Goal: Complete application form

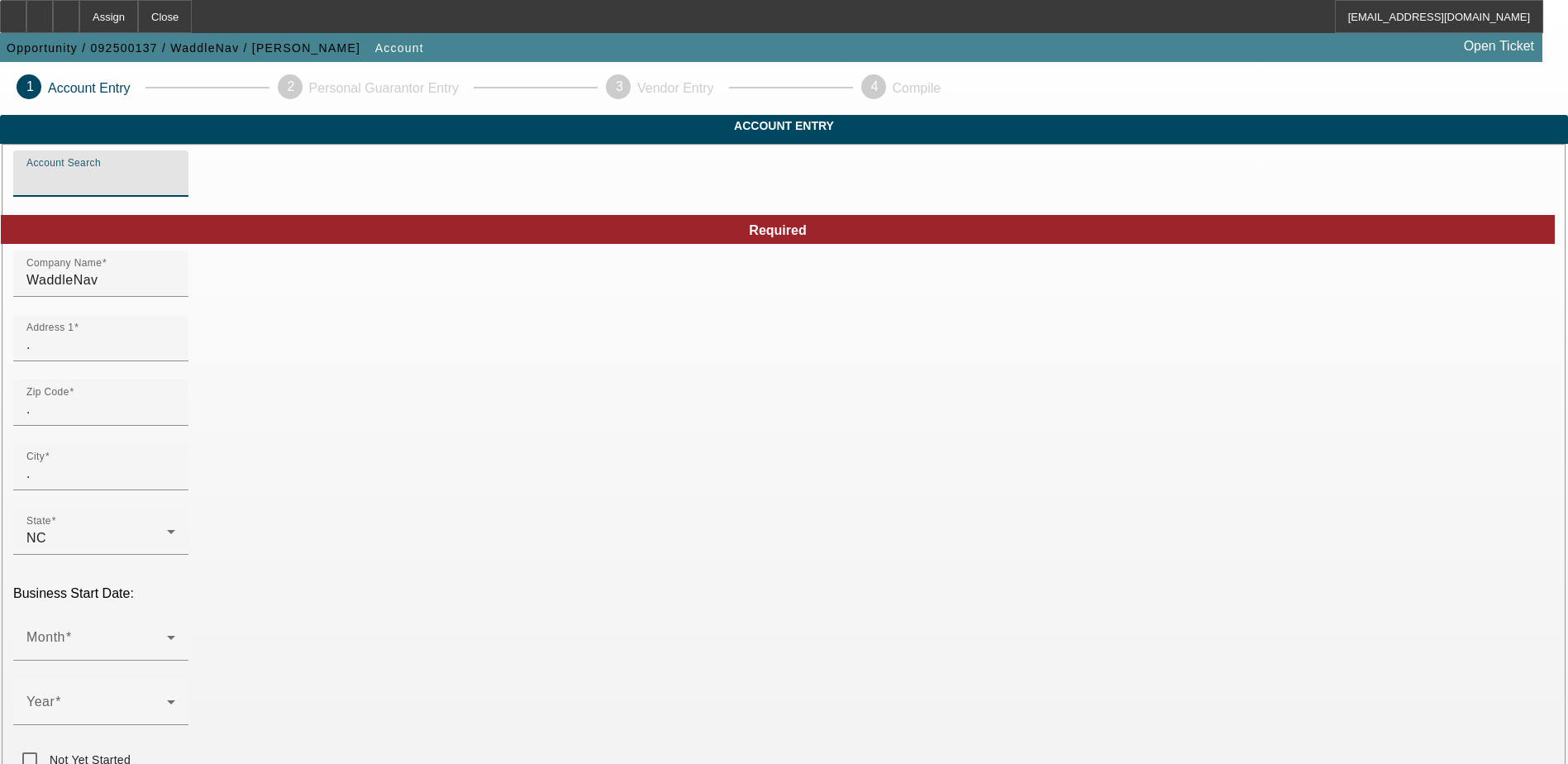
click at [175, 190] on input "Account Search" at bounding box center [101, 179] width 149 height 20
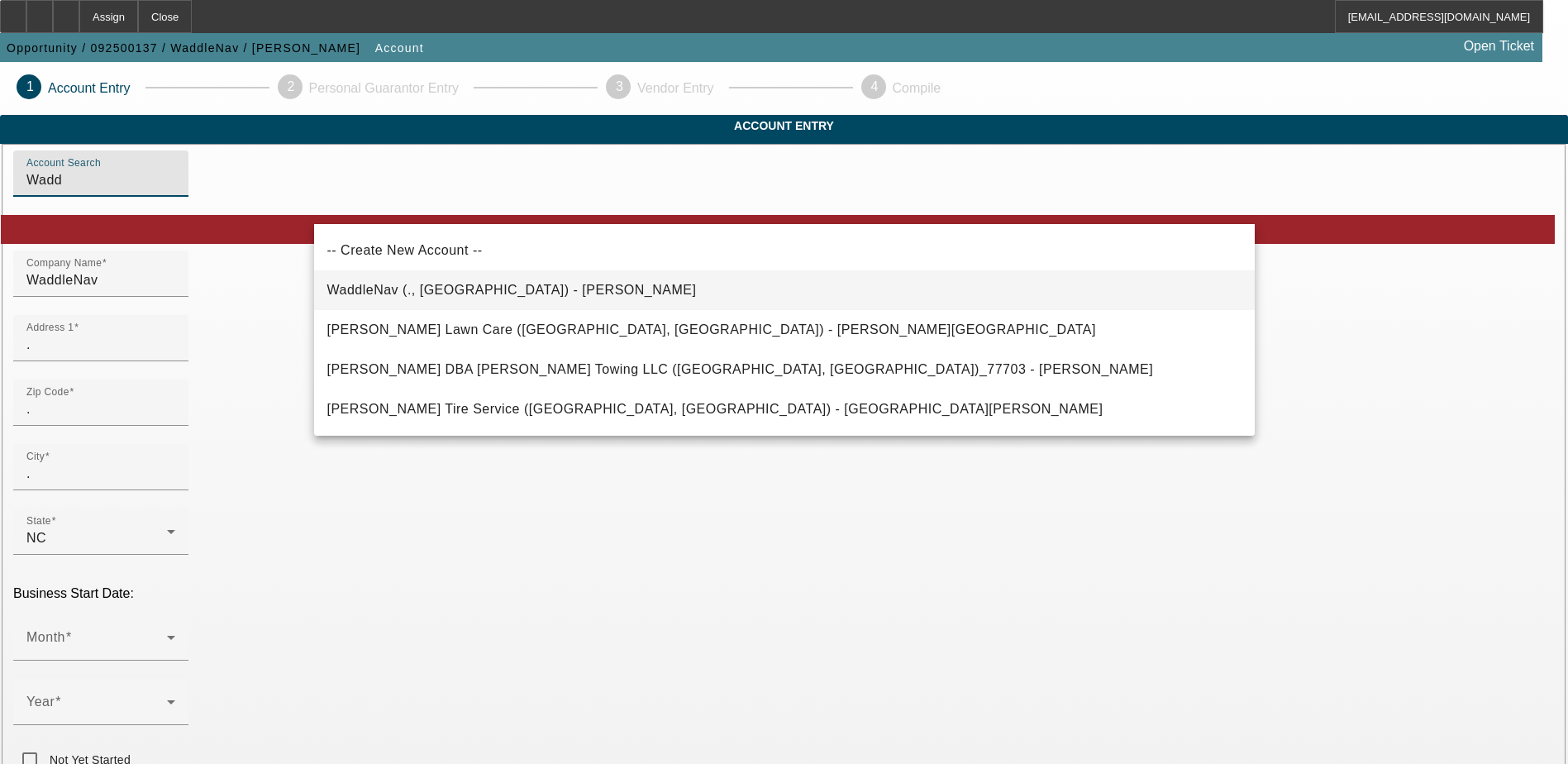
click at [393, 281] on span "WaddleNav (., NC) - Clark, William" at bounding box center [511, 290] width 369 height 20
type input "WaddleNav (., NC) - Clark, William"
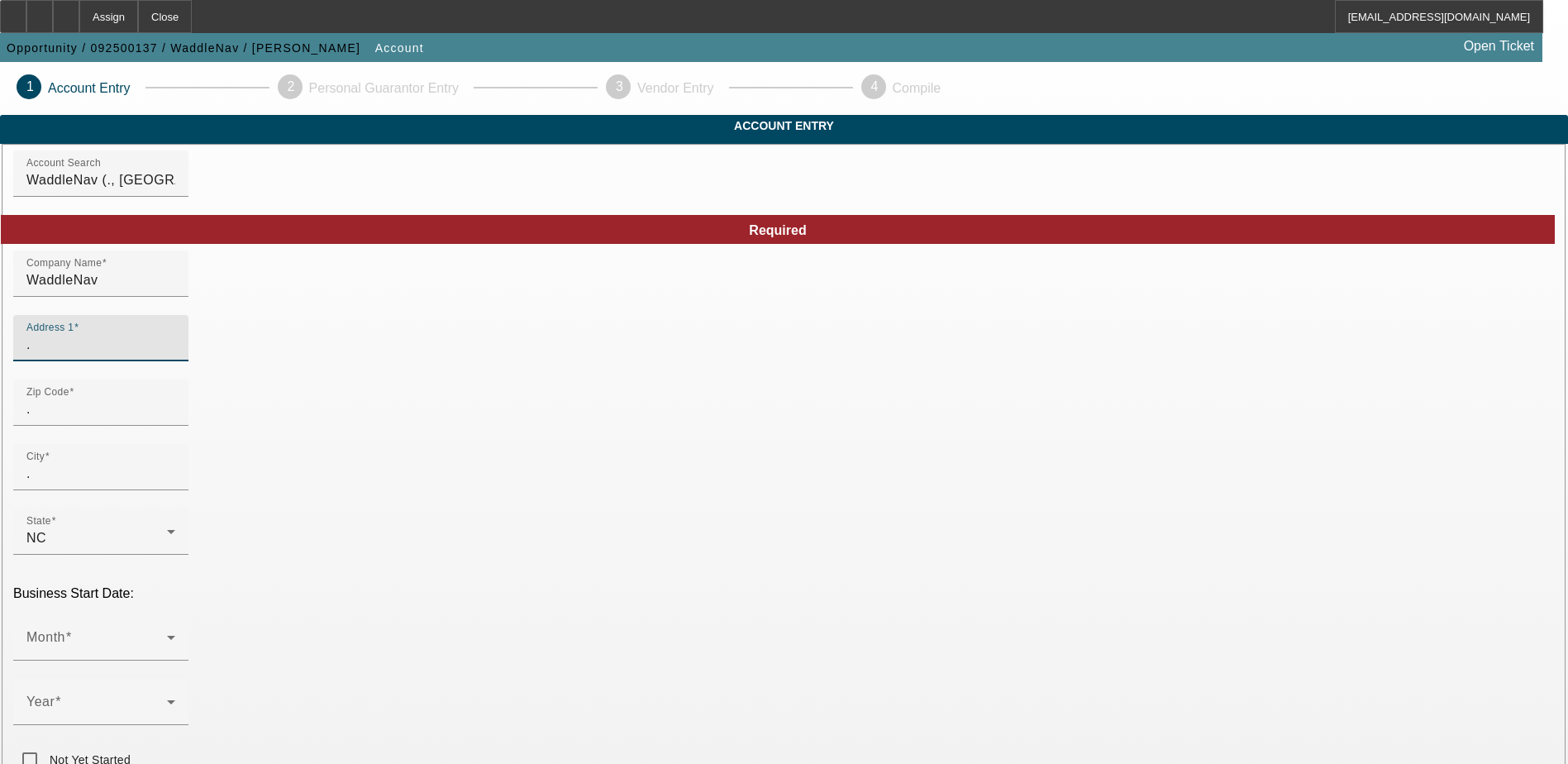
click at [175, 355] on input "." at bounding box center [101, 344] width 149 height 20
click at [175, 355] on input "3313 Ro" at bounding box center [101, 344] width 149 height 20
paste input "xbury Dr"
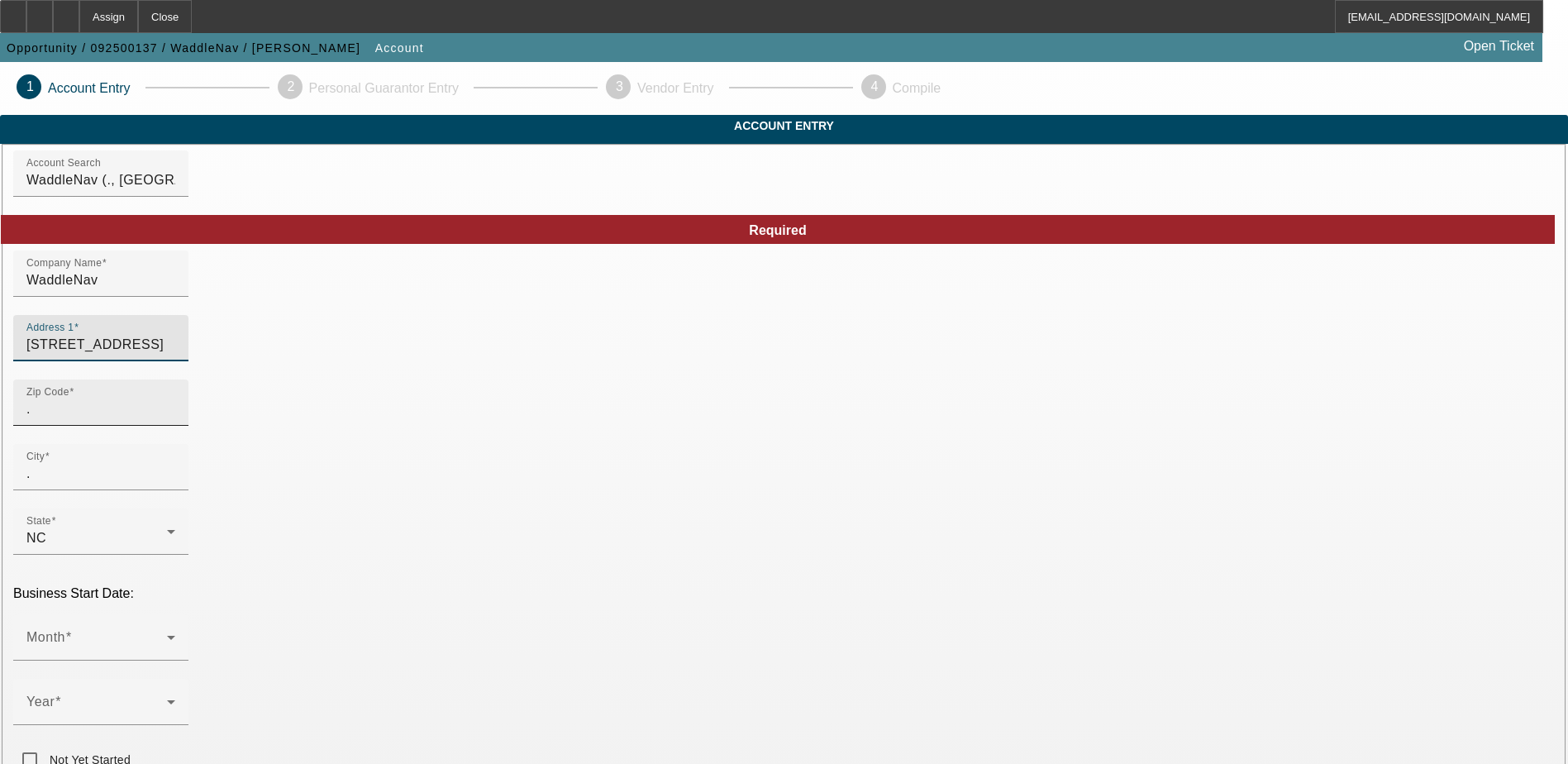
type input "3313 Roxbury Drive"
click at [175, 419] on input "." at bounding box center [101, 409] width 149 height 20
drag, startPoint x: 356, startPoint y: 424, endPoint x: 356, endPoint y: 437, distance: 13.0
drag, startPoint x: 356, startPoint y: 437, endPoint x: 347, endPoint y: 438, distance: 9.1
click at [84, 409] on mat-label "Zip Code" at bounding box center [55, 402] width 57 height 14
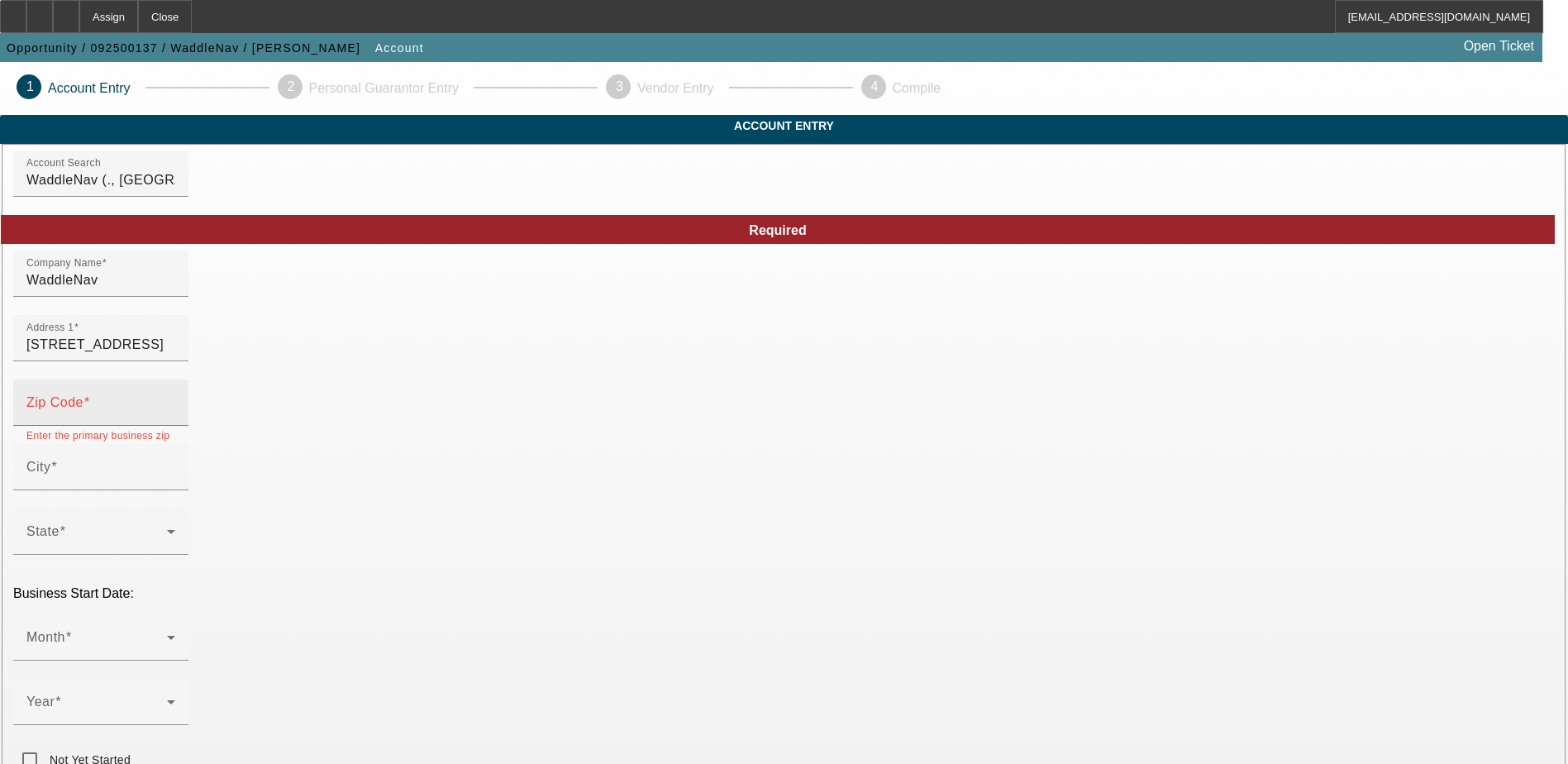
click at [175, 419] on input "Zip Code" at bounding box center [101, 409] width 149 height 20
paste input "27587"
type input "27587"
click at [175, 484] on input "City" at bounding box center [101, 473] width 149 height 20
click at [175, 419] on input "27587" at bounding box center [101, 409] width 149 height 20
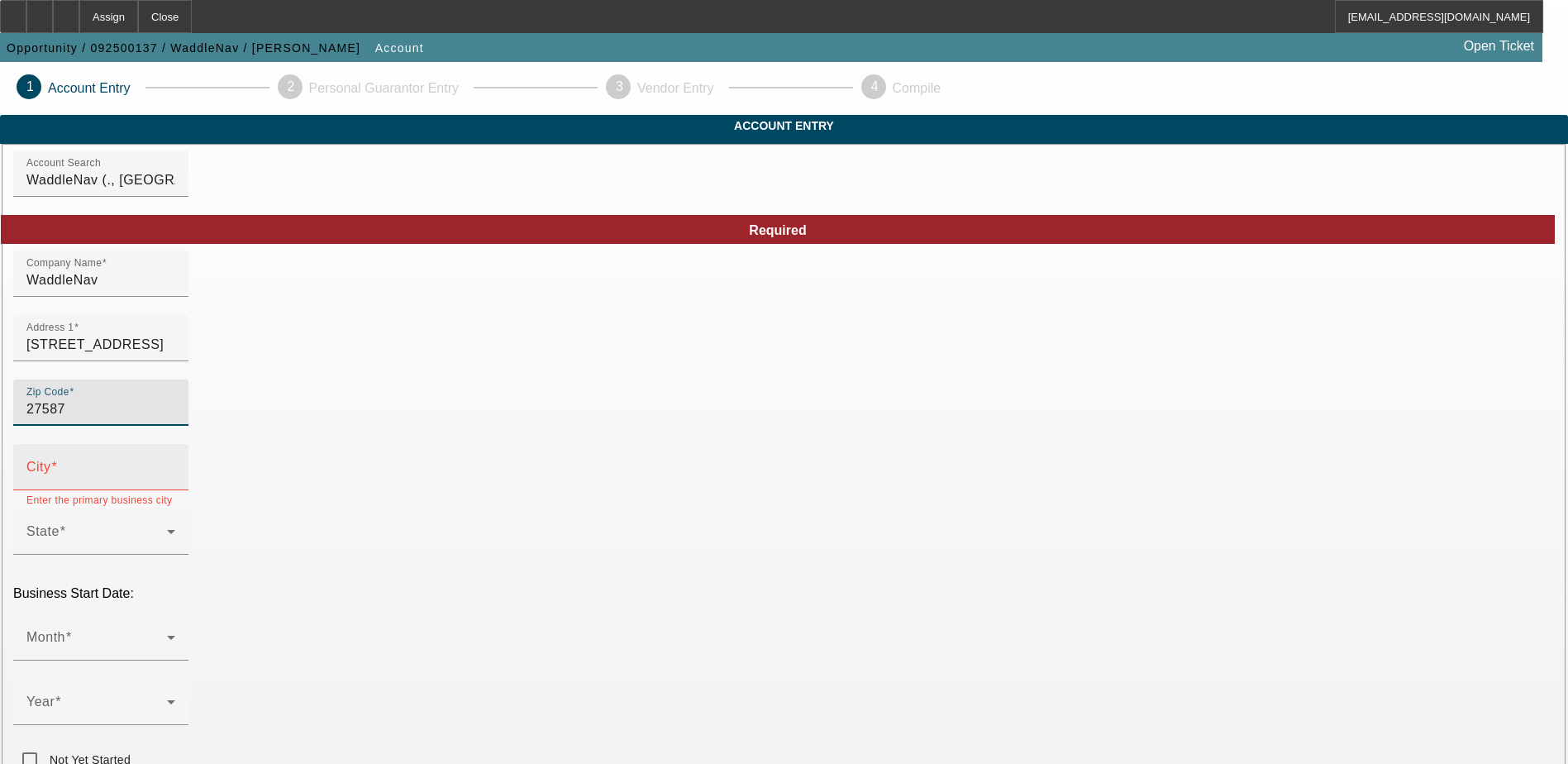
click at [175, 490] on div "City" at bounding box center [101, 466] width 149 height 47
click at [175, 484] on input "City" at bounding box center [101, 473] width 149 height 20
paste input "Wake Forest"
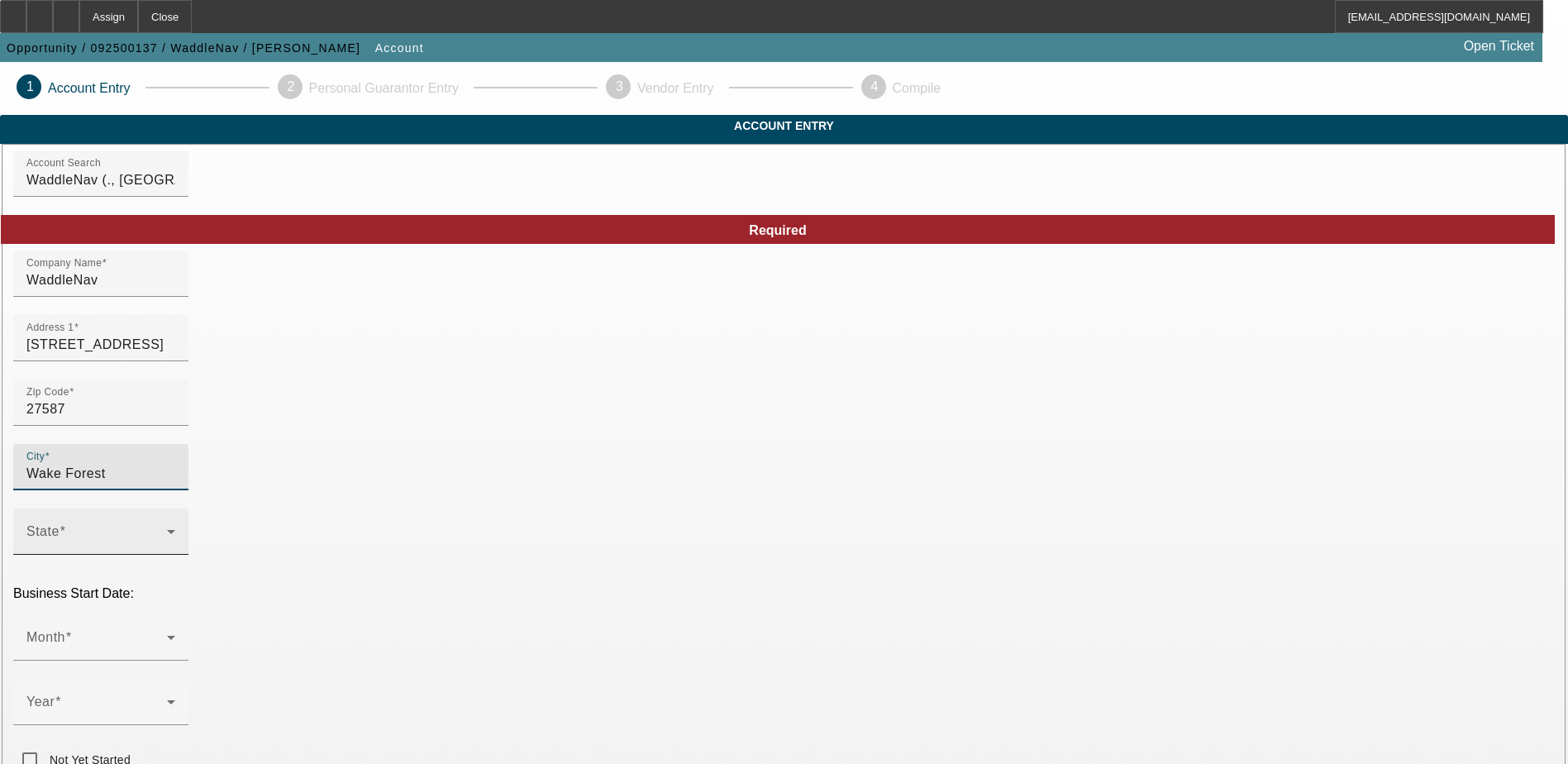
type input "Wake Forest"
click at [167, 528] on span at bounding box center [96, 538] width 140 height 20
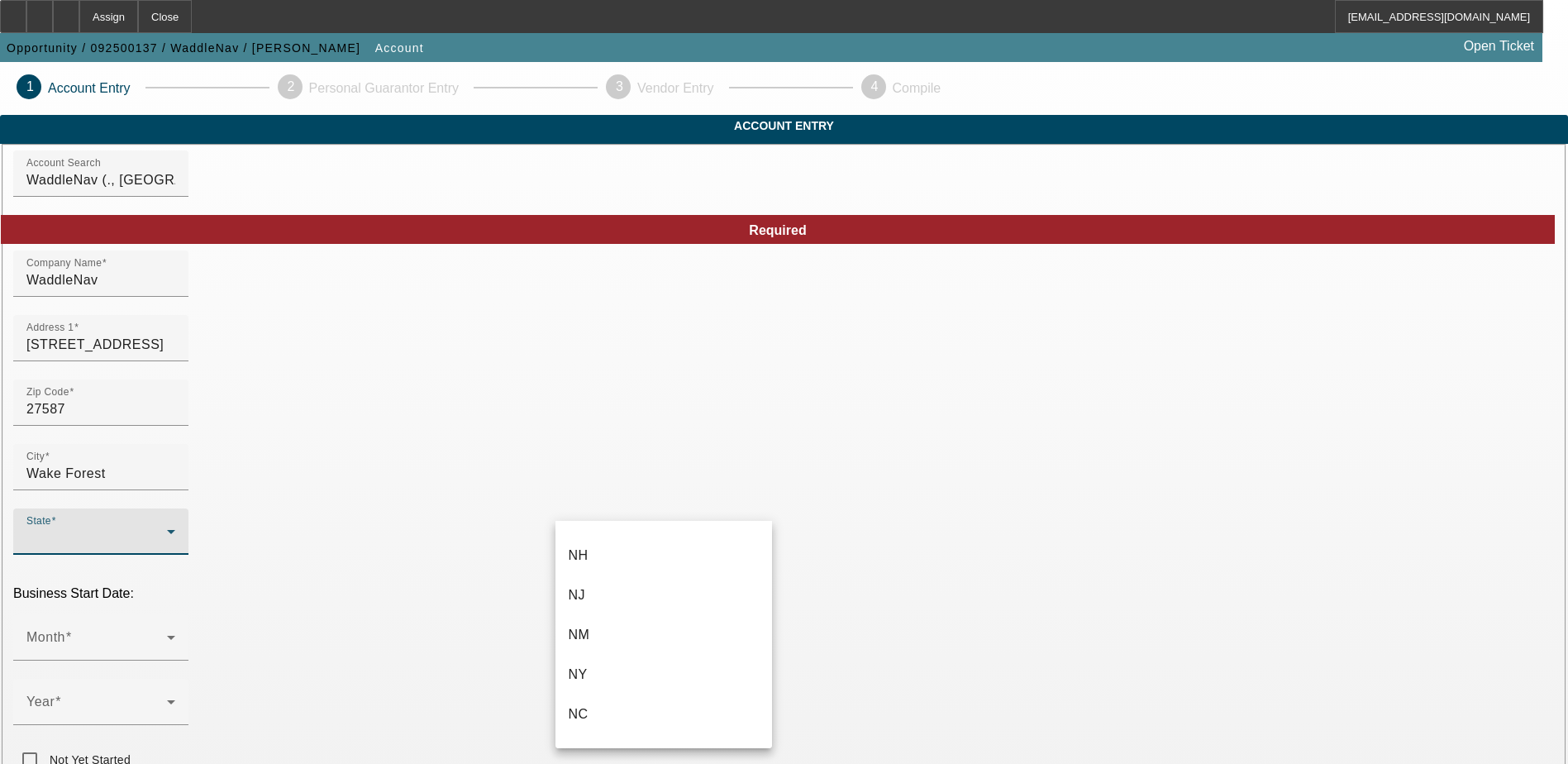
scroll to position [1240, 0]
click at [595, 656] on mat-option "NC" at bounding box center [663, 656] width 217 height 40
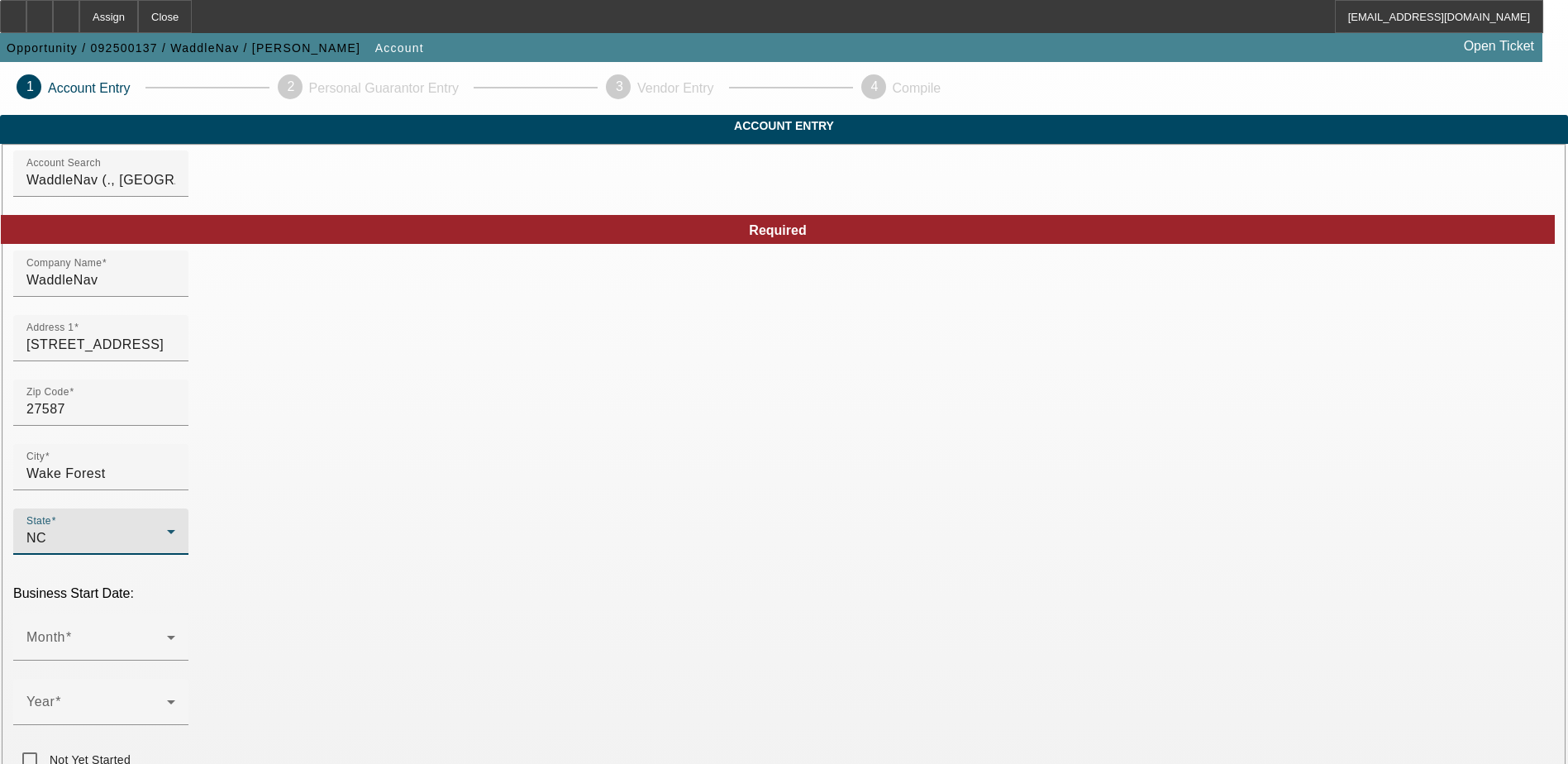
type input "Wake"
click at [537, 508] on div "City Wake Forest" at bounding box center [784, 476] width 1541 height 65
click at [167, 634] on span at bounding box center [96, 644] width 140 height 20
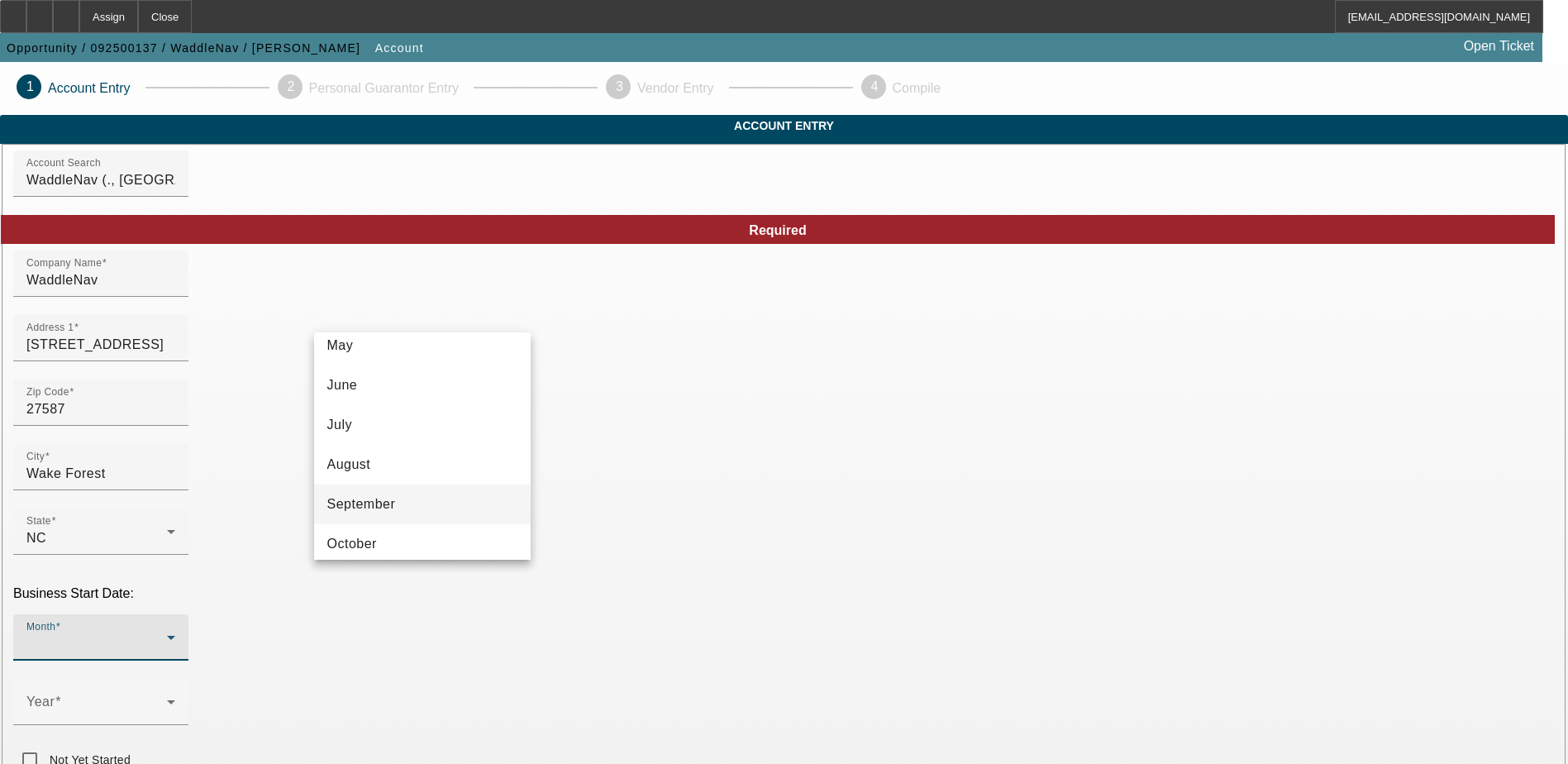
scroll to position [248, 0]
click at [380, 423] on mat-option "August" at bounding box center [422, 428] width 217 height 40
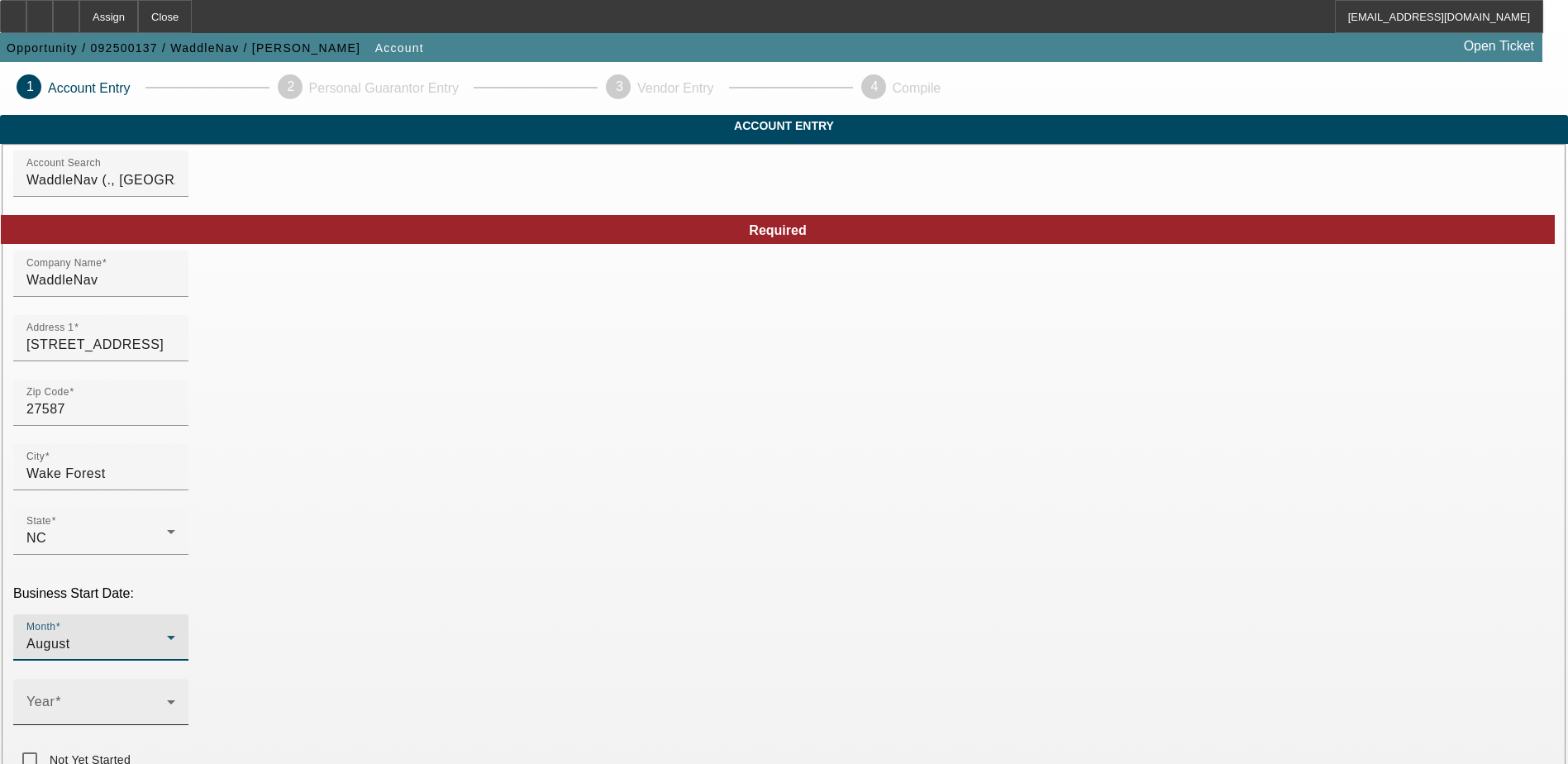
click at [175, 678] on div "Year" at bounding box center [101, 701] width 149 height 47
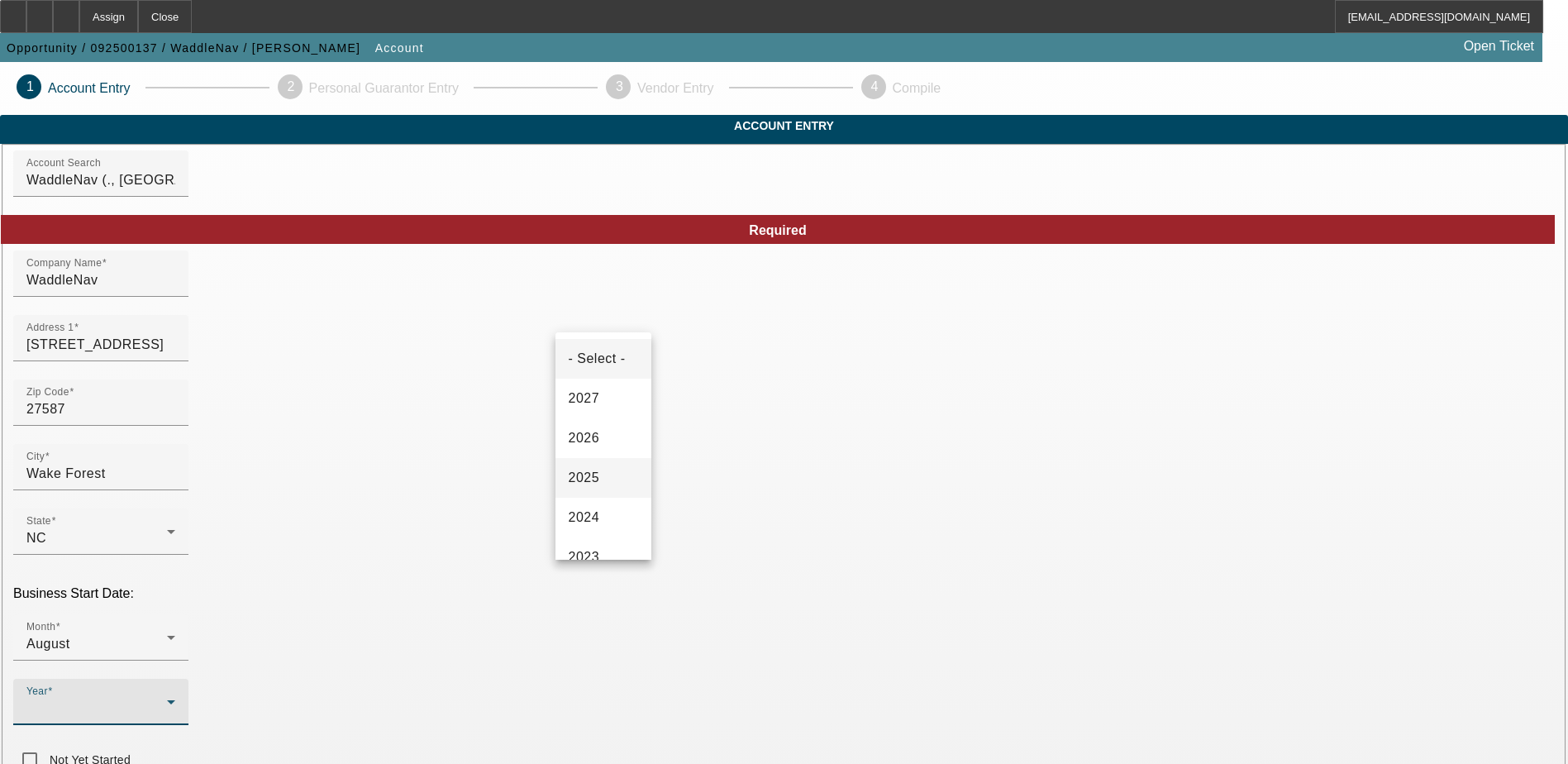
click at [597, 475] on span "2025" at bounding box center [584, 477] width 31 height 20
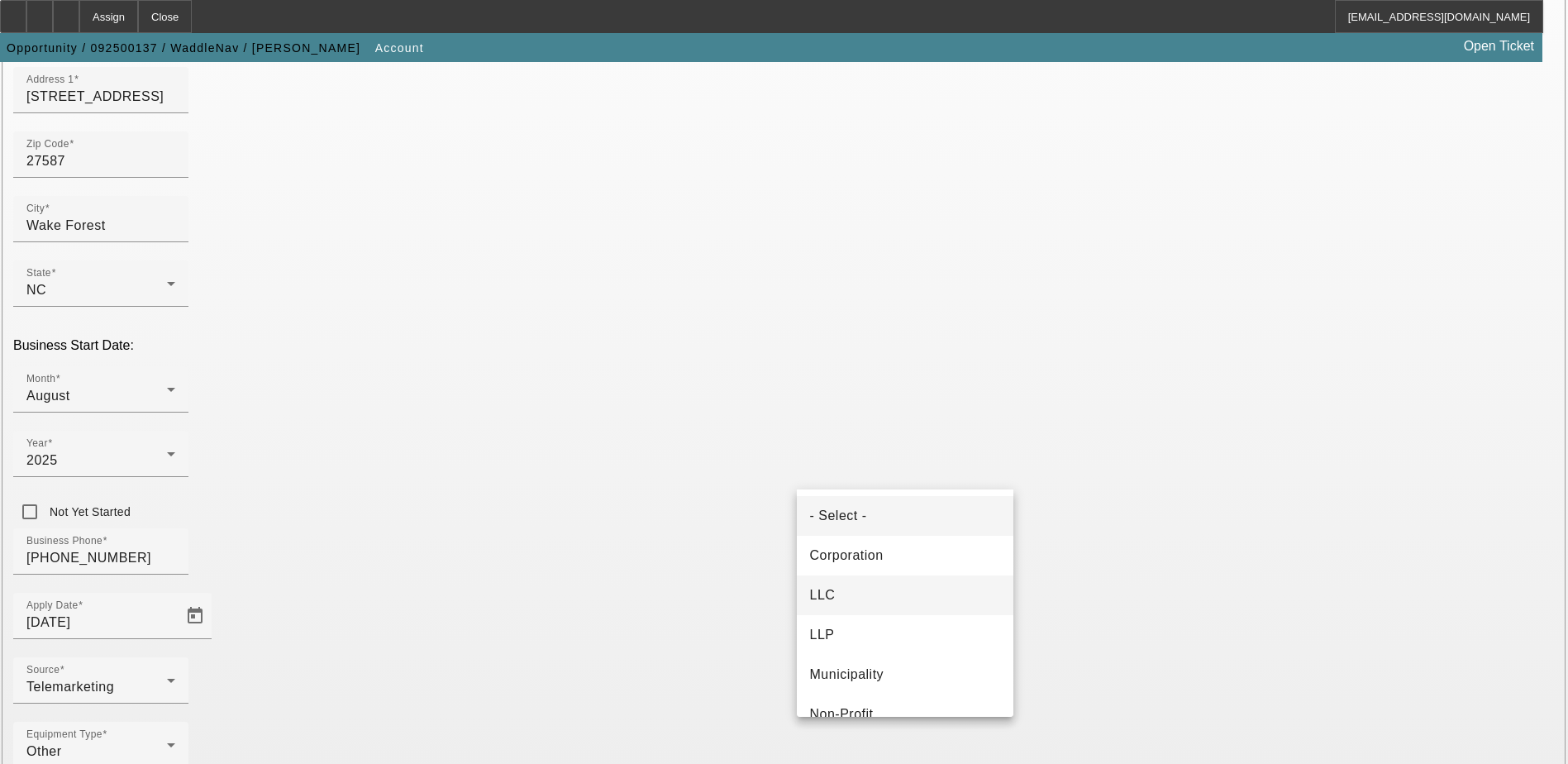
click at [845, 593] on mat-option "LLC" at bounding box center [904, 595] width 217 height 40
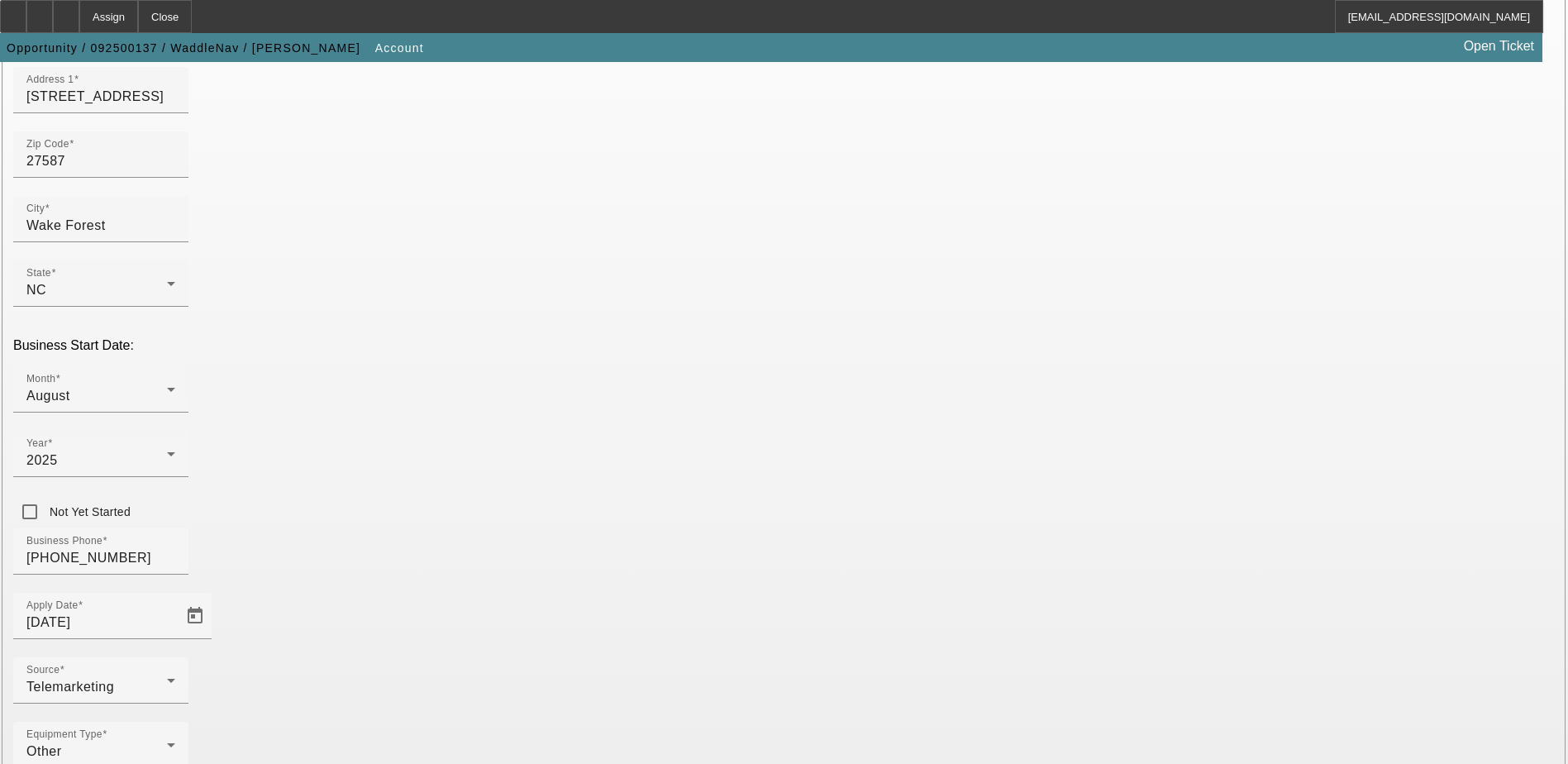
paste input "393789738"
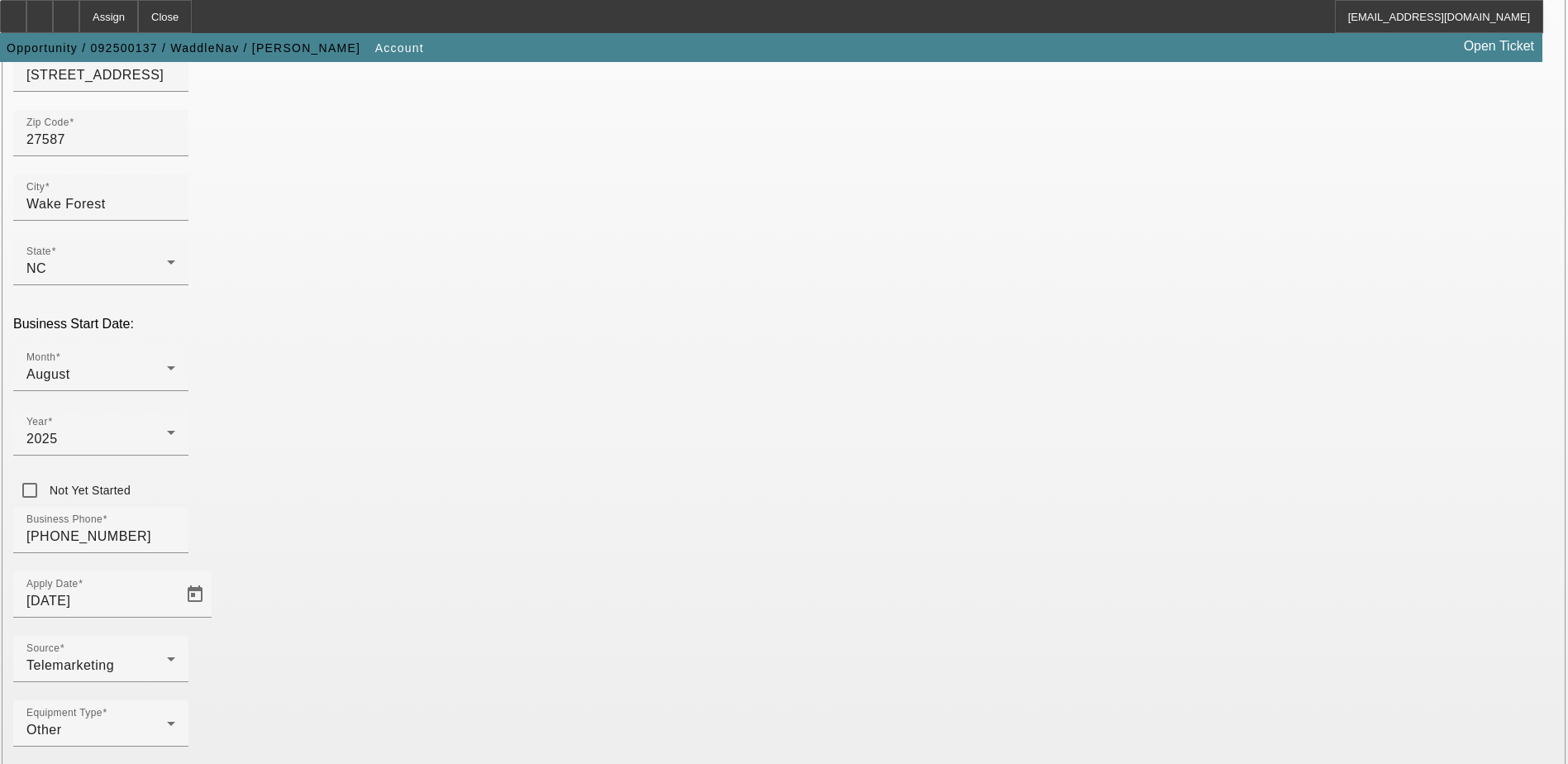
scroll to position [279, 0]
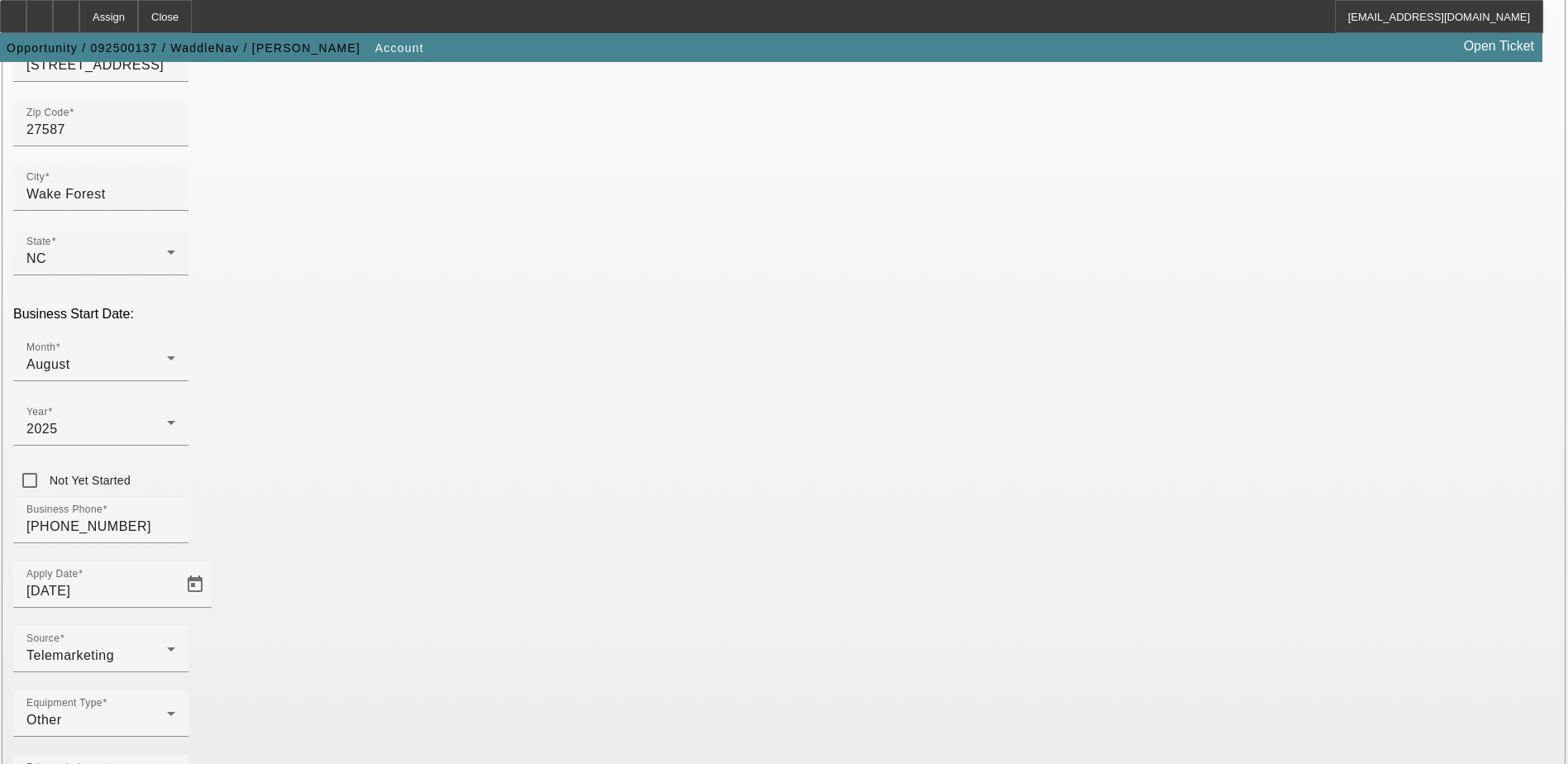
type input "393789738"
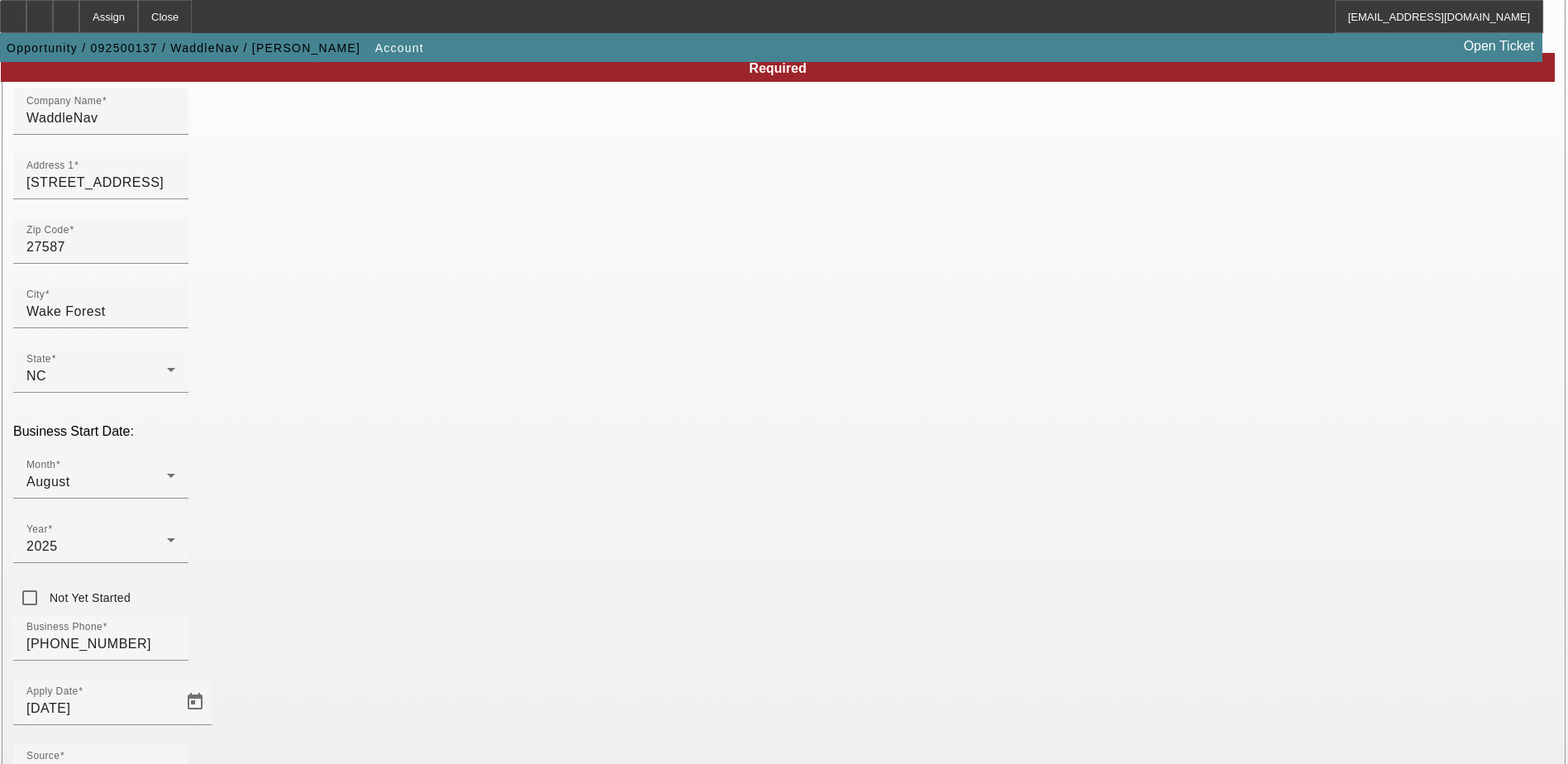
scroll to position [114, 0]
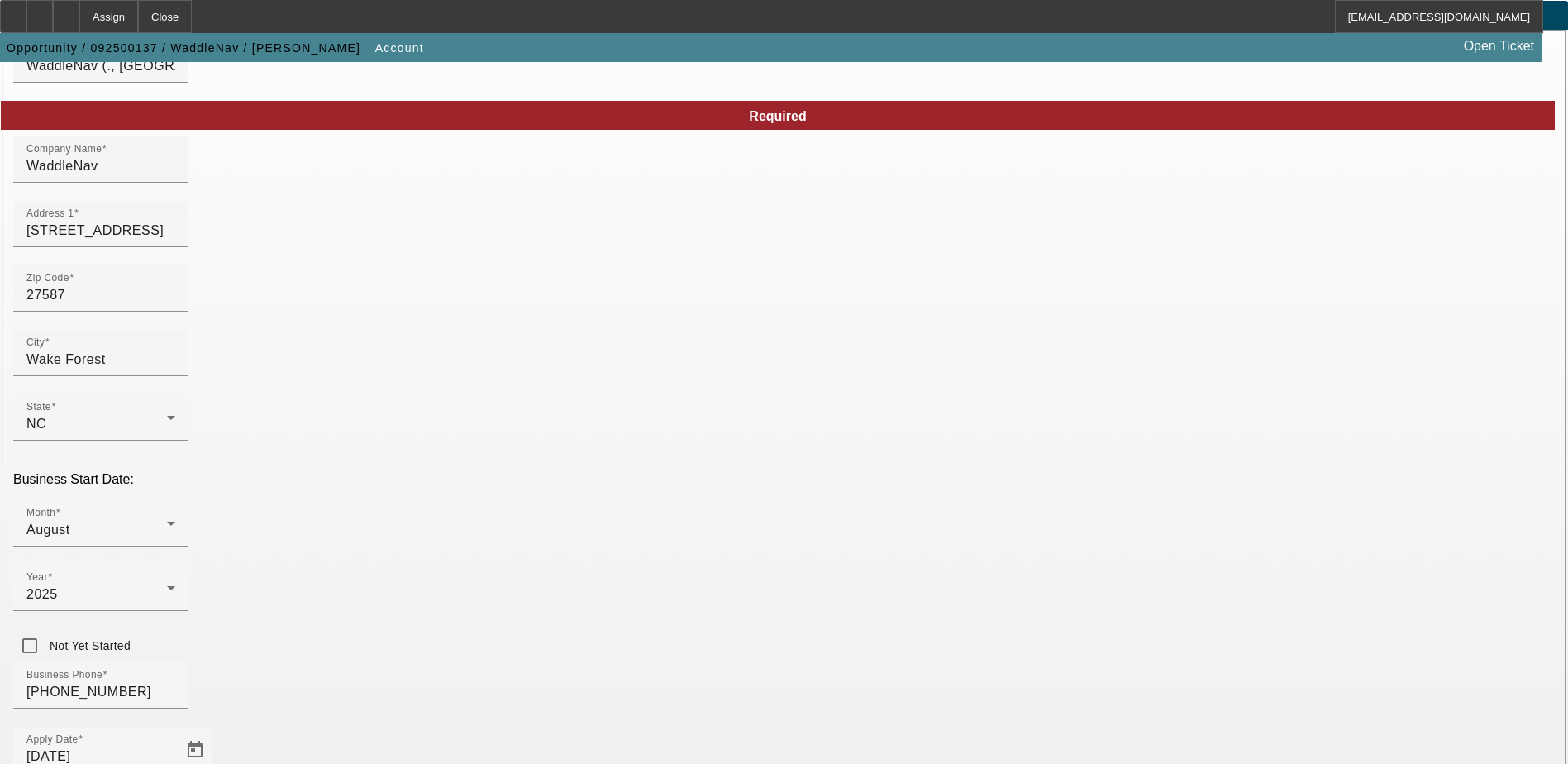
paste input "bill@waddlenav.com"
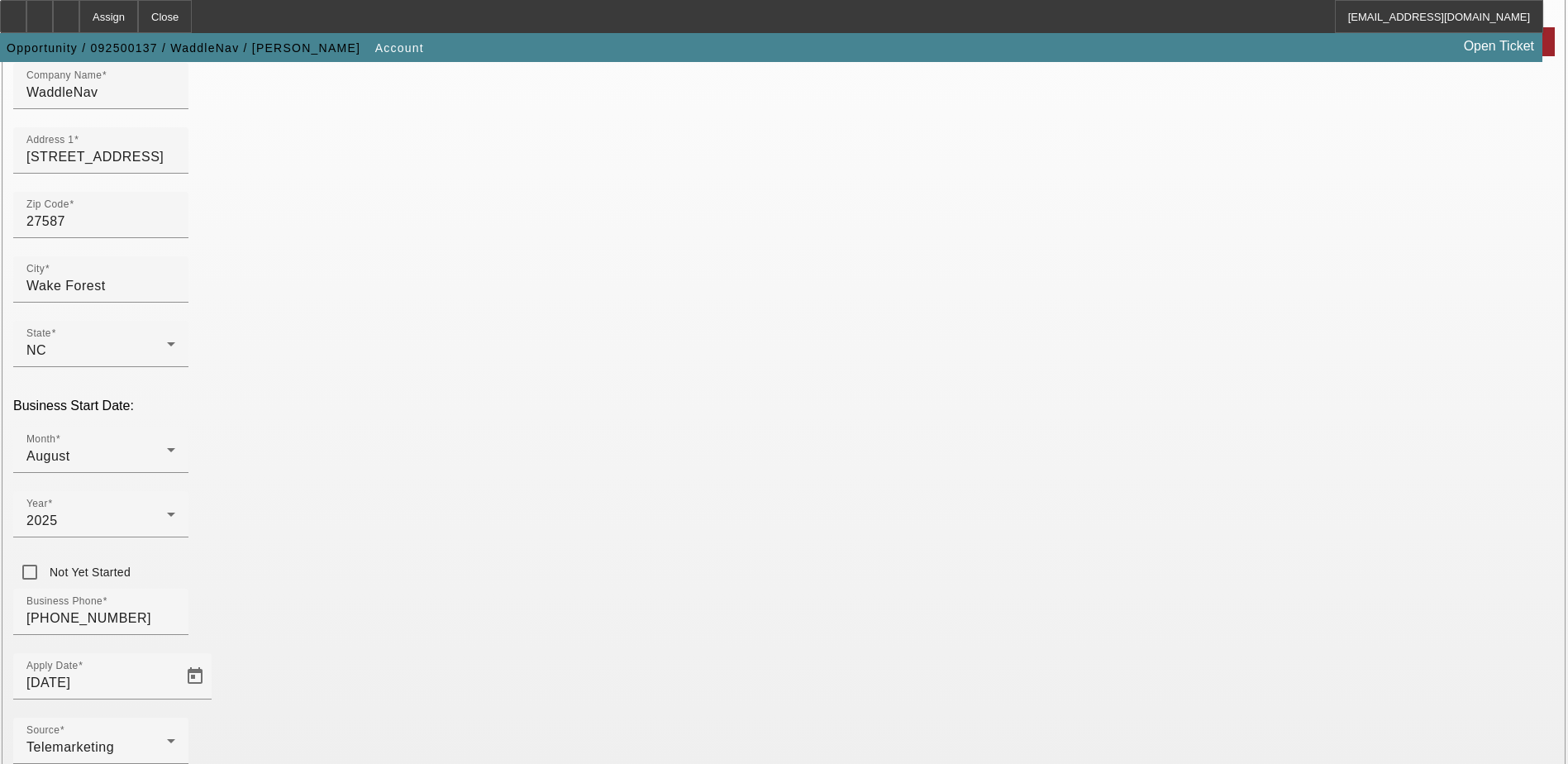
scroll to position [279, 0]
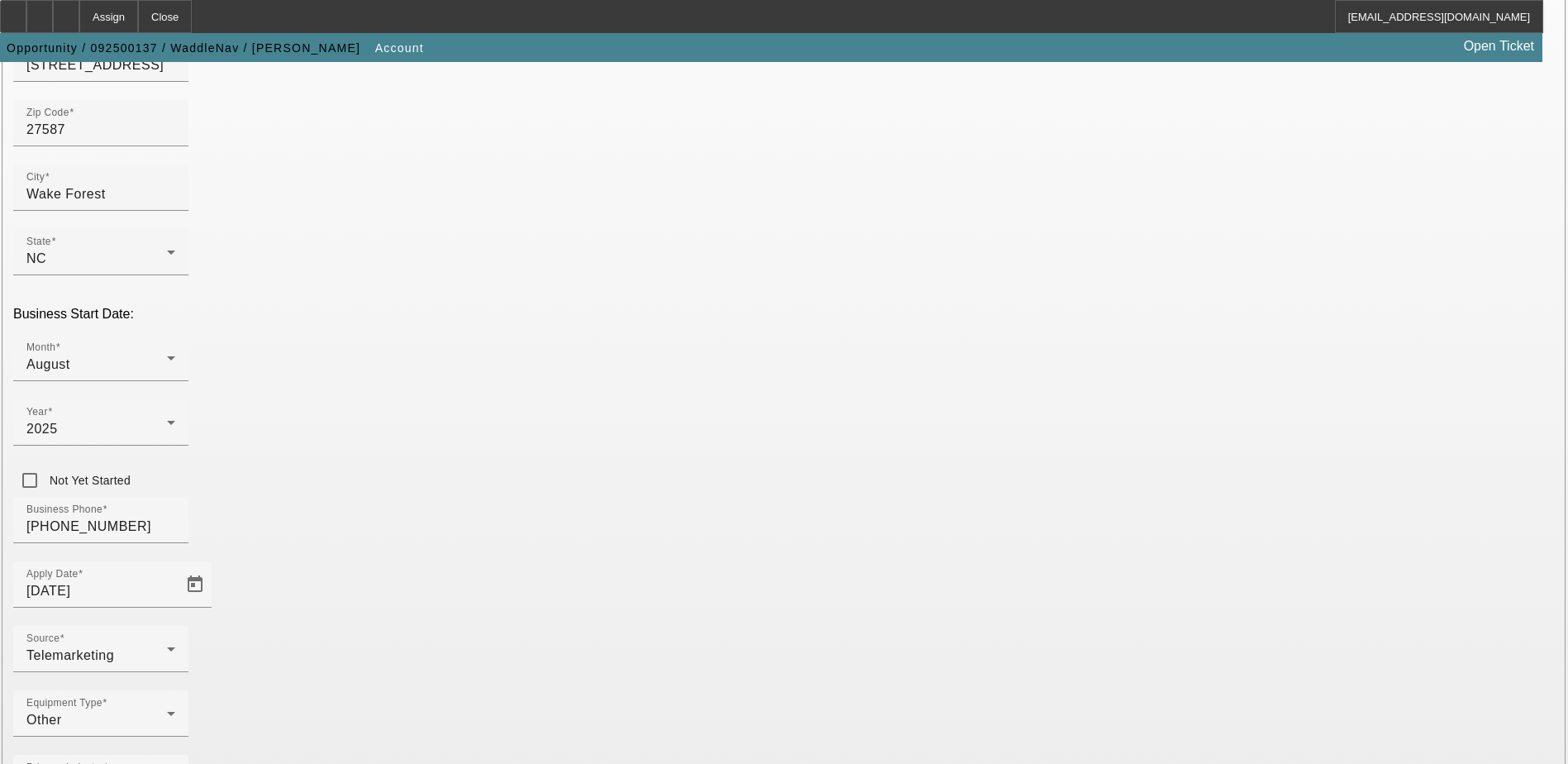
type input "bill@waddlenav.com"
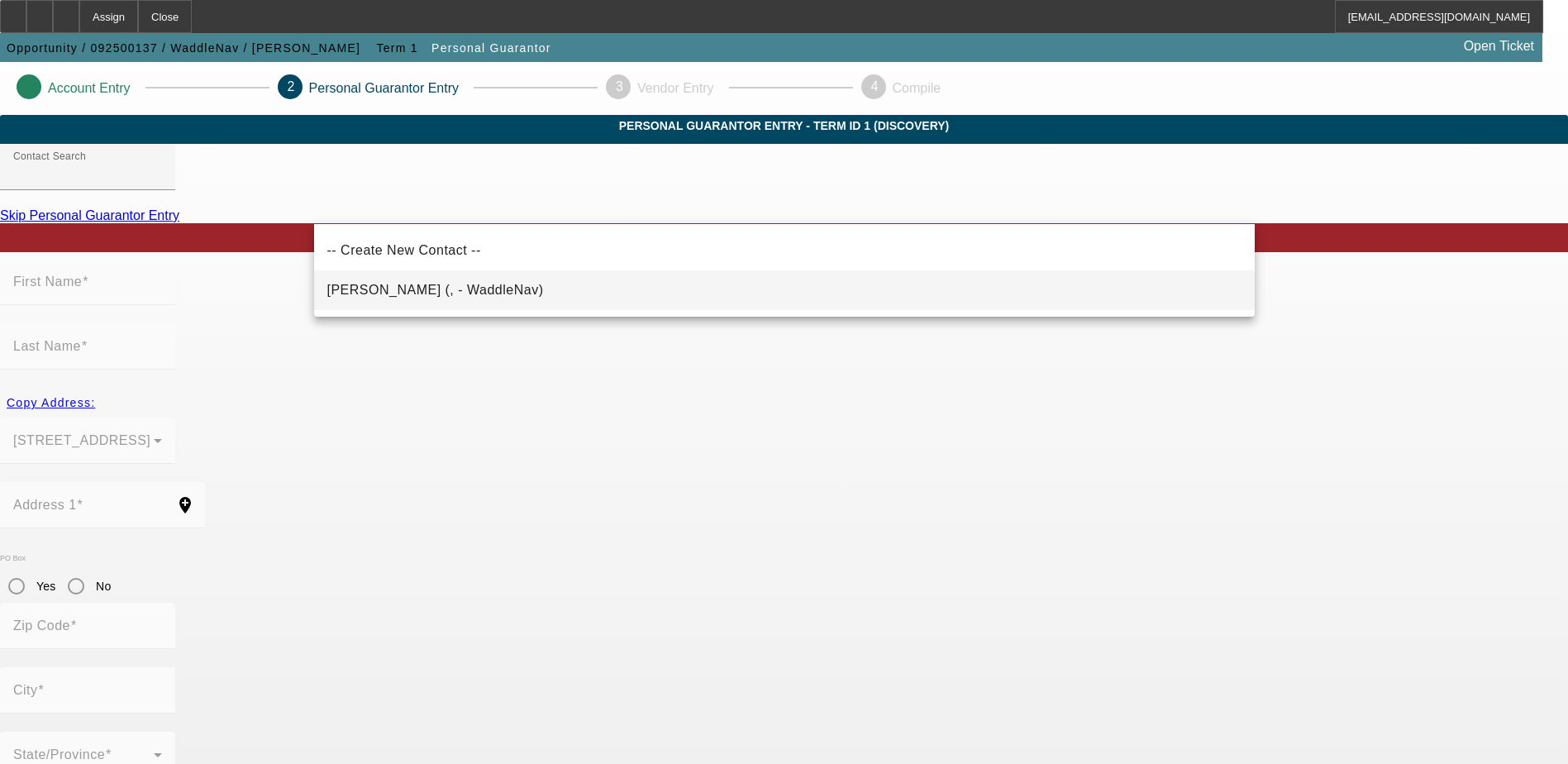
click at [428, 297] on span "Clark, William (, - WaddleNav)" at bounding box center [435, 290] width 217 height 20
type input "Clark, William (, - WaddleNav)"
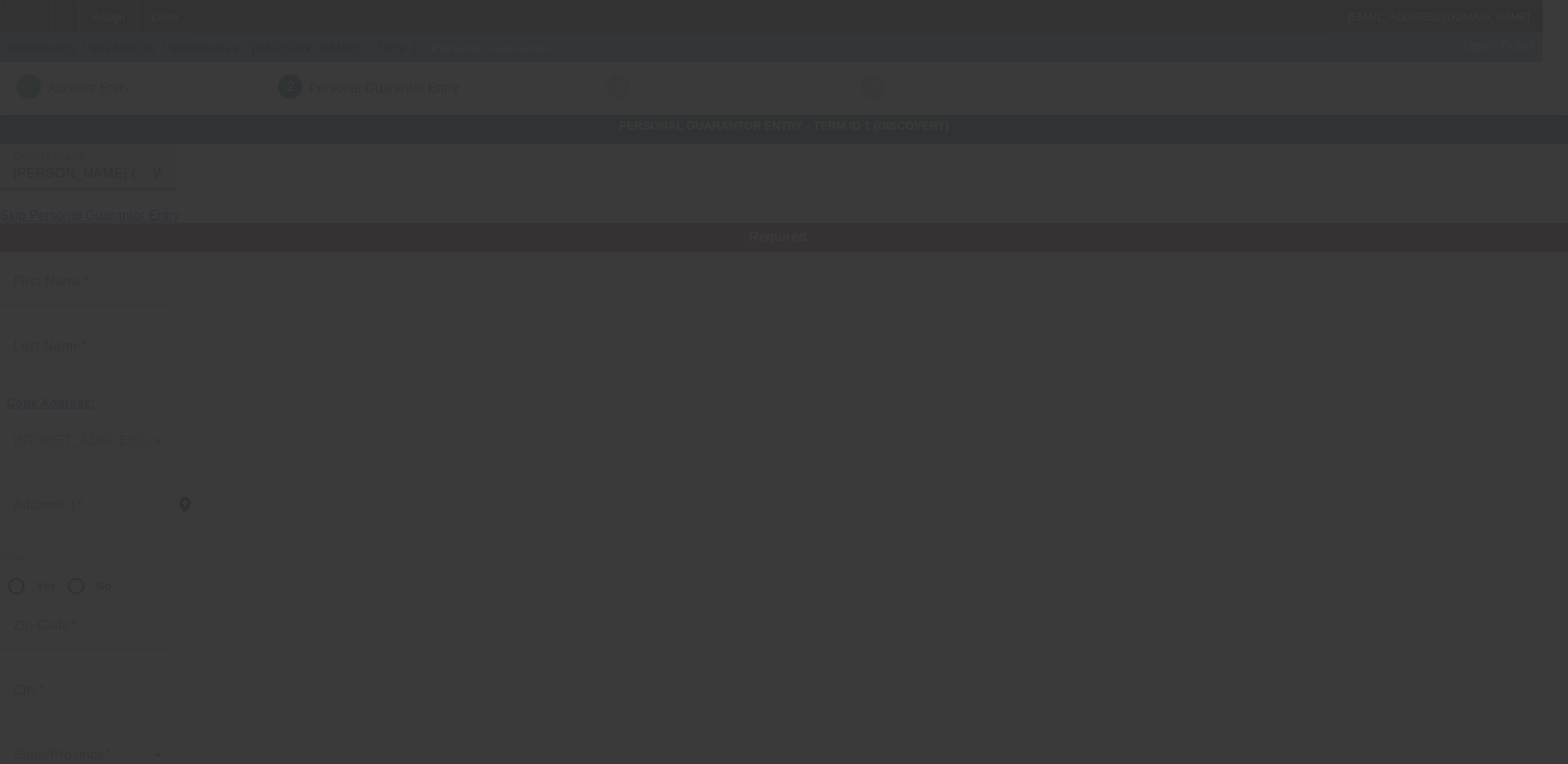
type input "William"
type input "Clark"
radio input "true"
type input "[PHONE_NUMBER]"
type input "bill@waddlenav.com"
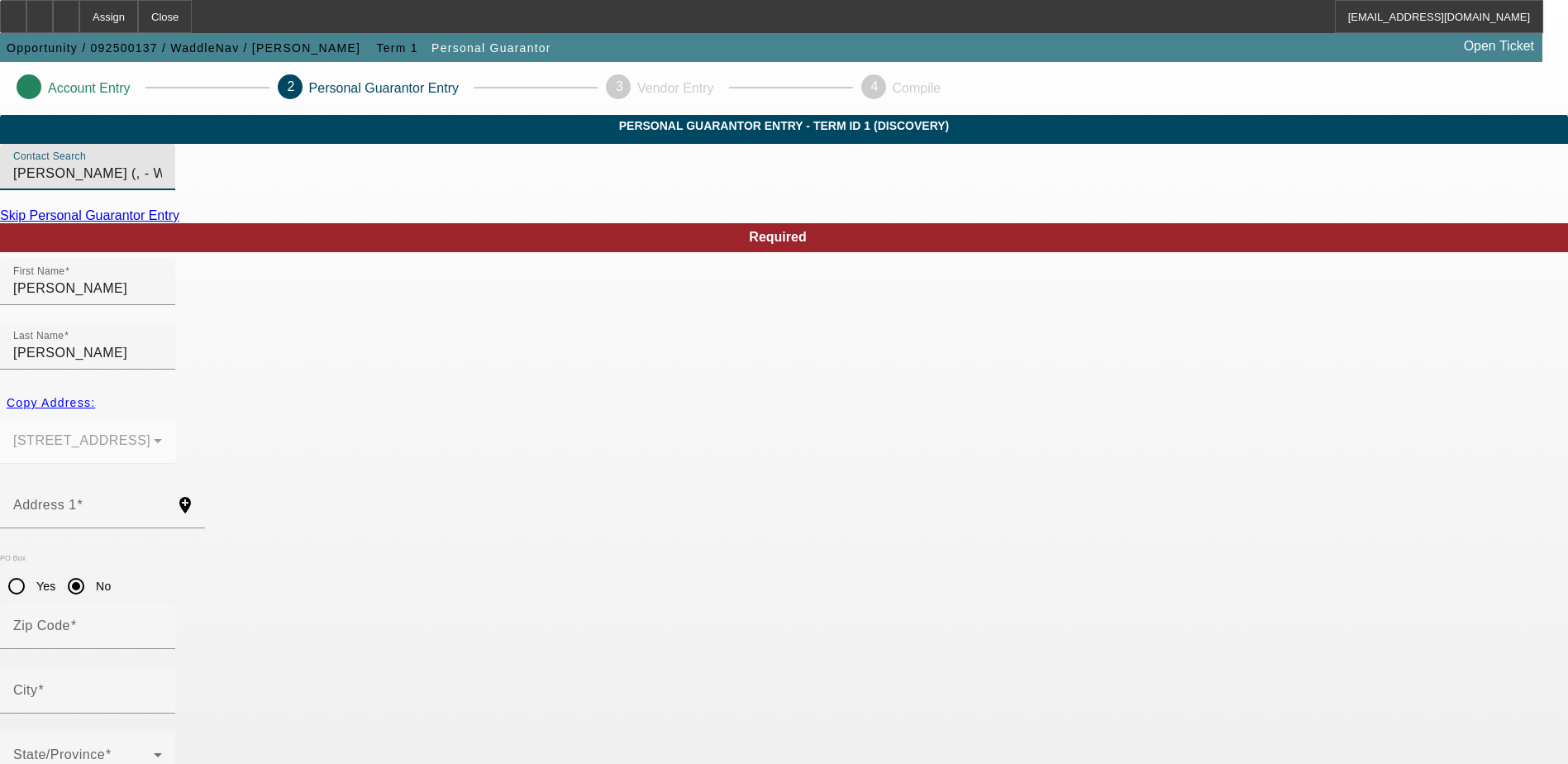
type input "100"
click at [154, 752] on span at bounding box center [83, 761] width 140 height 20
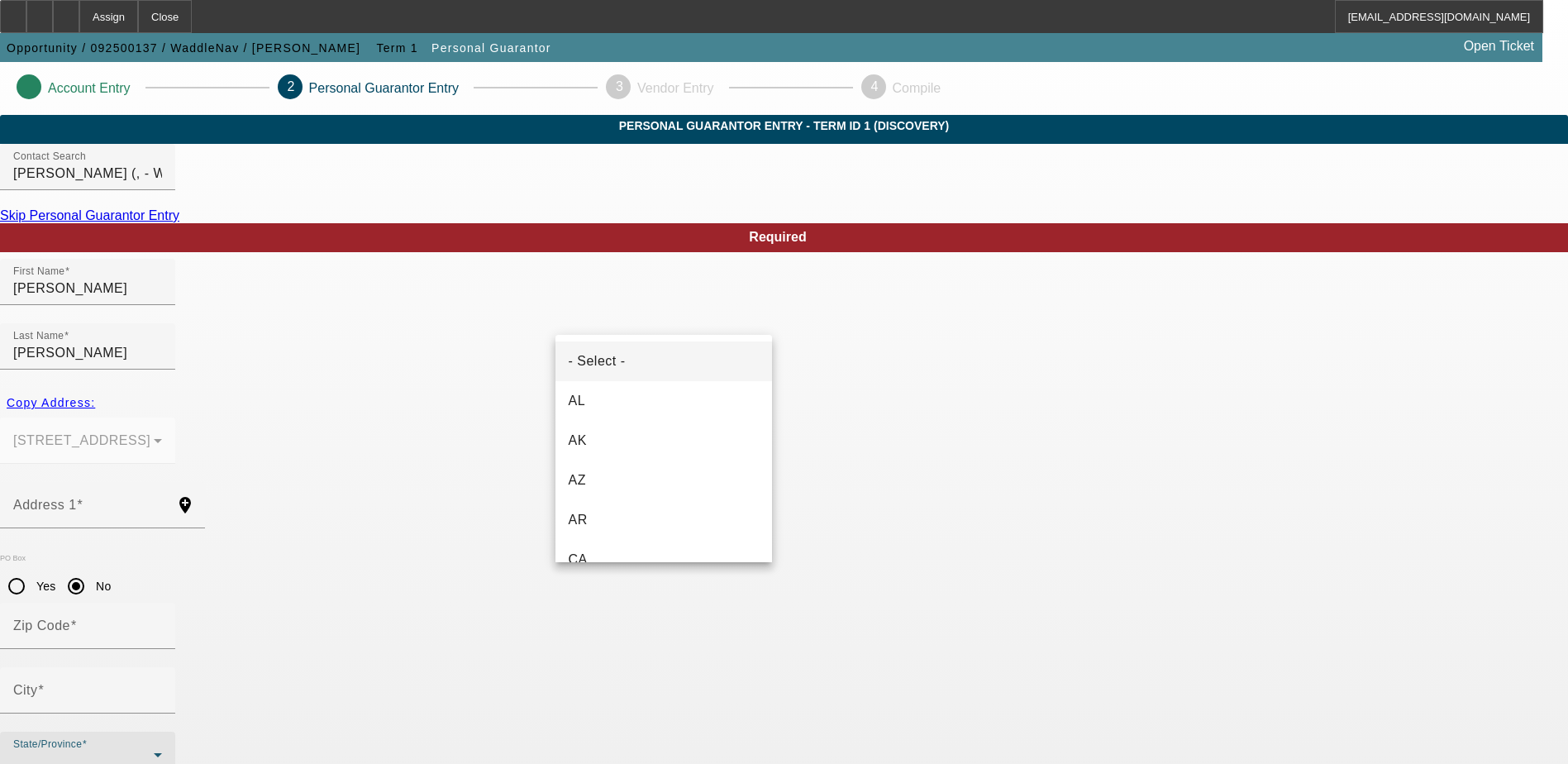
click at [362, 375] on div at bounding box center [784, 382] width 1568 height 764
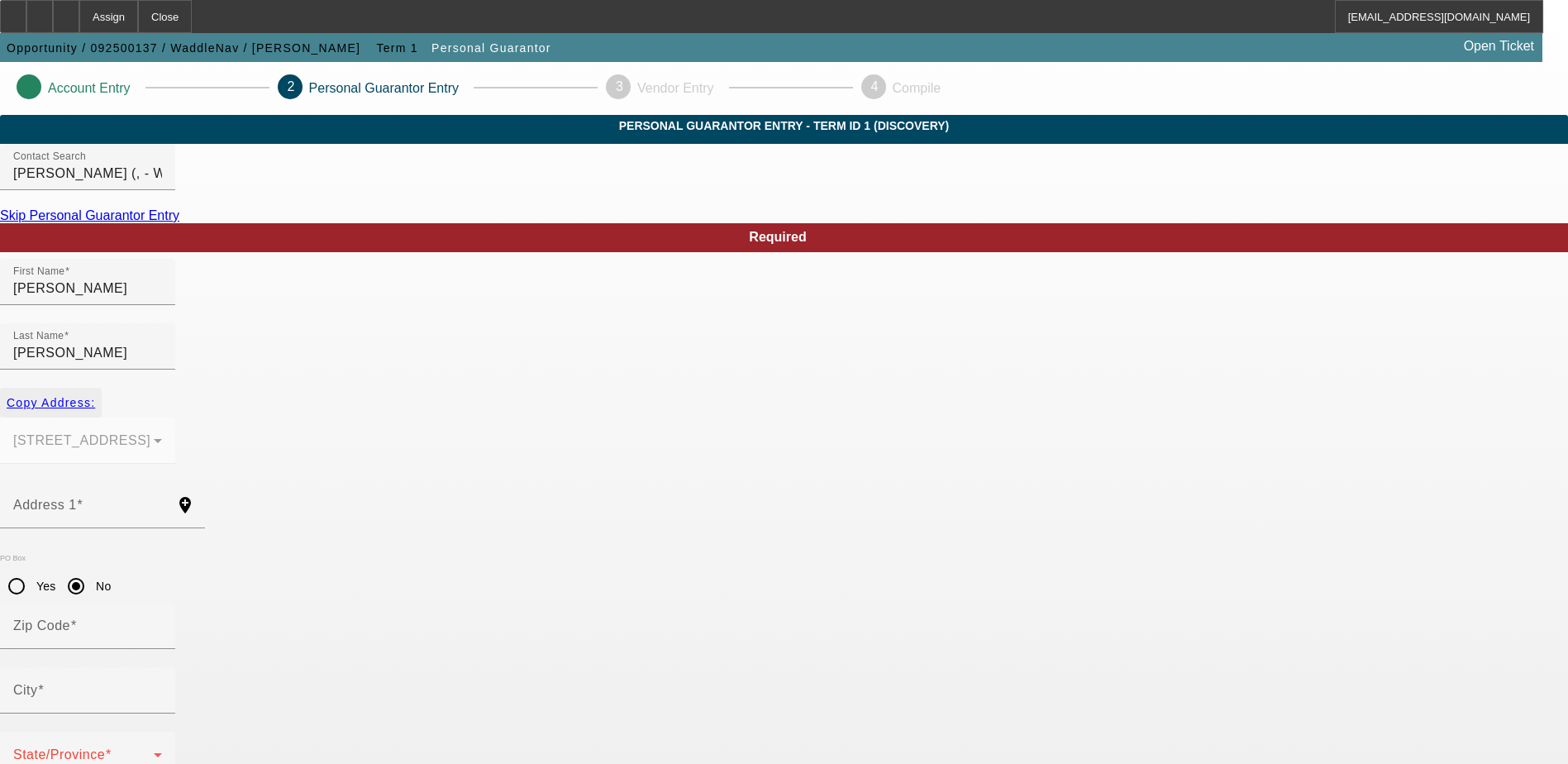
click at [95, 396] on span "Copy Address:" at bounding box center [51, 403] width 89 height 13
type input "3313 Roxbury Drive"
radio input "false"
type input "27587"
type input "Wake Forest"
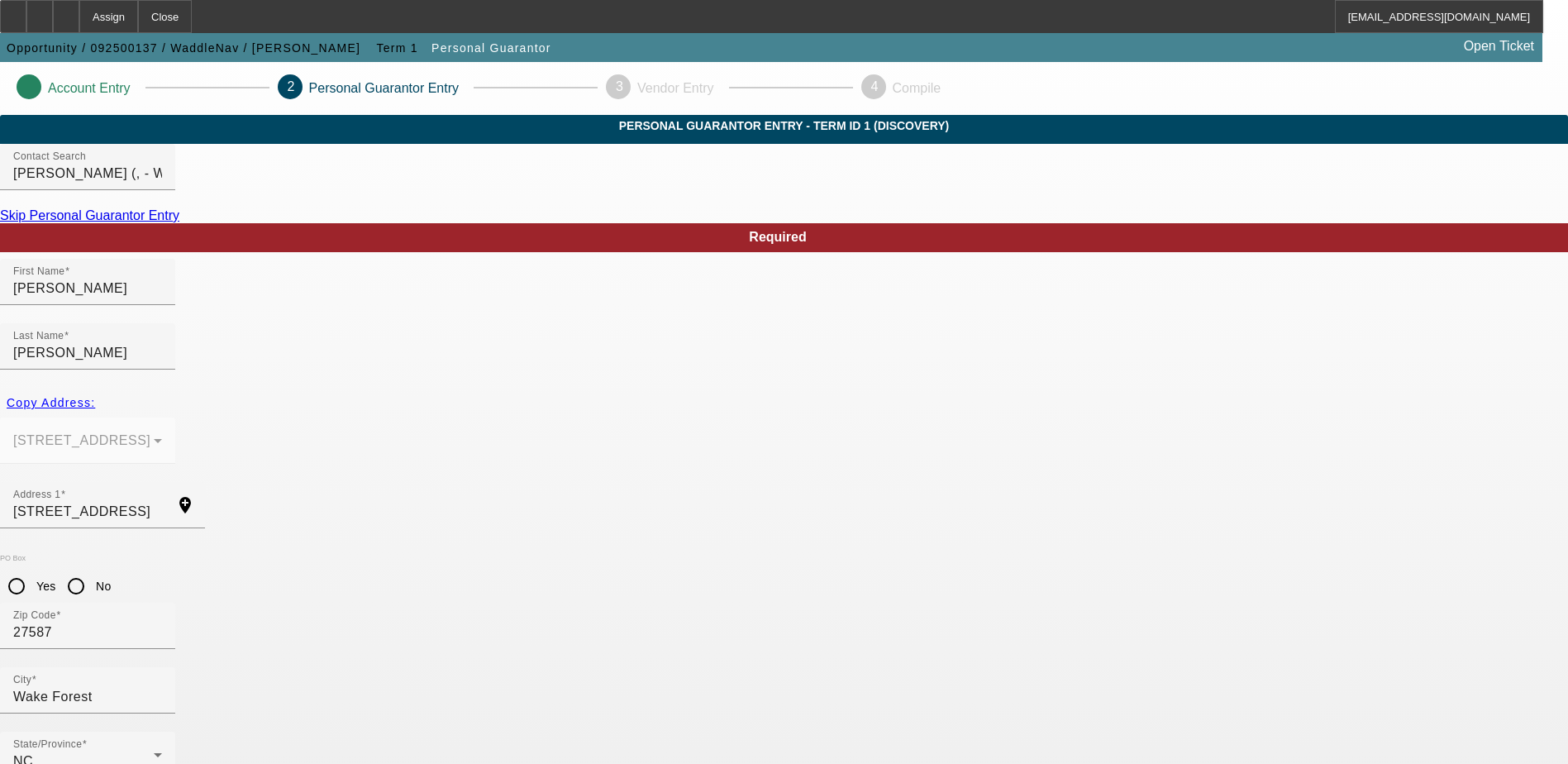
paste input "060-58-7538"
type input "060-58-7538"
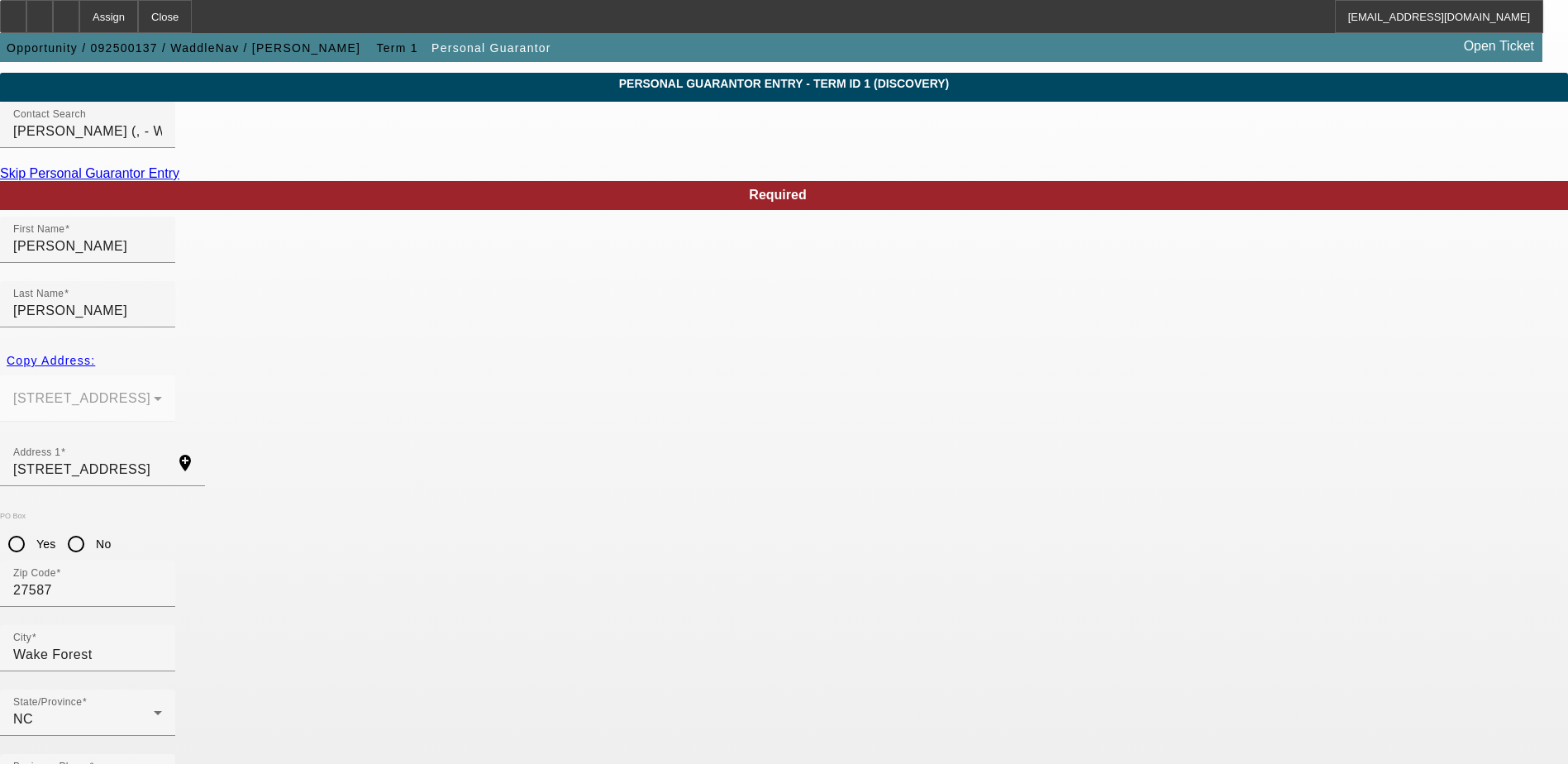
scroll to position [45, 0]
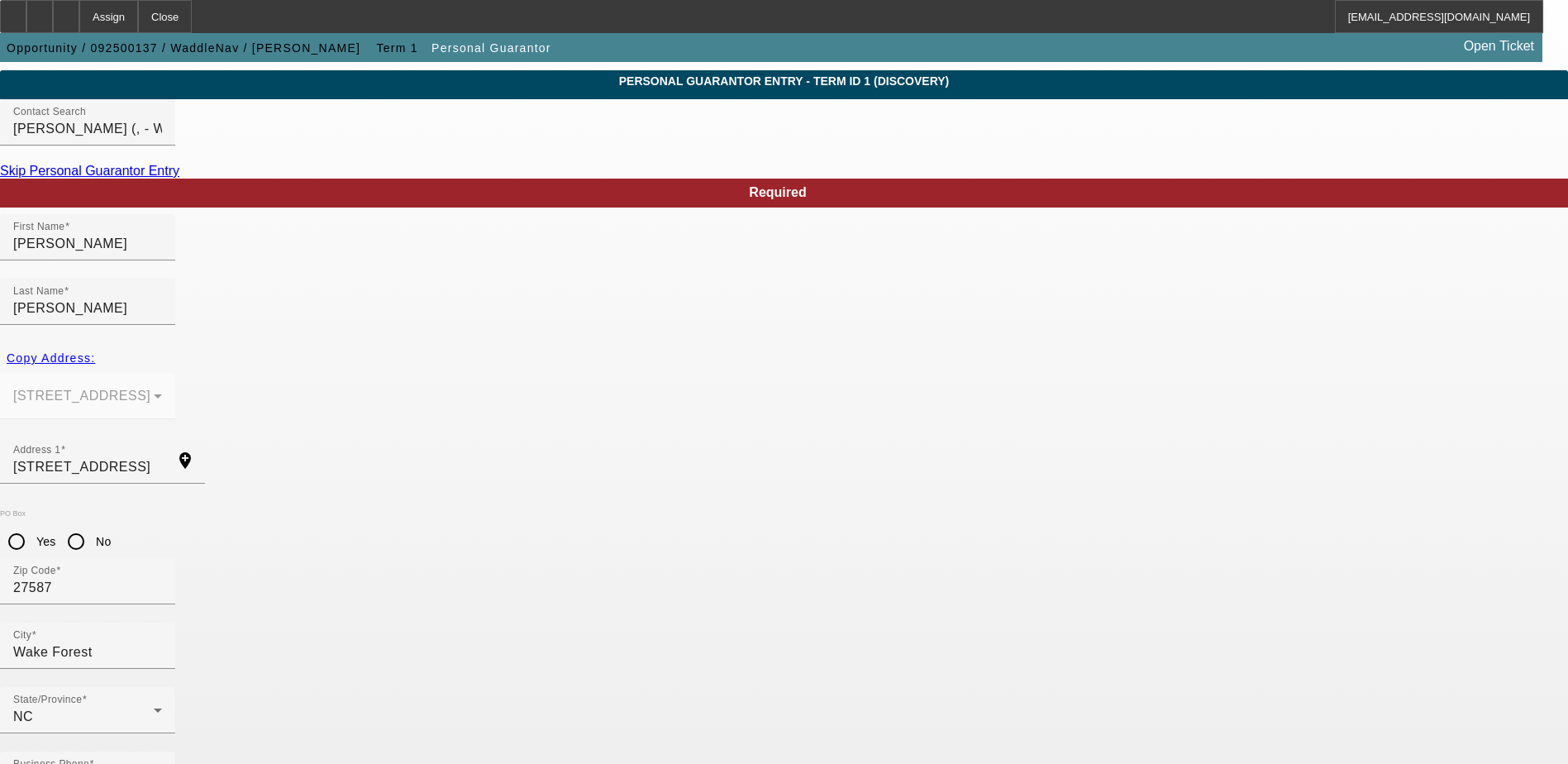
drag, startPoint x: 1173, startPoint y: 403, endPoint x: 1126, endPoint y: 414, distance: 48.3
drag, startPoint x: 1126, startPoint y: 414, endPoint x: 1062, endPoint y: 412, distance: 64.0
paste input "[PHONE_NUMBER]"
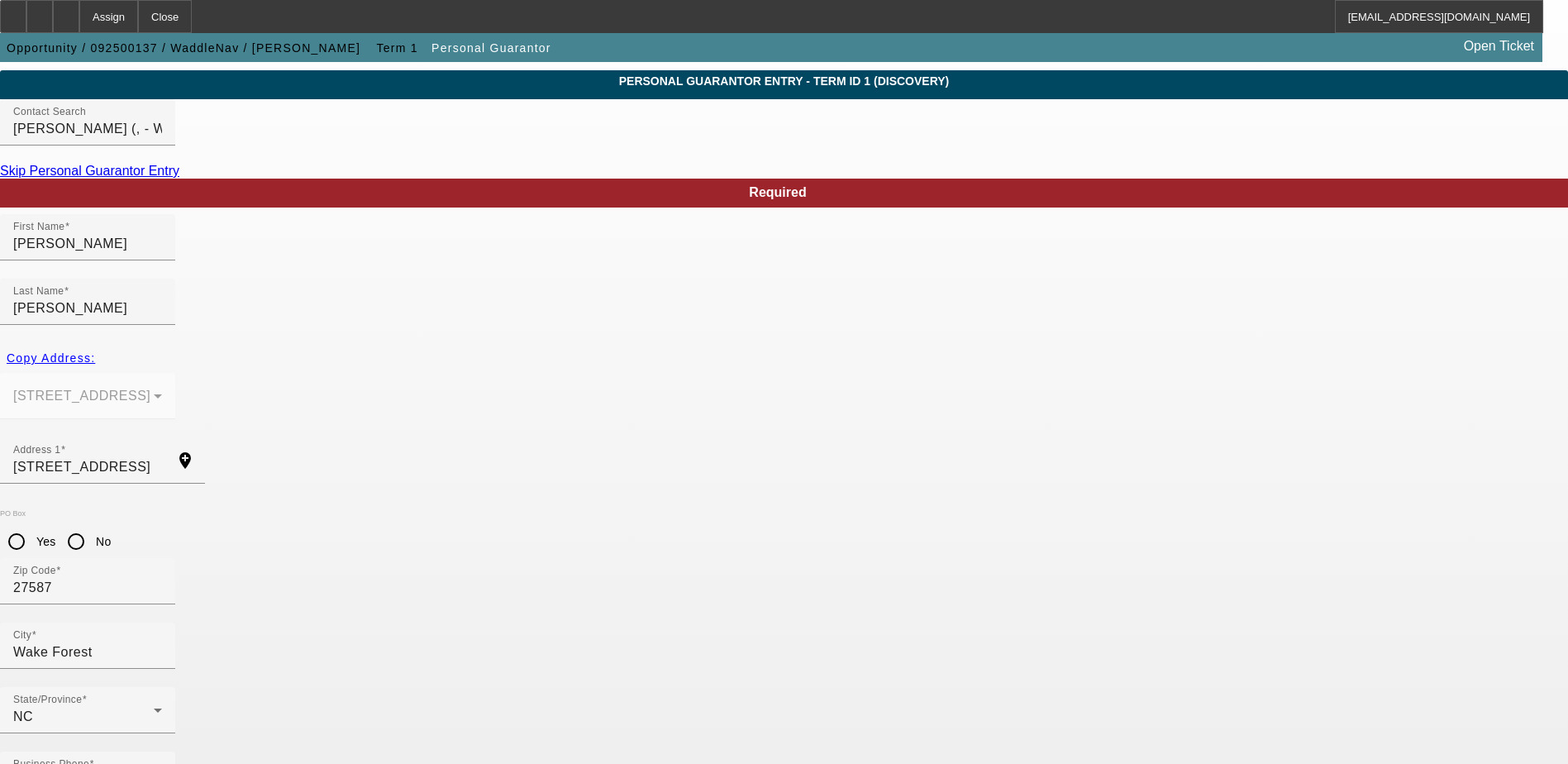
type input "[PHONE_NUMBER]"
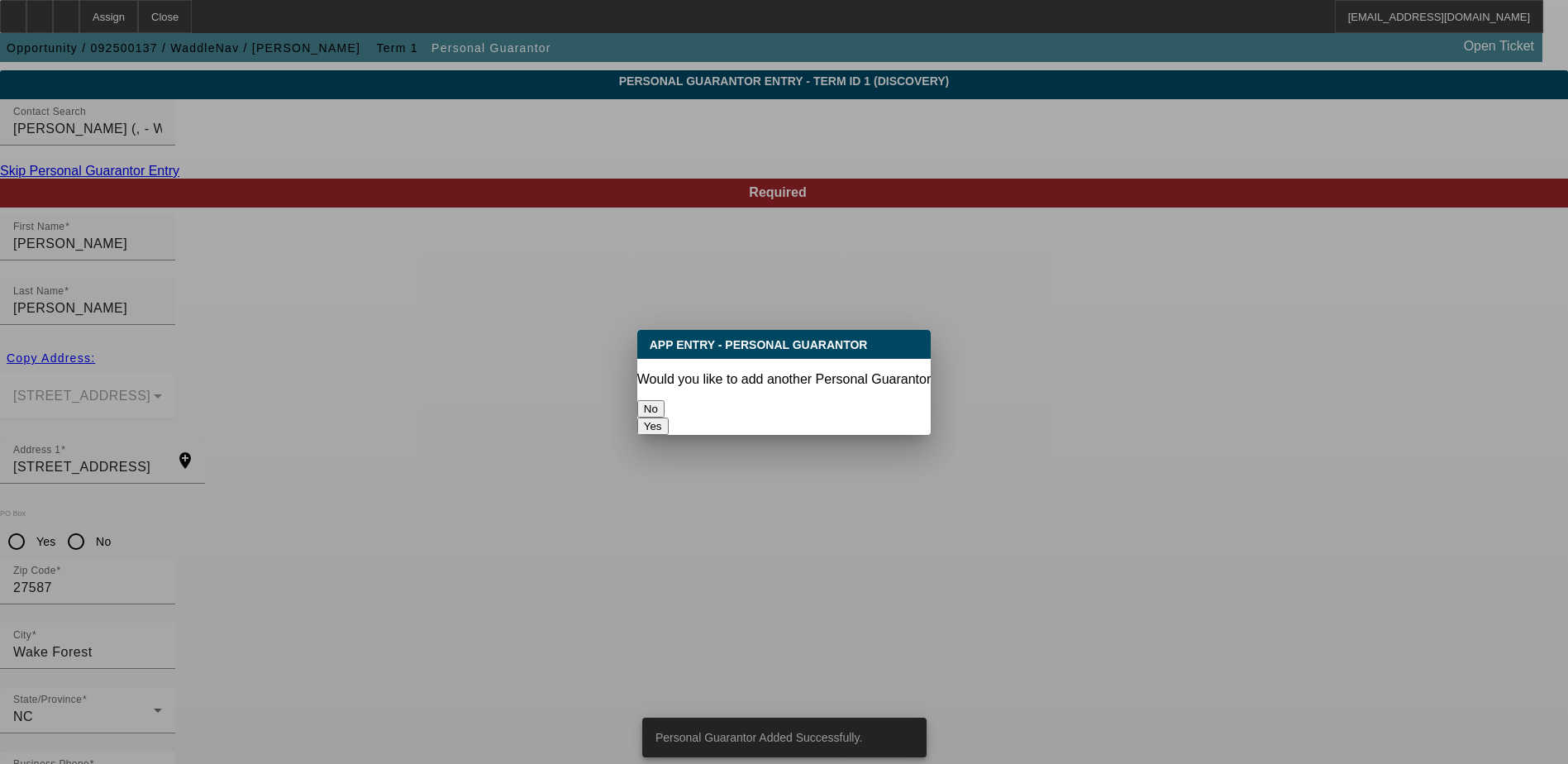
scroll to position [0, 0]
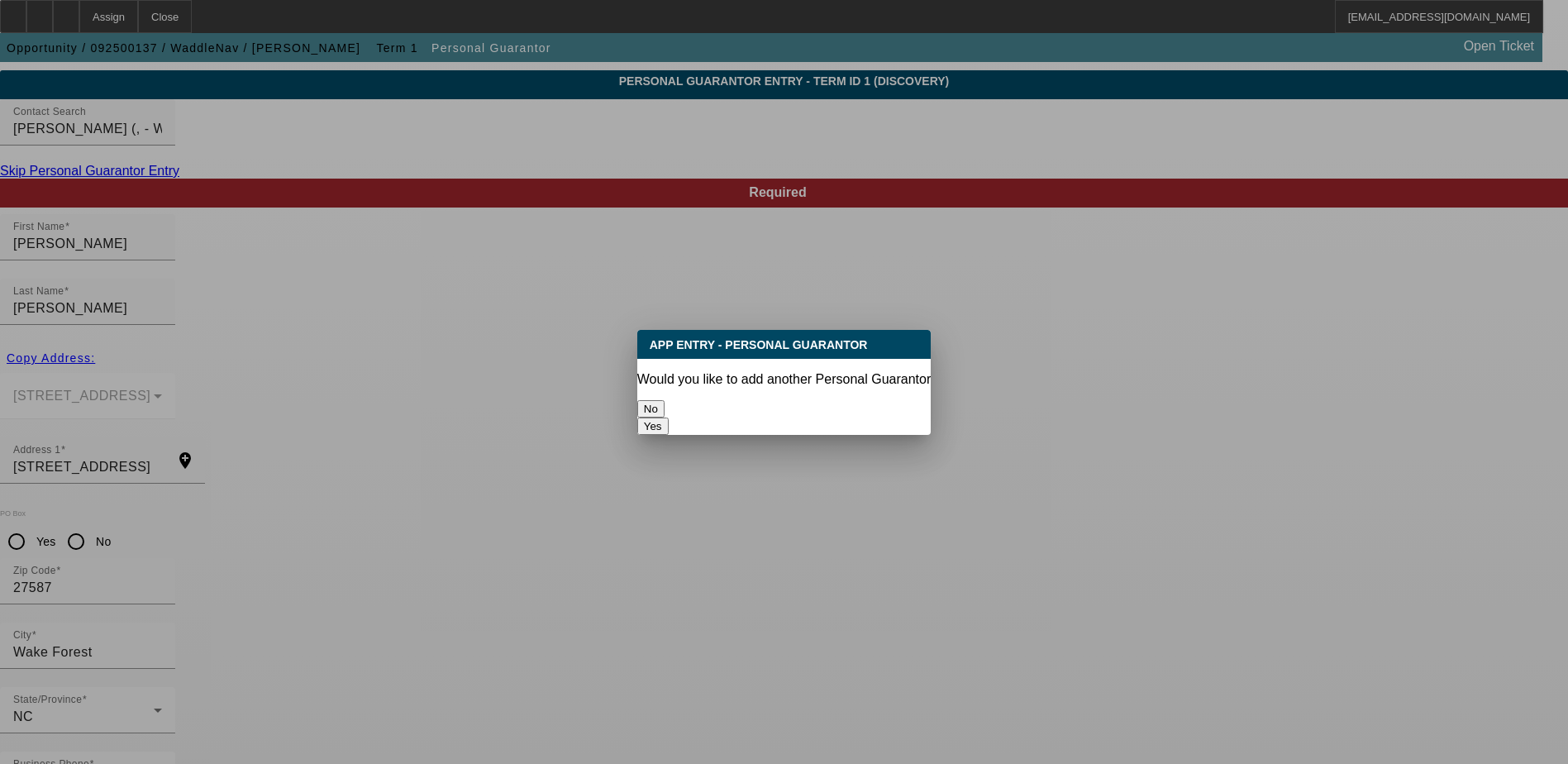
click at [665, 400] on button "No" at bounding box center [650, 408] width 28 height 17
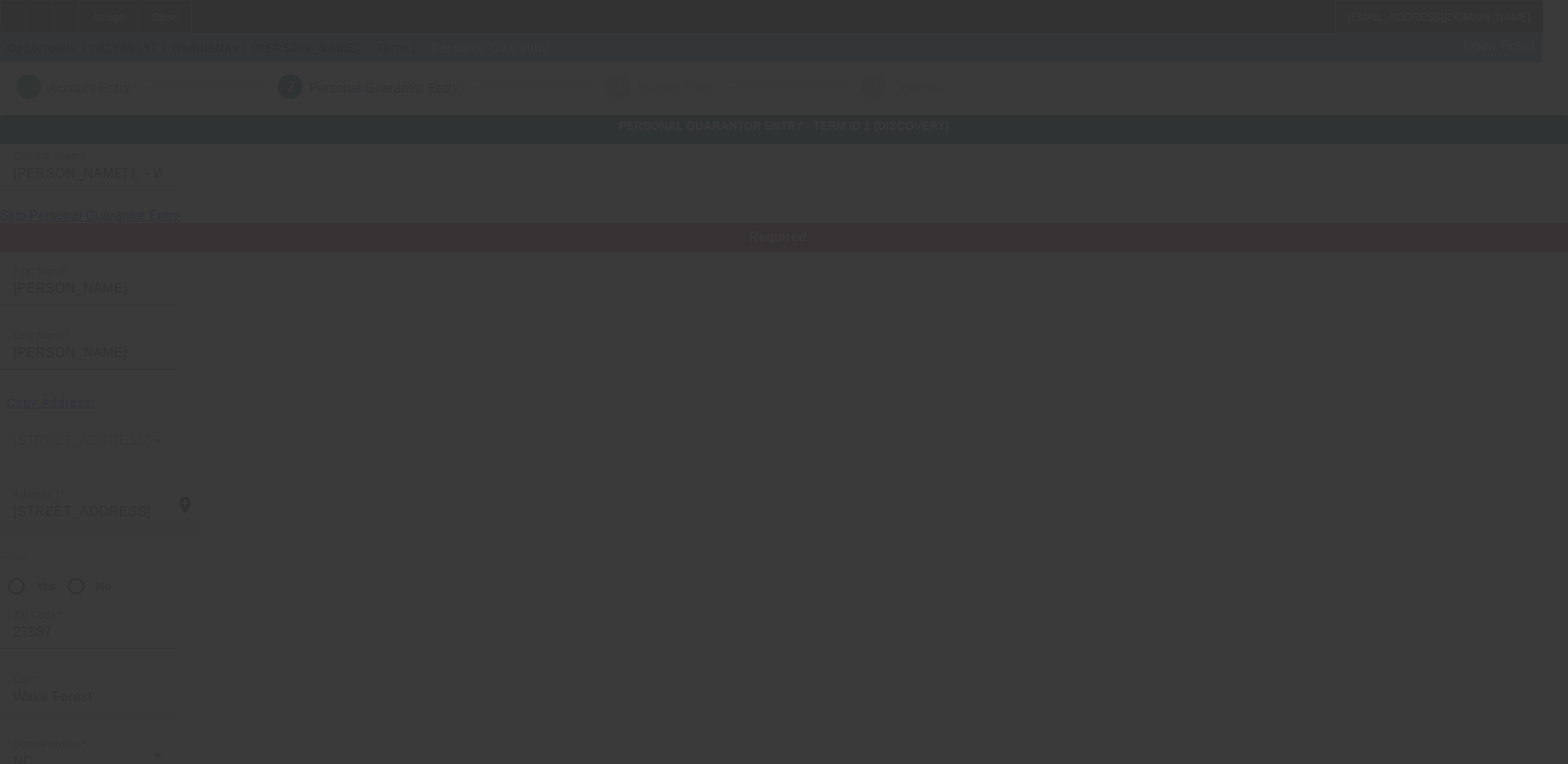
scroll to position [45, 0]
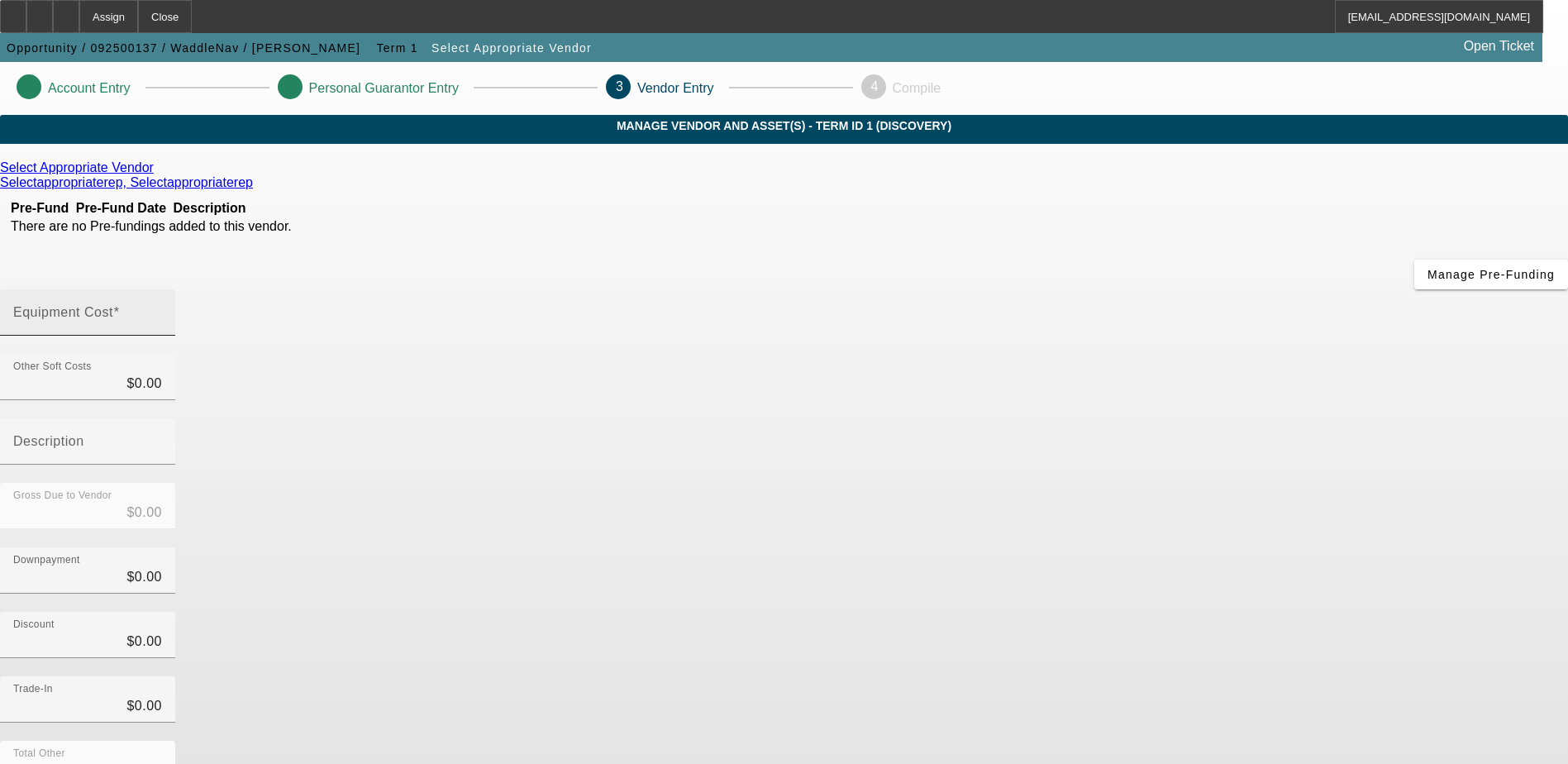
click at [113, 305] on mat-label "Equipment Cost" at bounding box center [63, 312] width 100 height 14
click at [162, 309] on input "Equipment Cost" at bounding box center [88, 319] width 149 height 20
type input "5"
type input "$5.00"
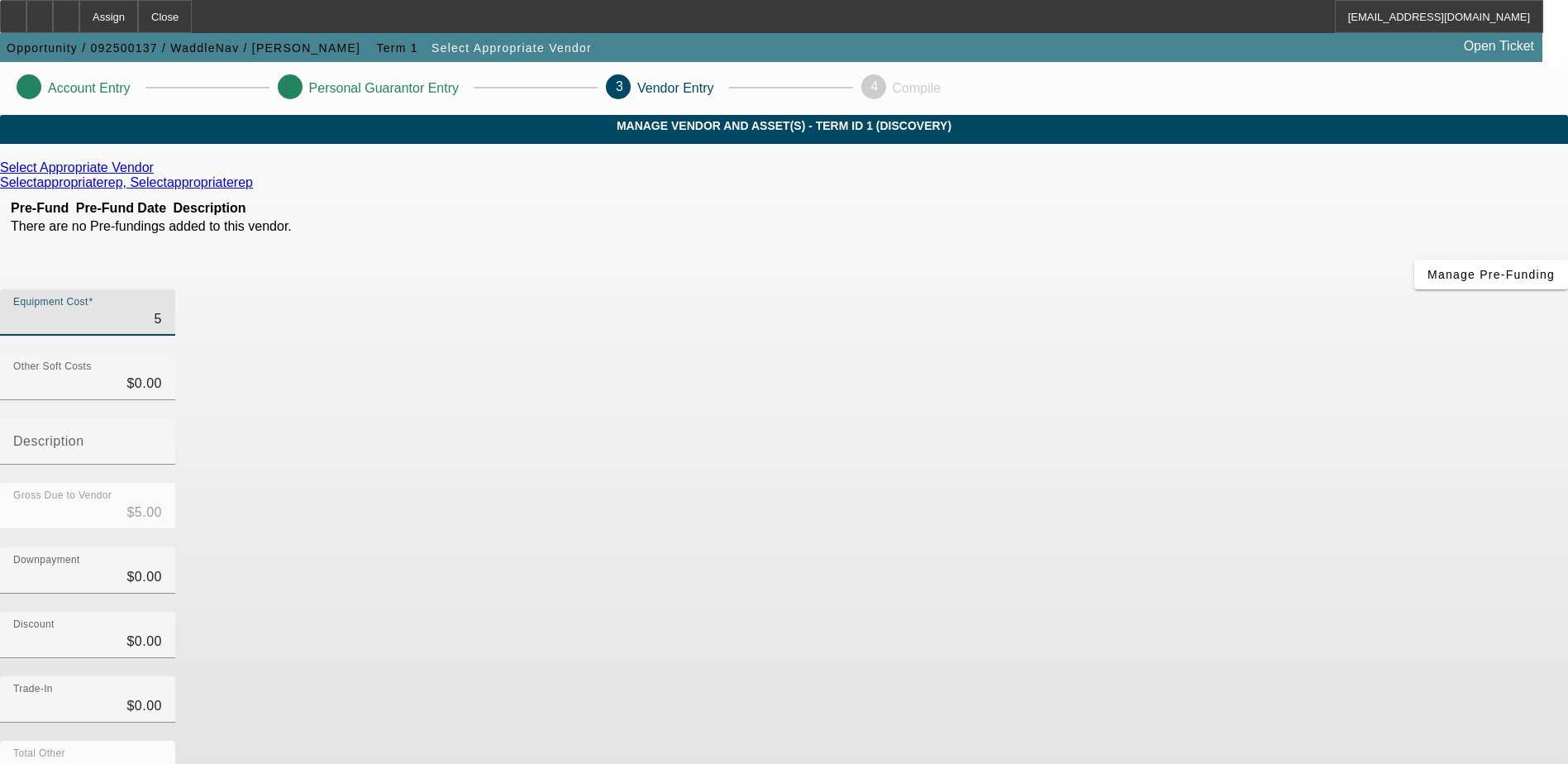
type input "50"
type input "$50.00"
type input "500"
type input "$500.00"
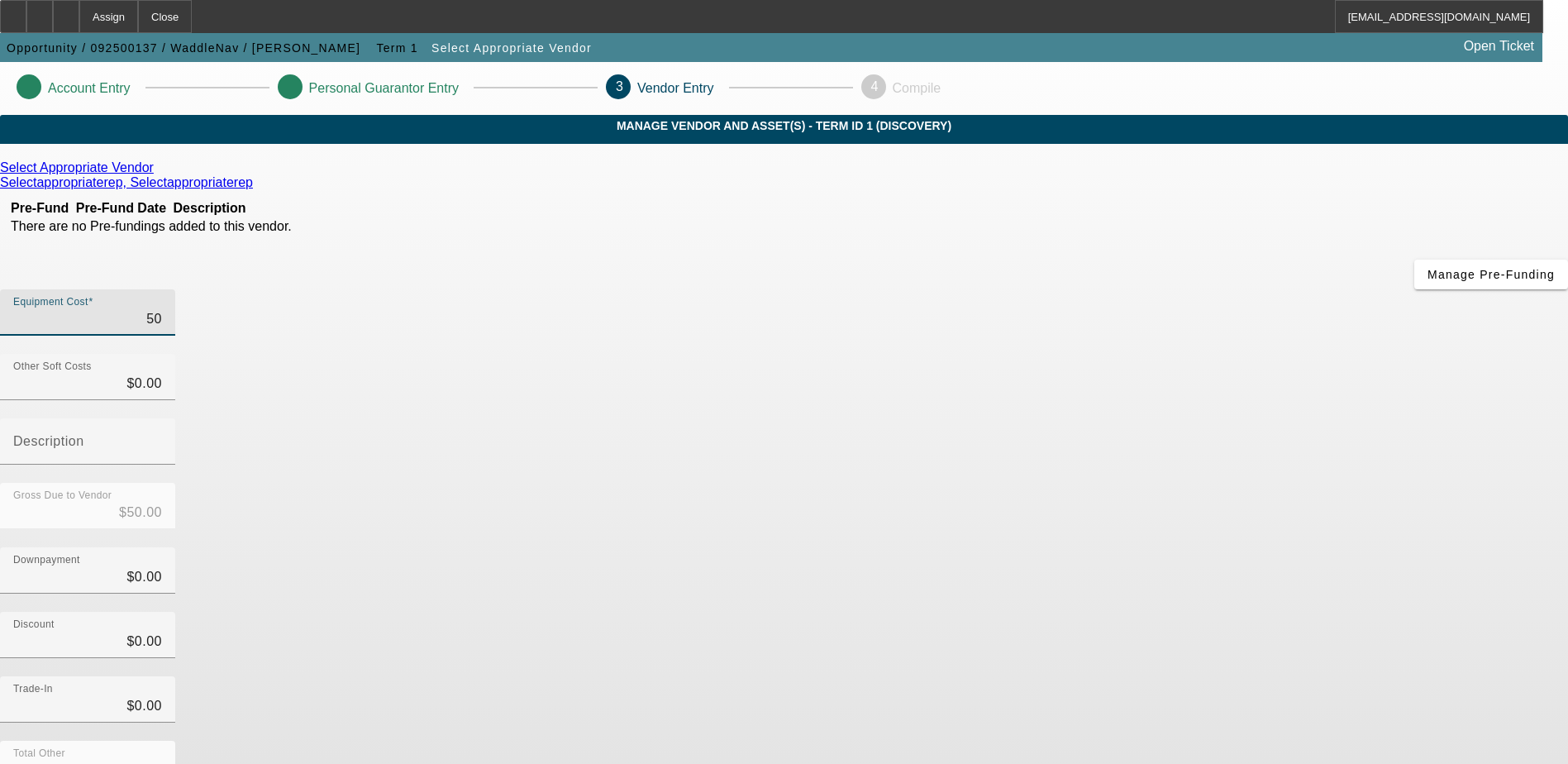
type input "$500.00"
type input "5000"
type input "$5,000.00"
type input "50000"
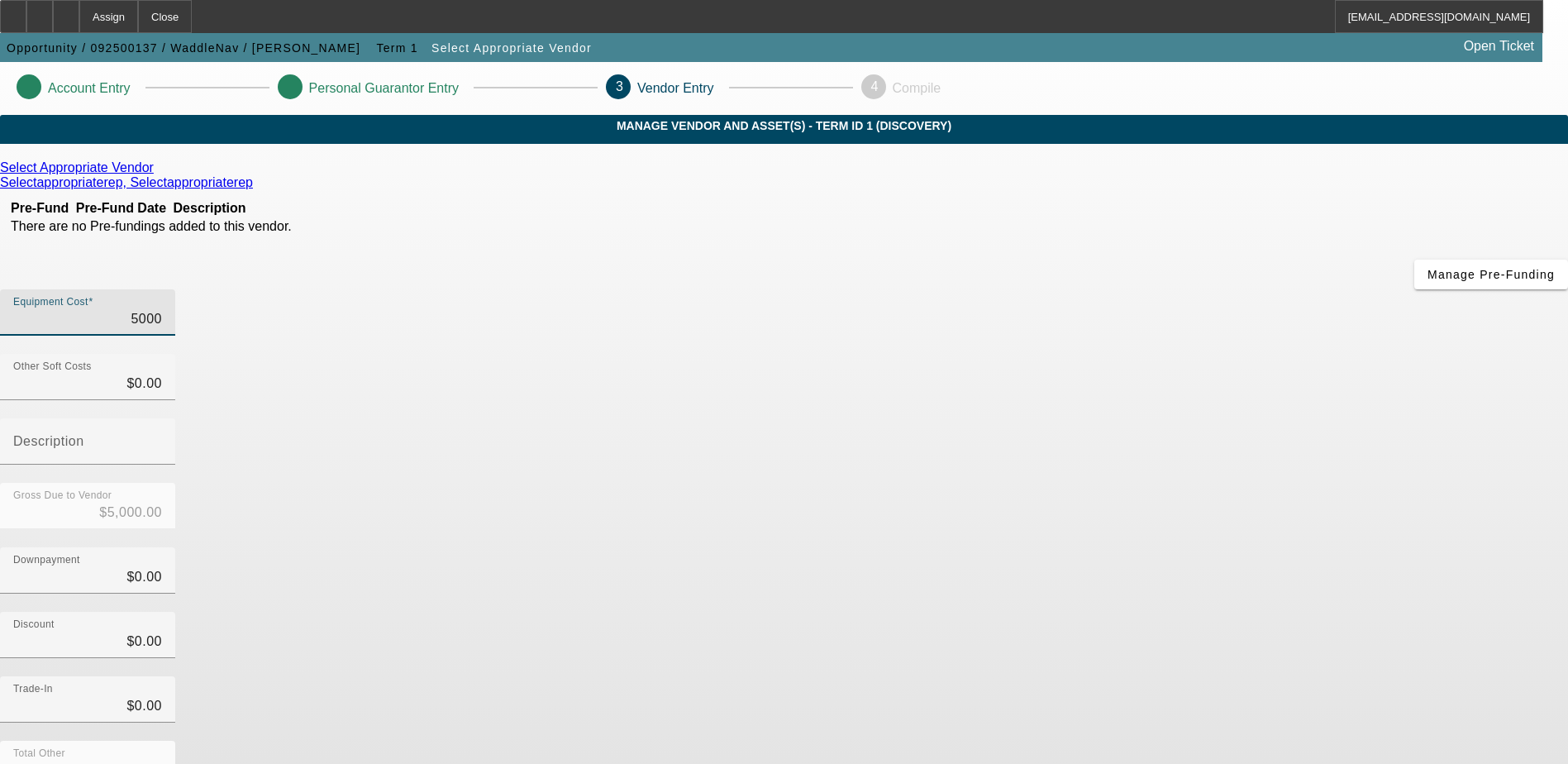
type input "$50,000.00"
click at [1118, 547] on div "Downpayment $0.00" at bounding box center [784, 580] width 1568 height 65
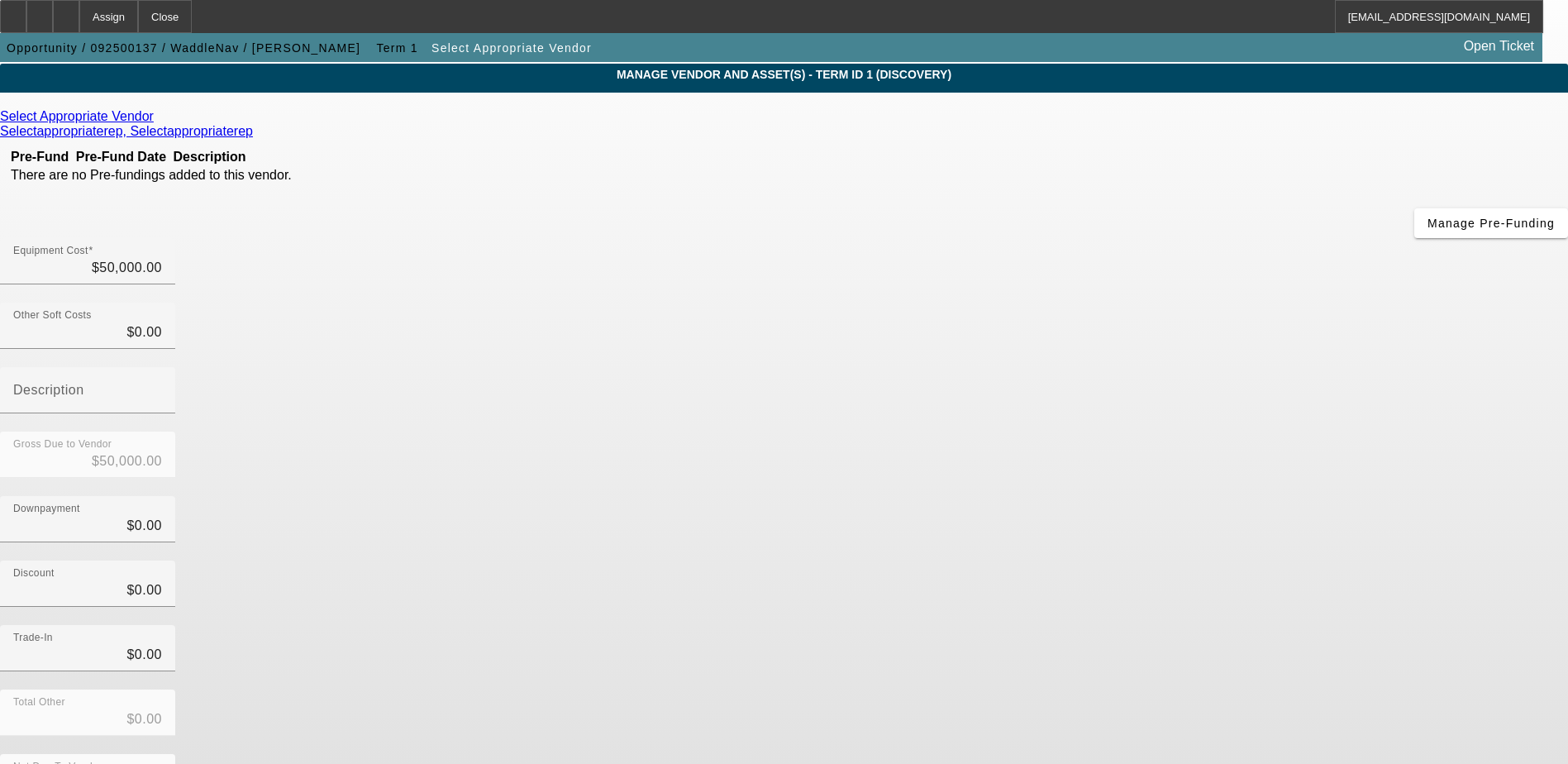
scroll to position [73, 0]
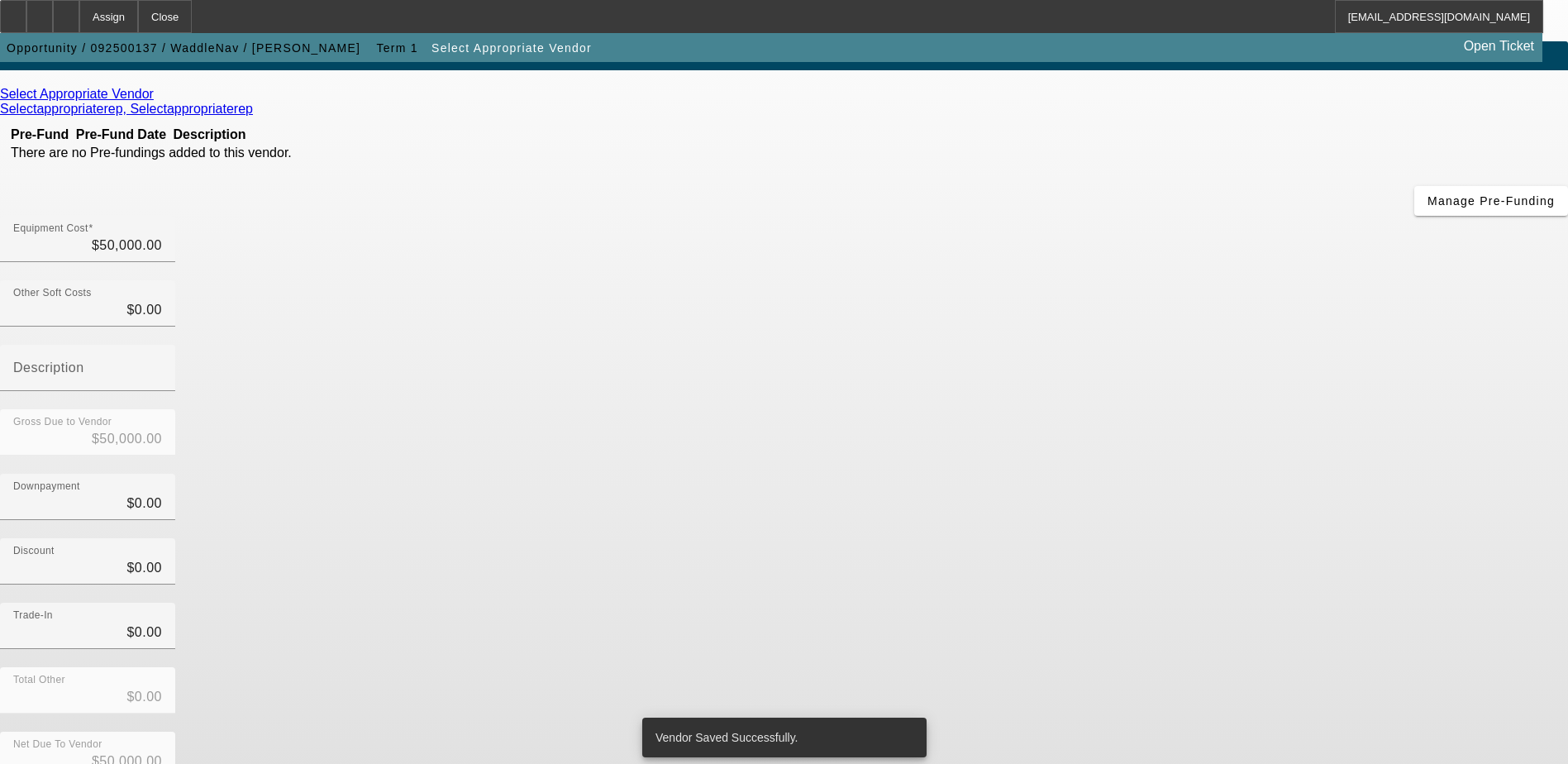
scroll to position [0, 0]
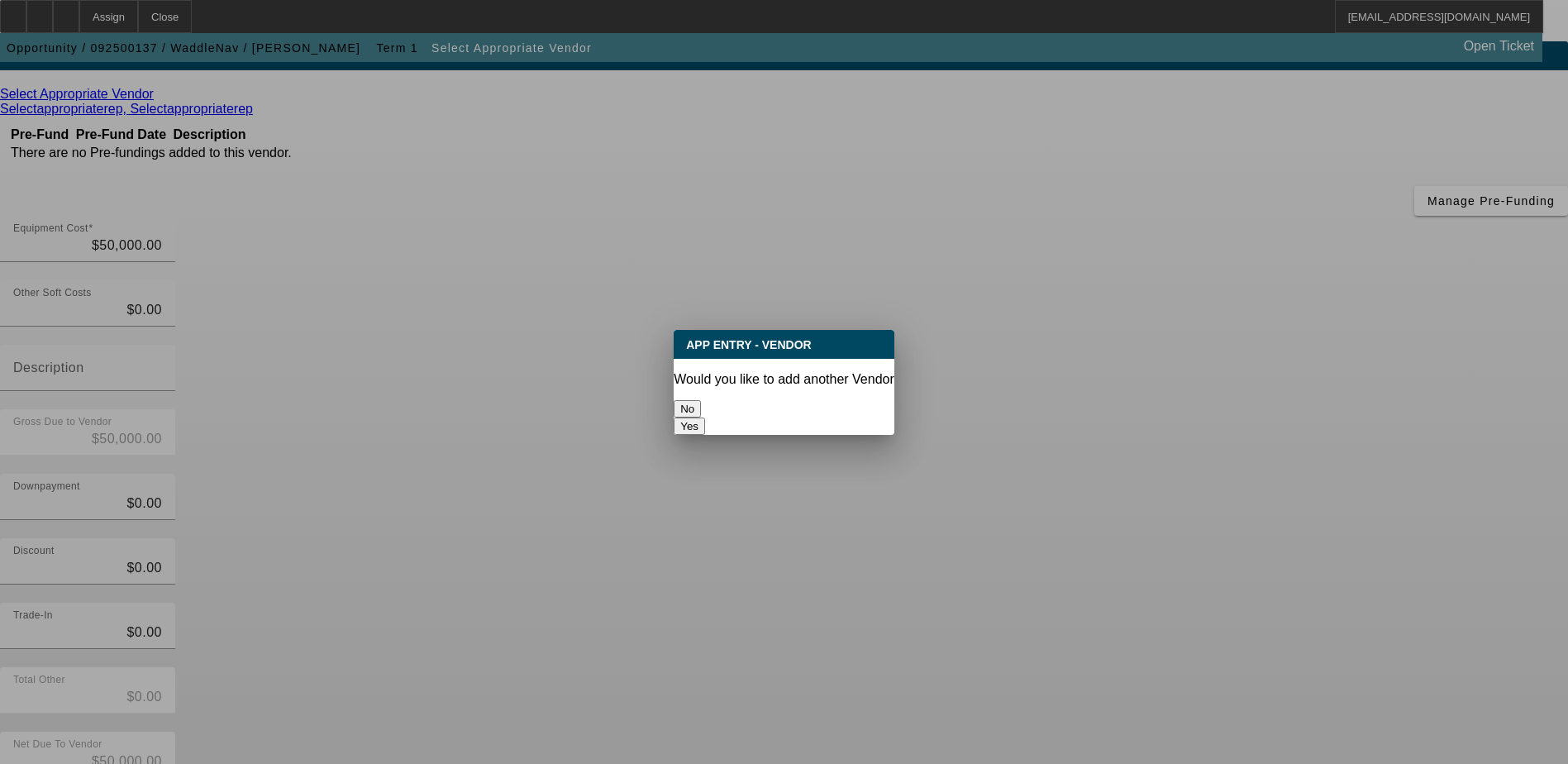
click at [701, 400] on button "No" at bounding box center [687, 408] width 28 height 17
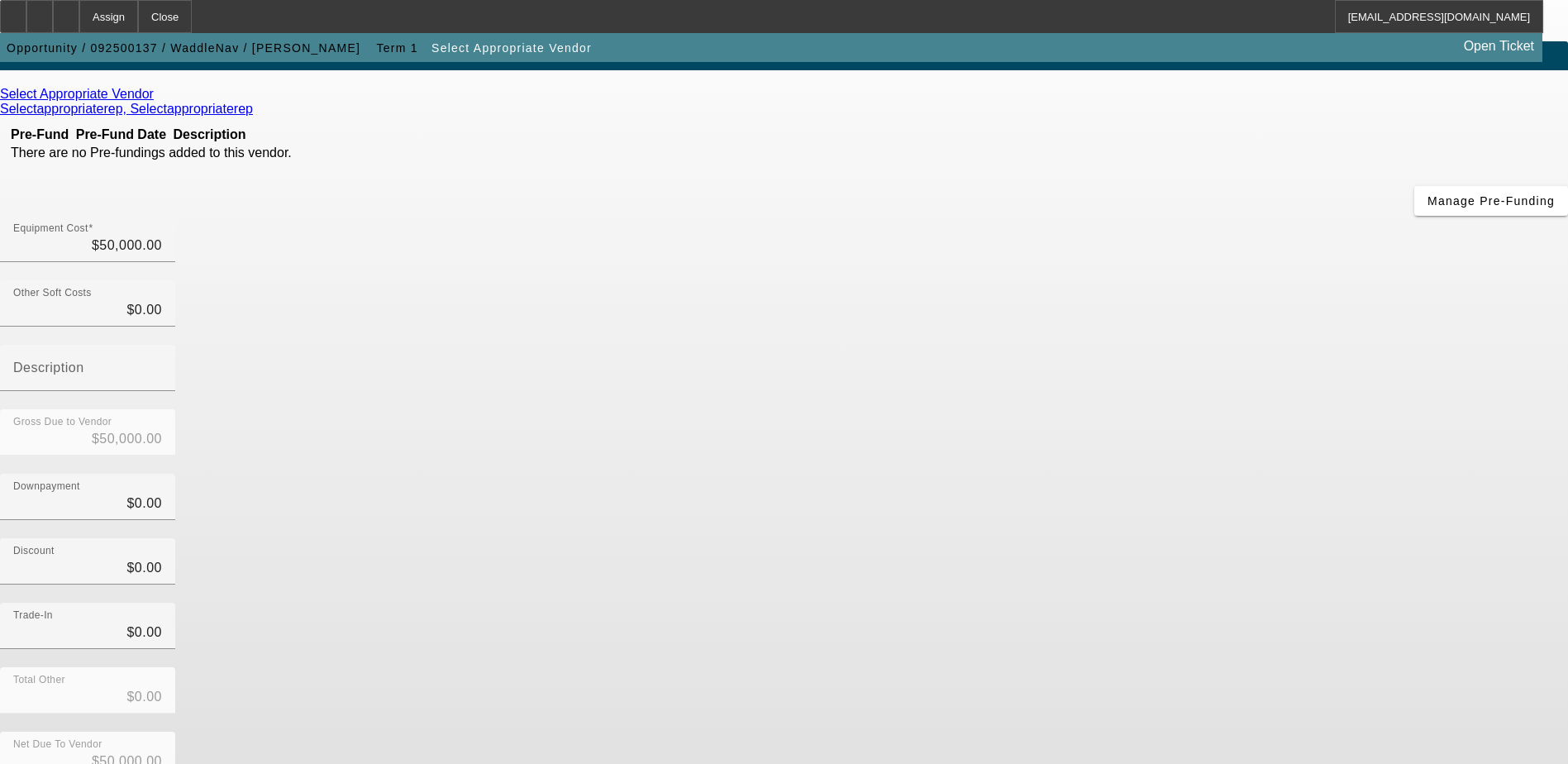
scroll to position [73, 0]
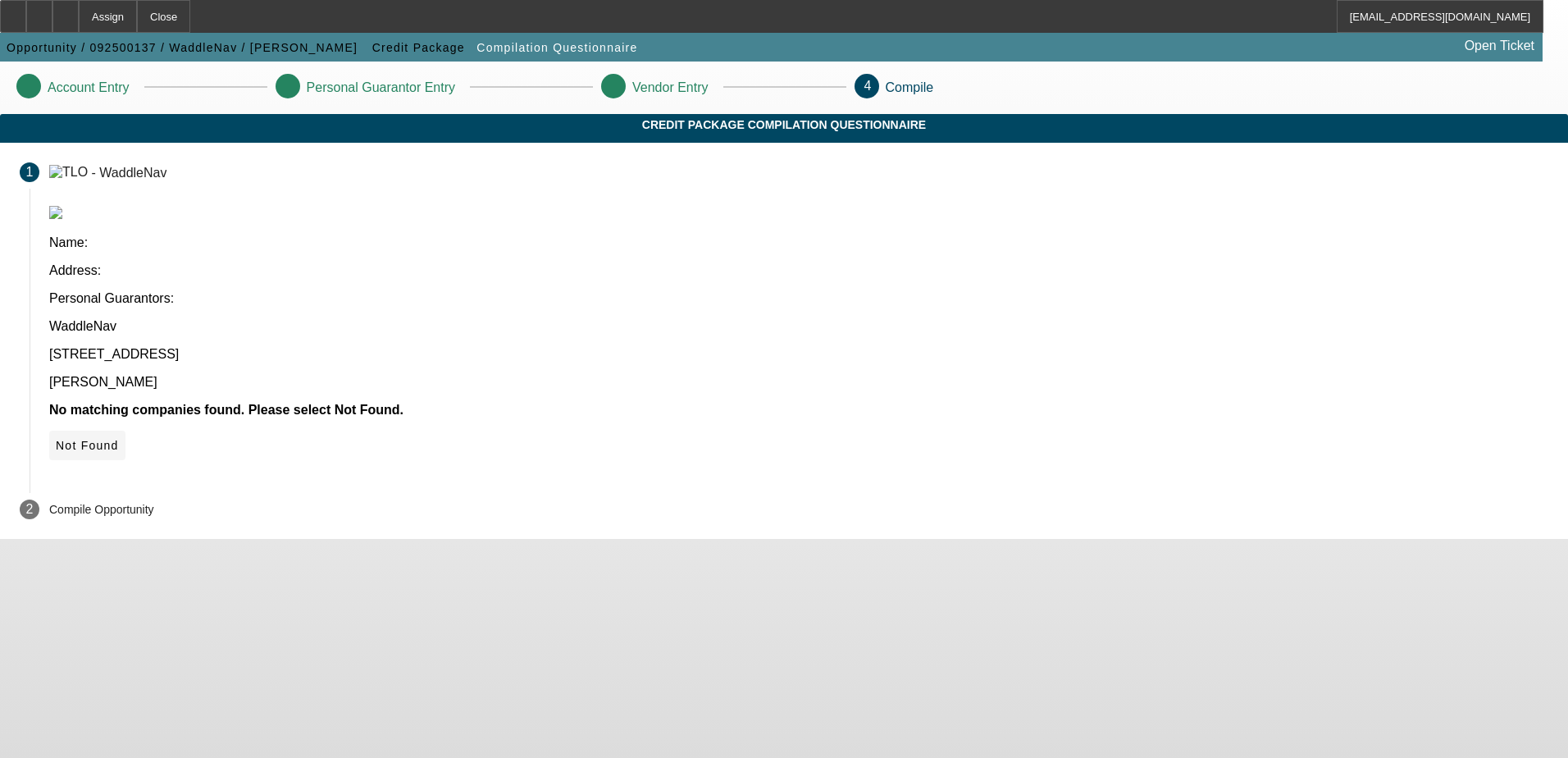
click at [56, 439] on icon at bounding box center [56, 446] width 0 height 13
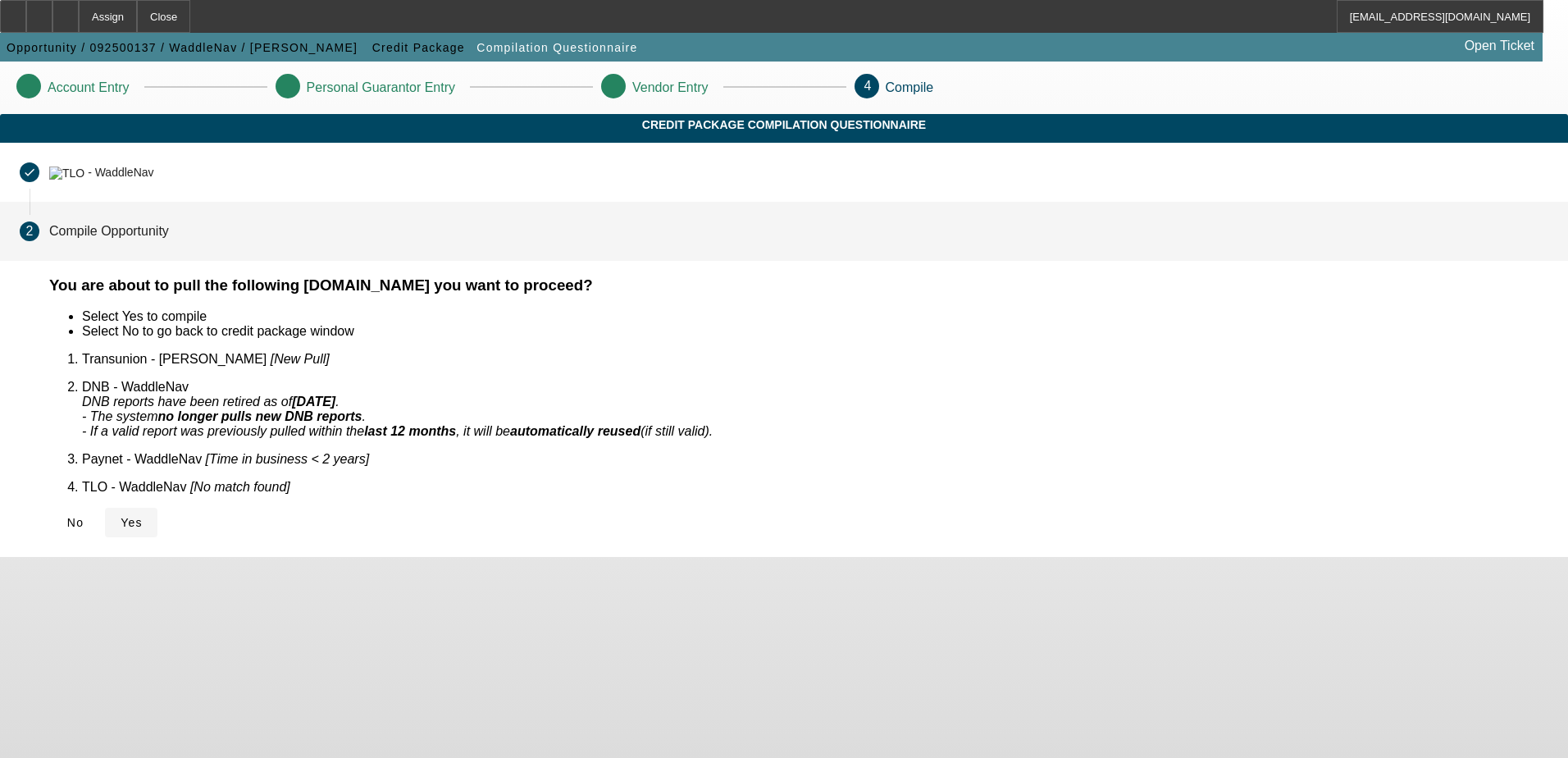
click at [143, 516] on span "Yes" at bounding box center [131, 522] width 22 height 13
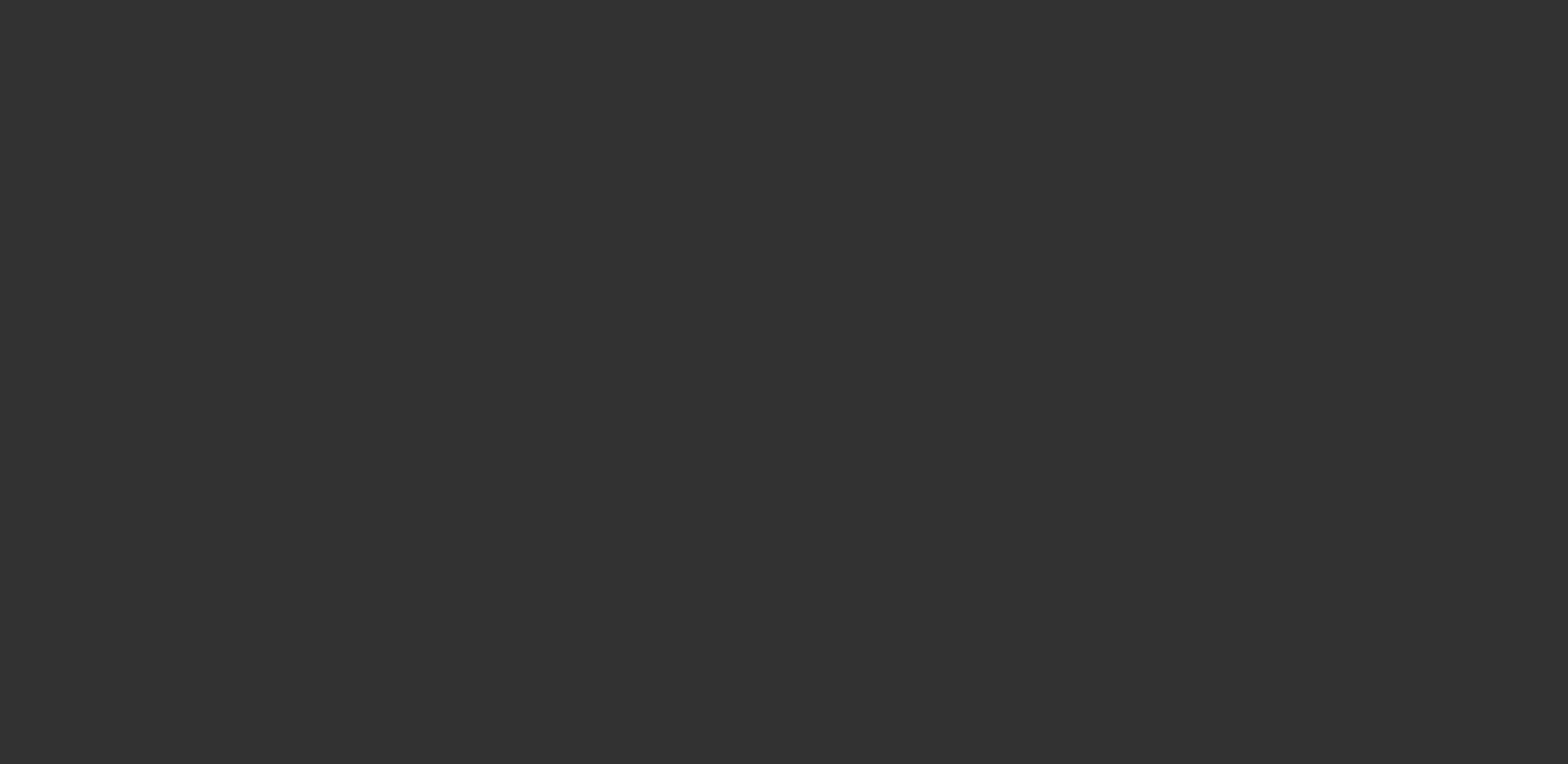
select select "0"
select select "2"
select select "0.1"
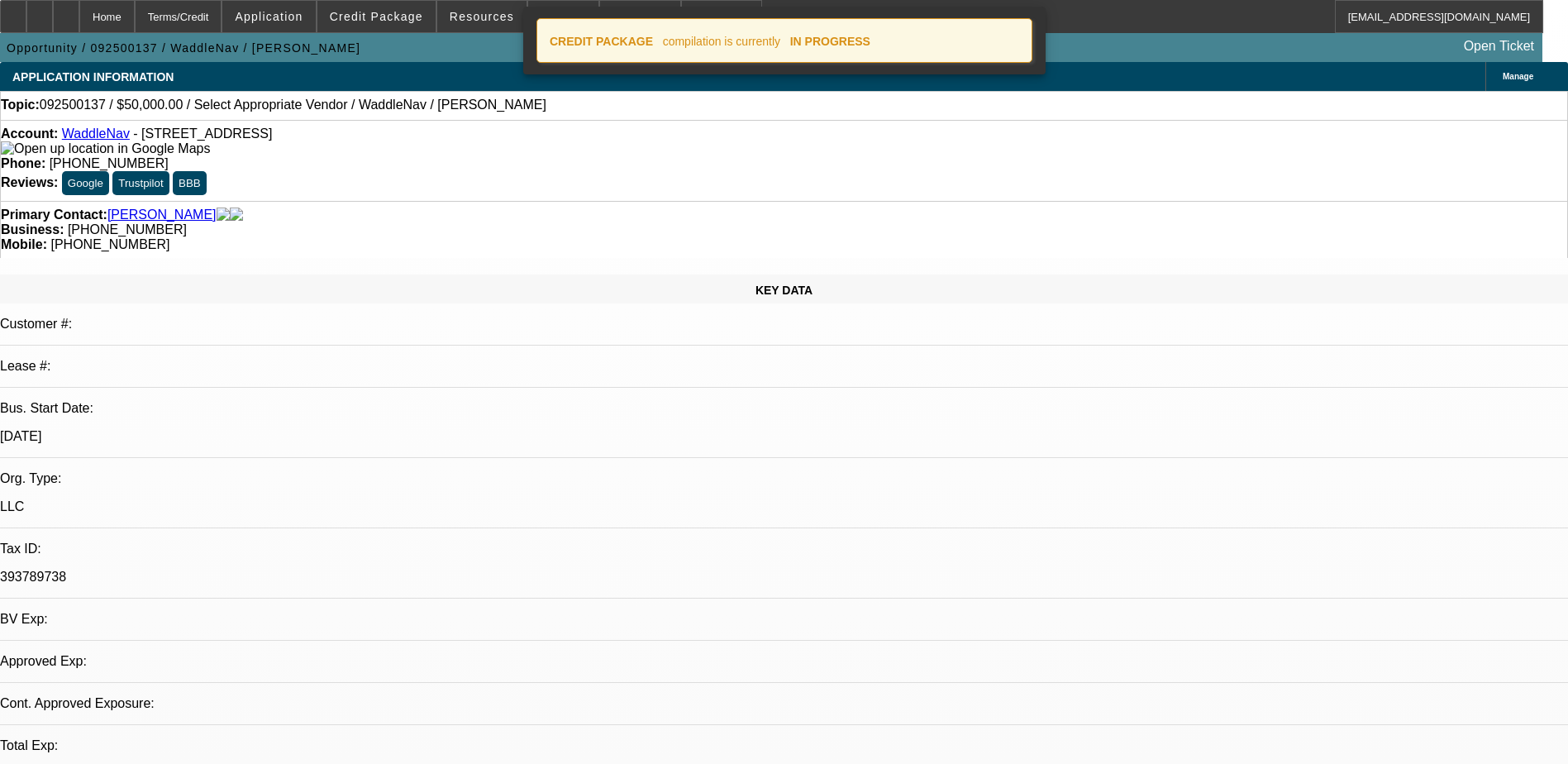
select select "1"
select select "2"
select select "4"
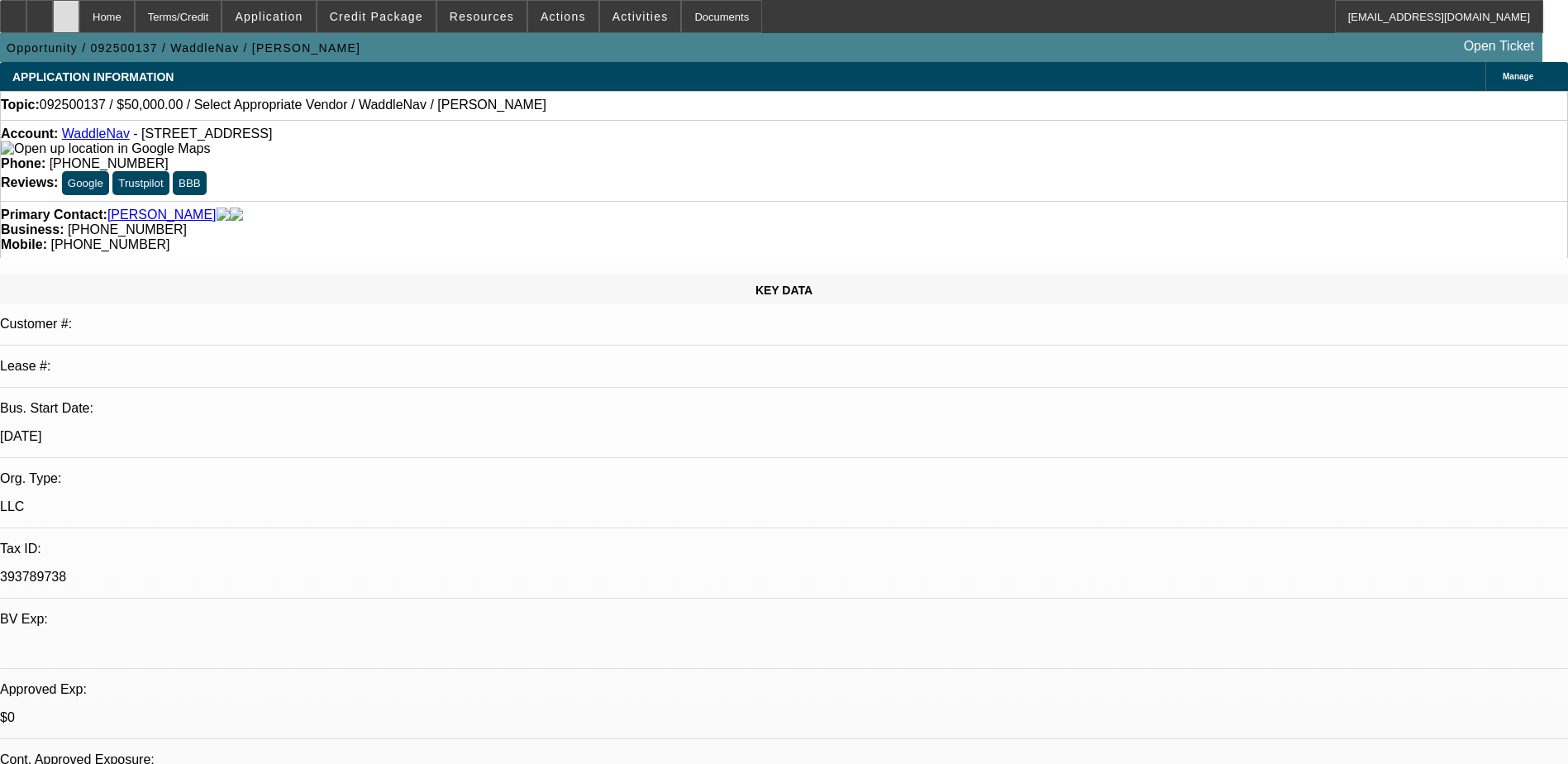
click at [66, 10] on icon at bounding box center [66, 10] width 0 height 0
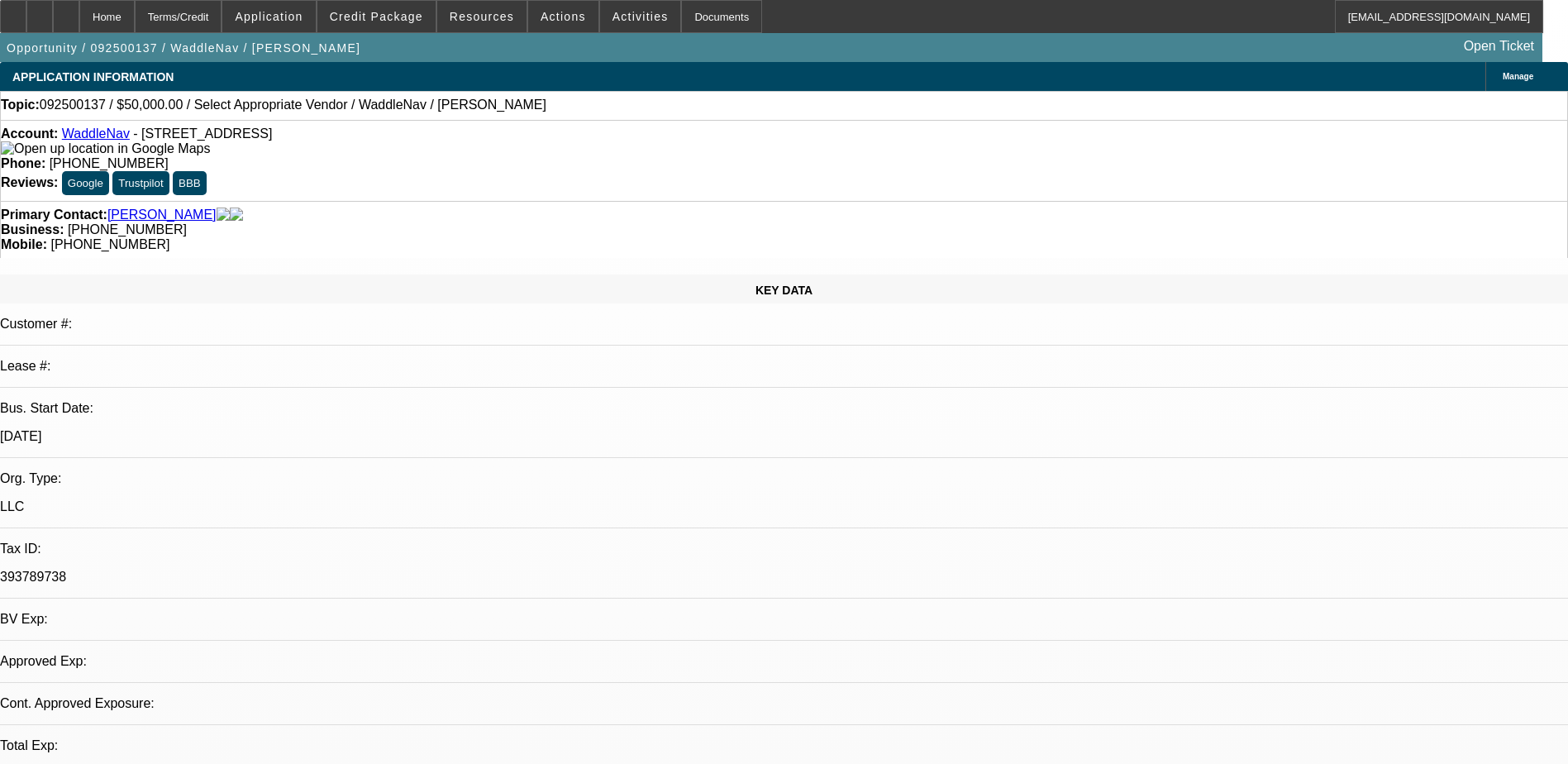
select select "0"
select select "2"
select select "0.1"
select select "1"
select select "2"
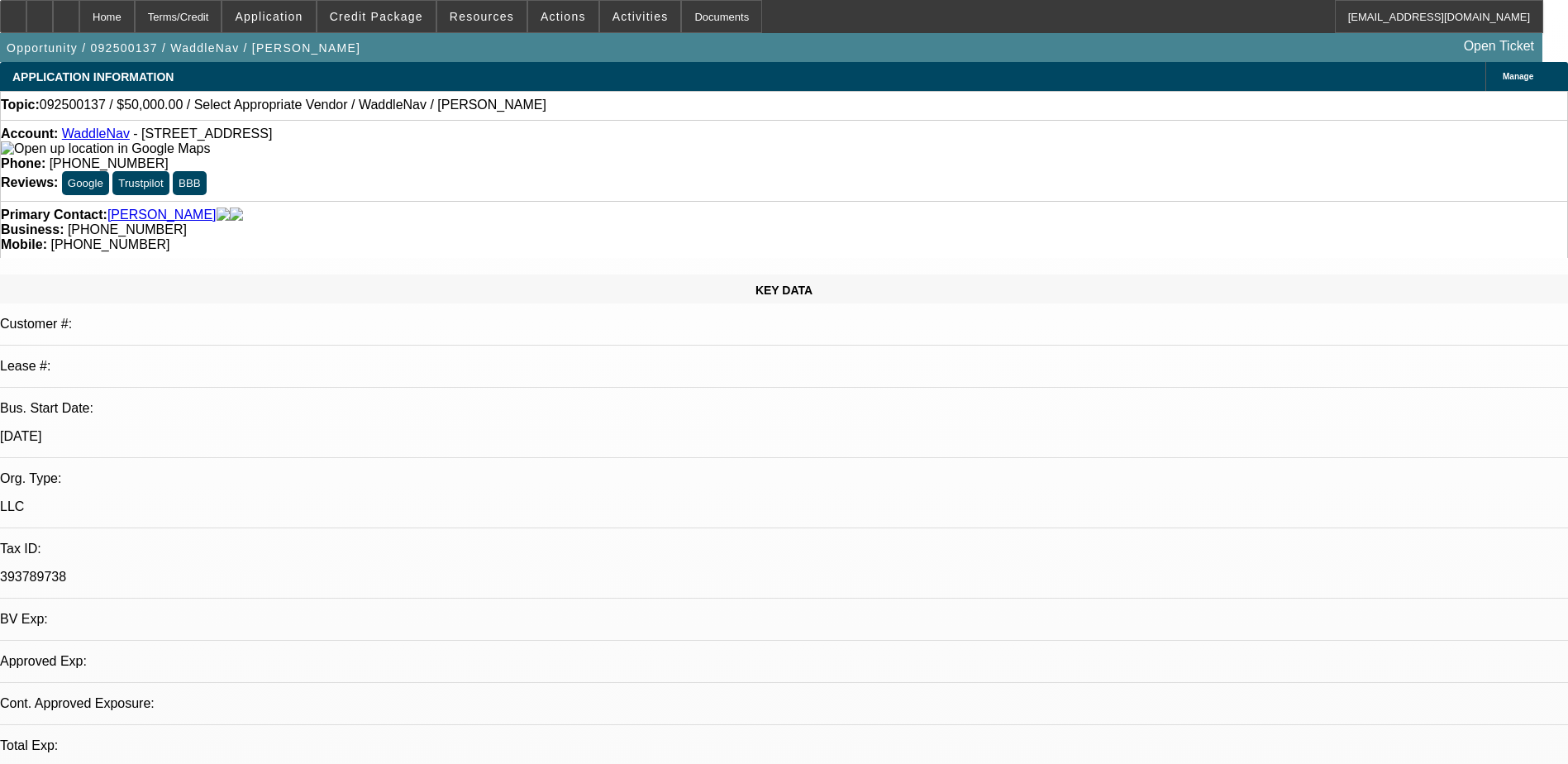
select select "4"
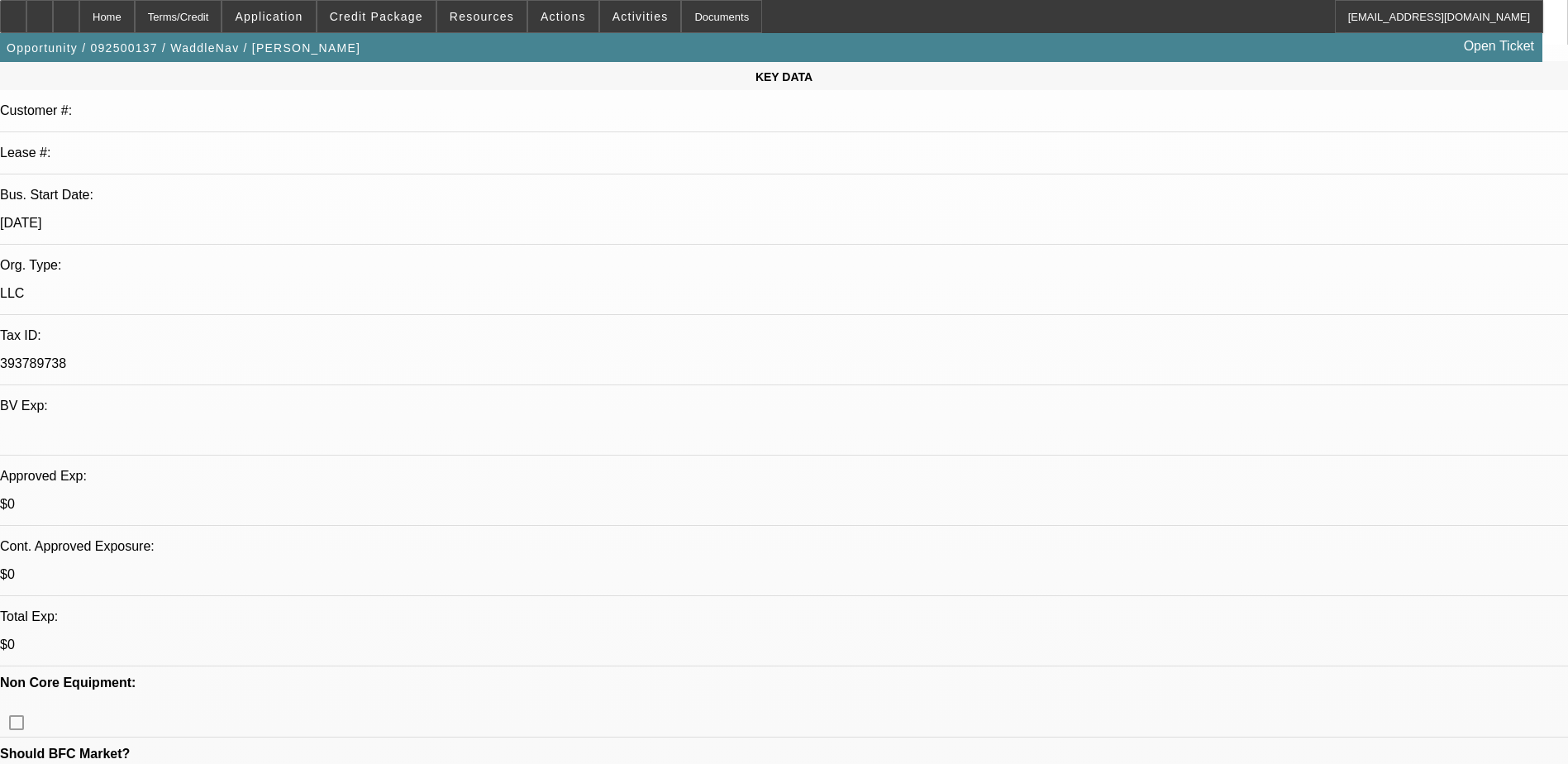
scroll to position [248, 0]
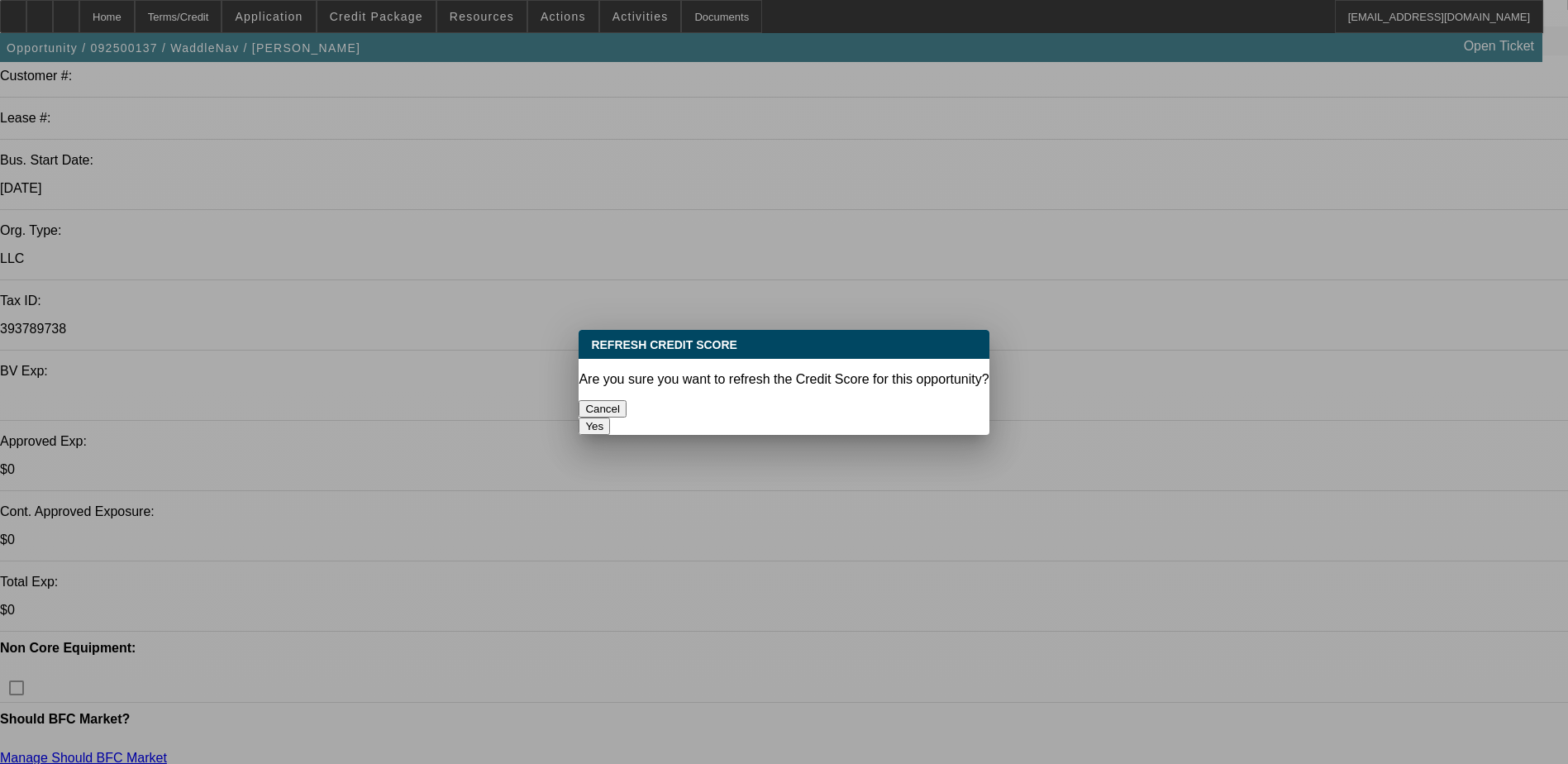
scroll to position [0, 0]
click at [609, 418] on button "Yes" at bounding box center [594, 426] width 31 height 17
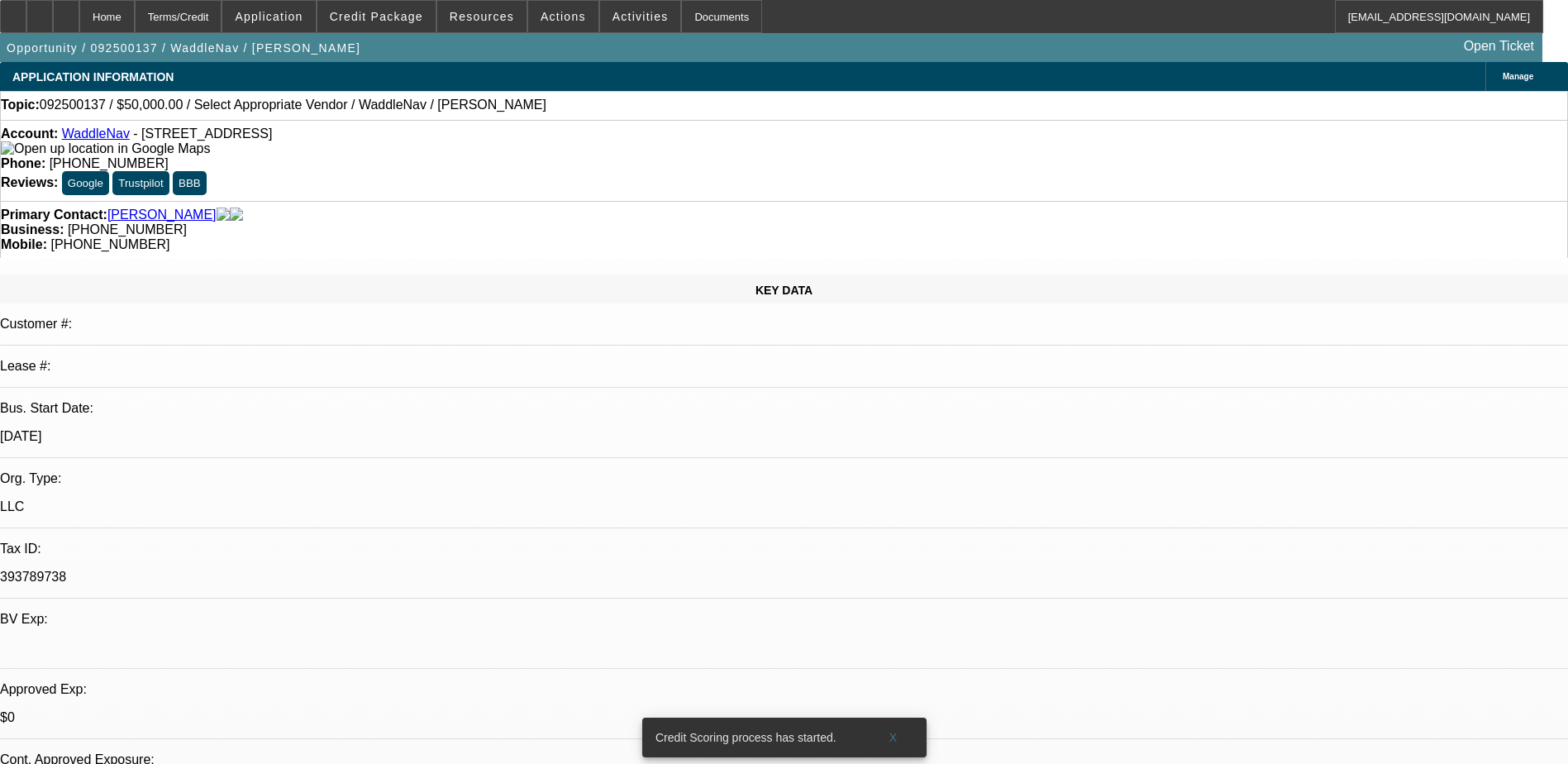
scroll to position [248, 0]
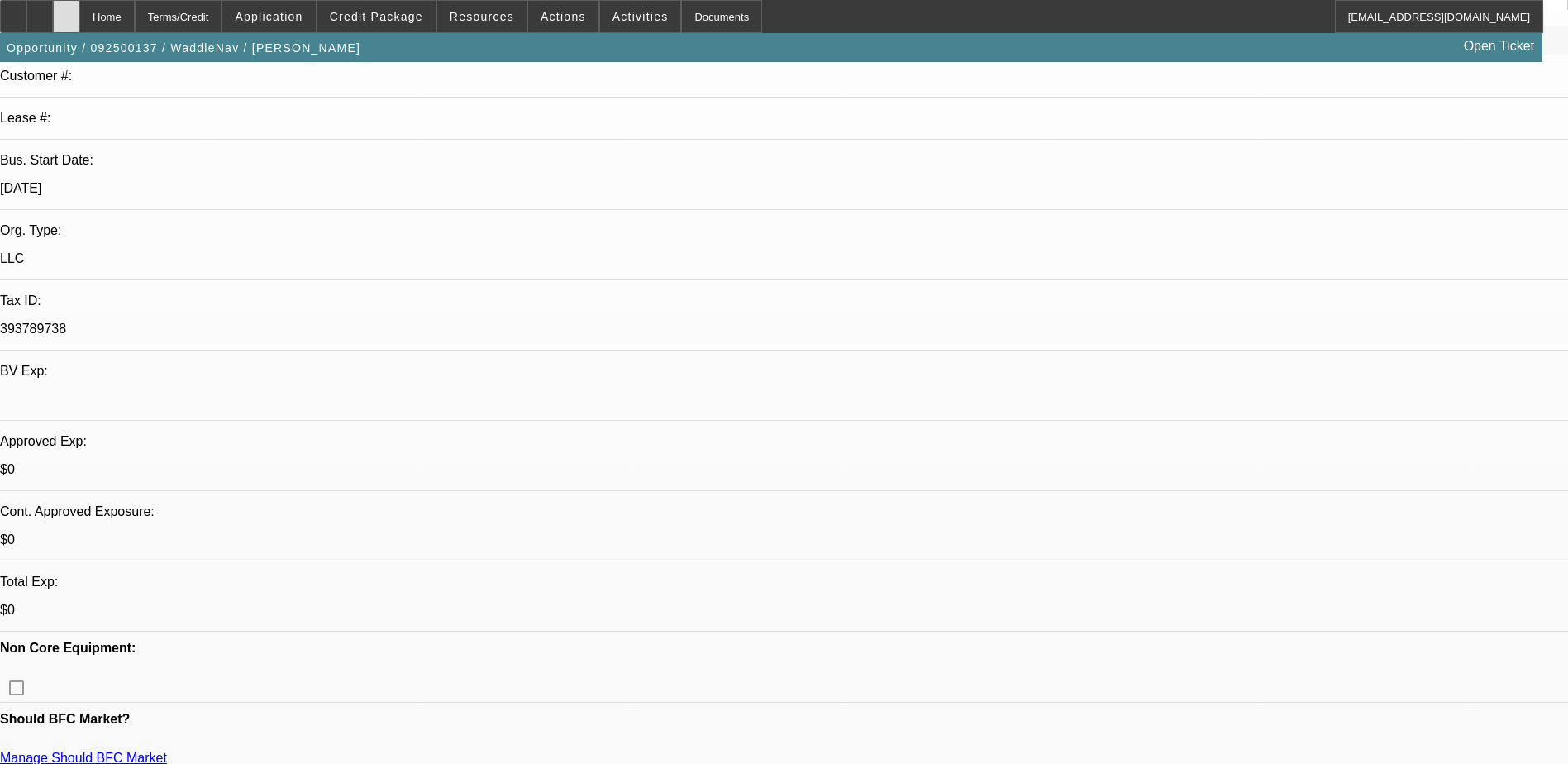
click at [79, 9] on div at bounding box center [66, 16] width 27 height 33
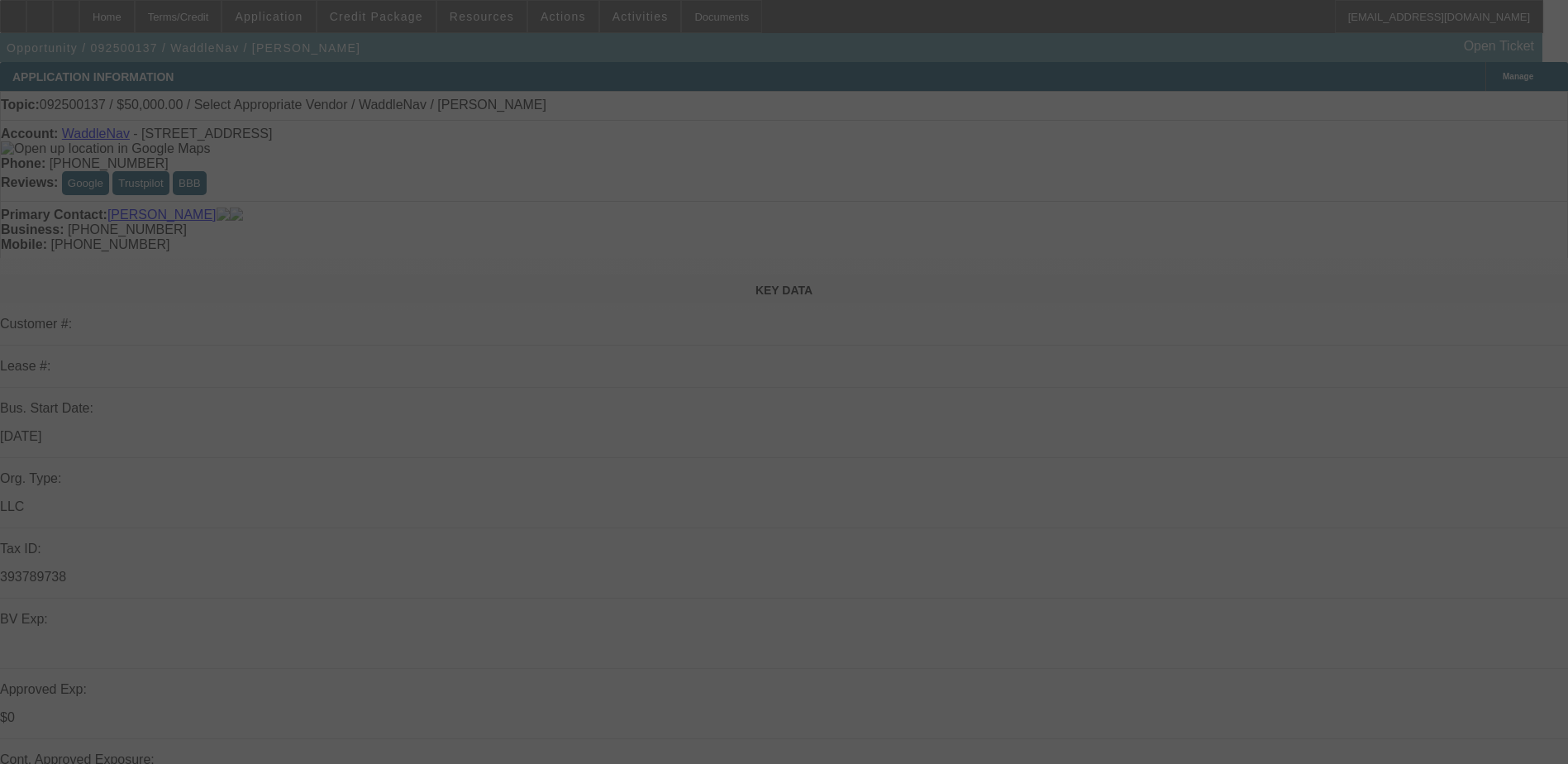
select select "0"
select select "2"
select select "0.1"
select select "4"
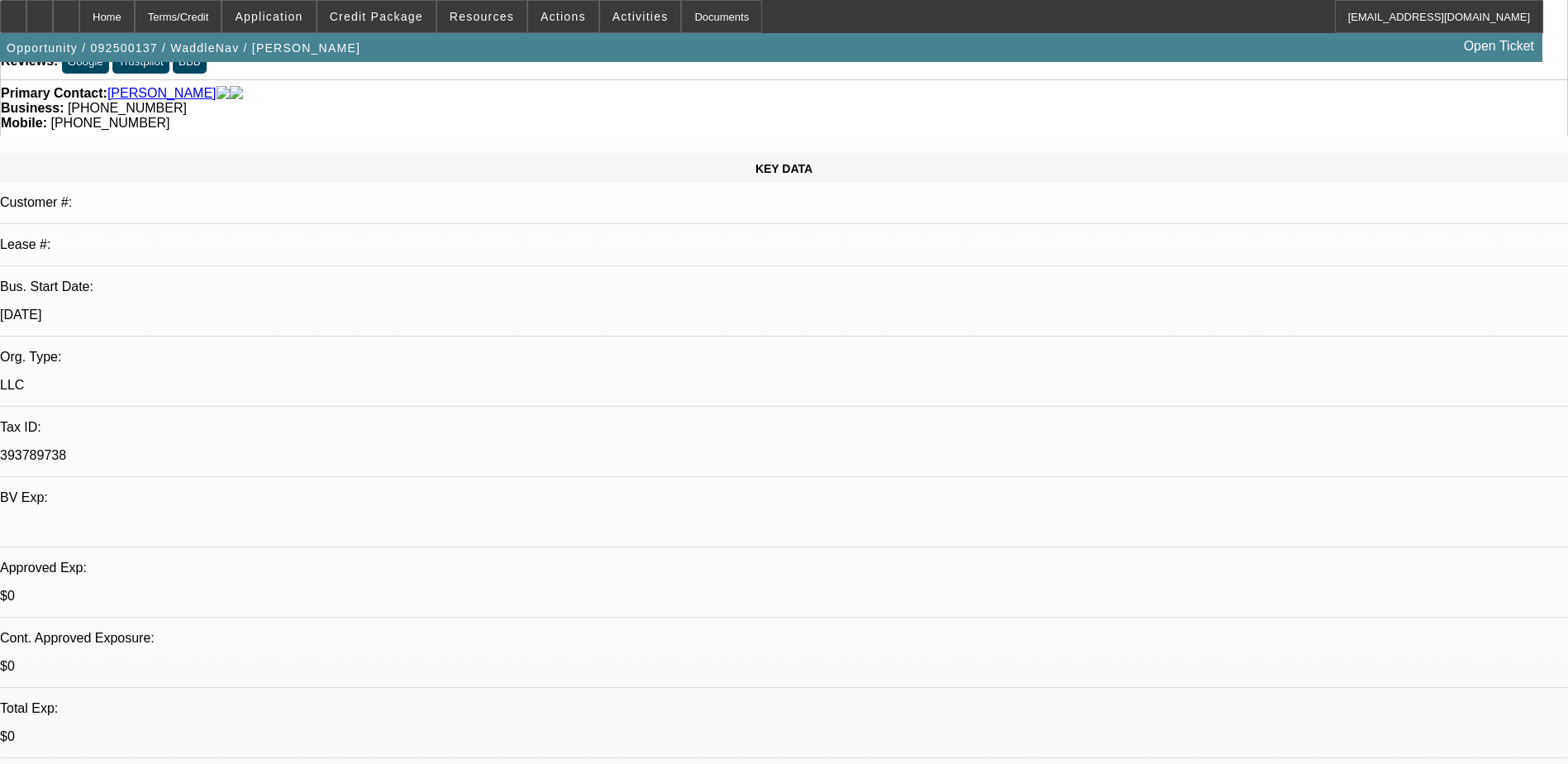
scroll to position [331, 0]
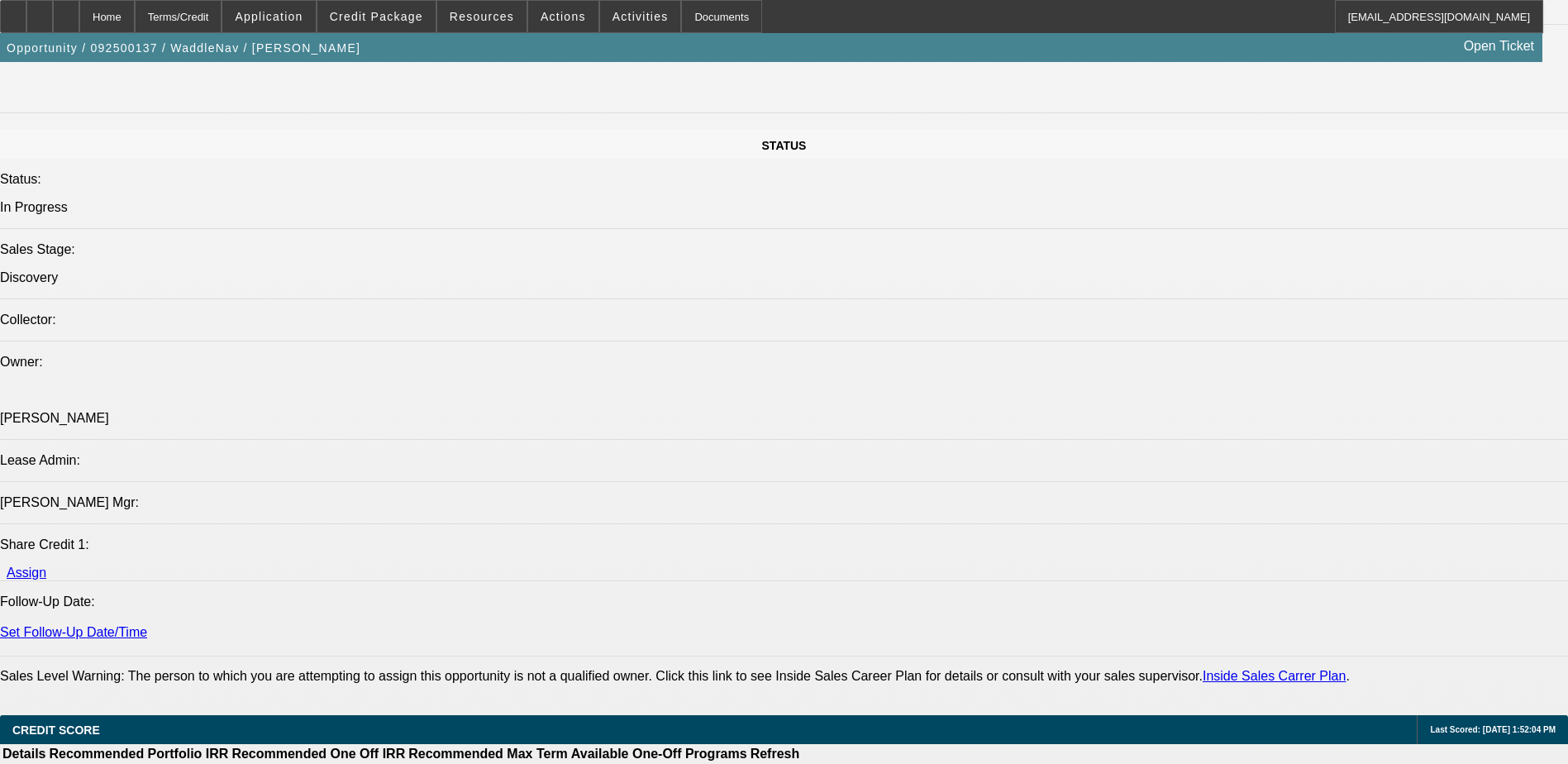
scroll to position [1736, 0]
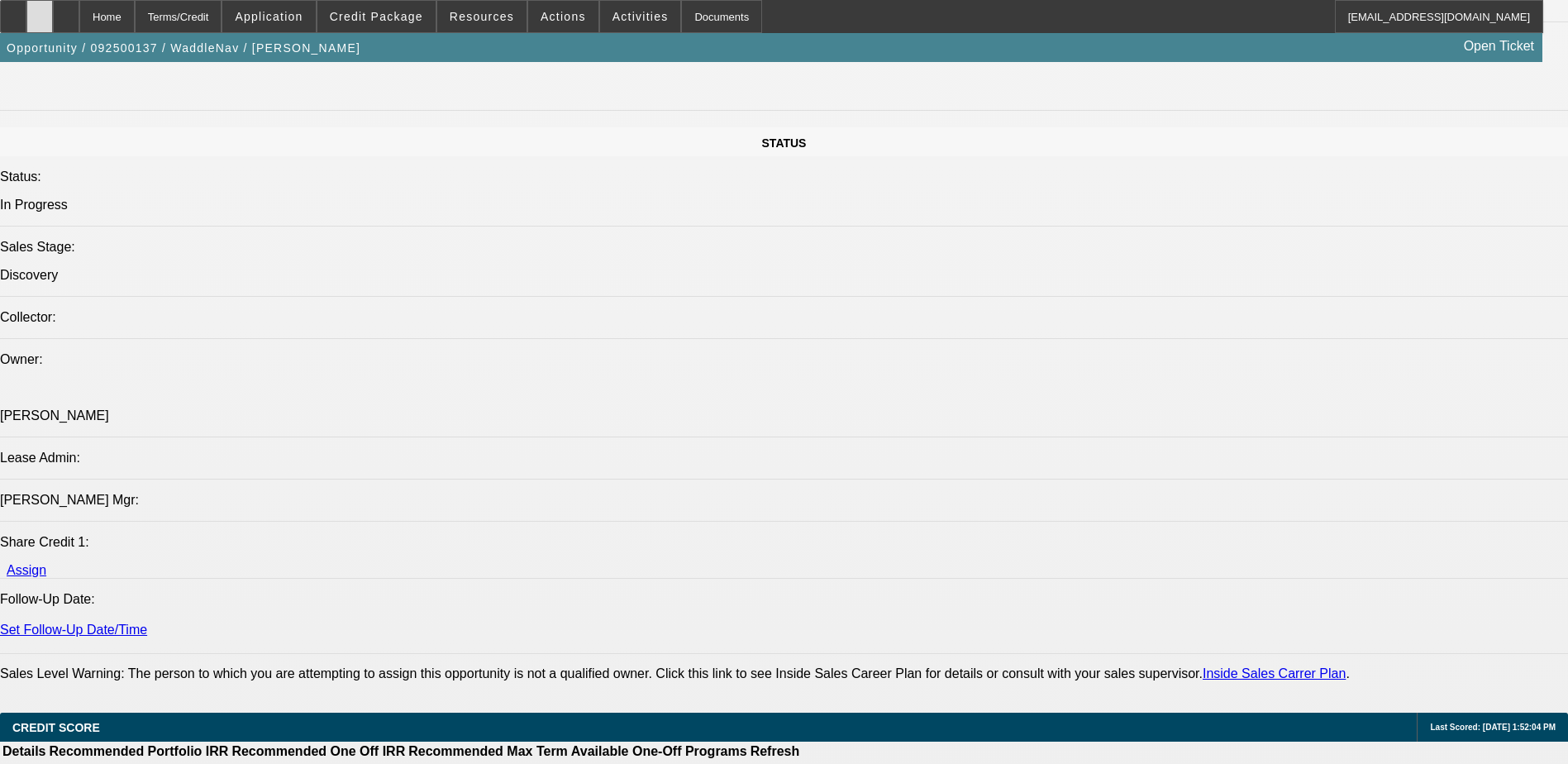
click at [40, 10] on icon at bounding box center [40, 10] width 0 height 0
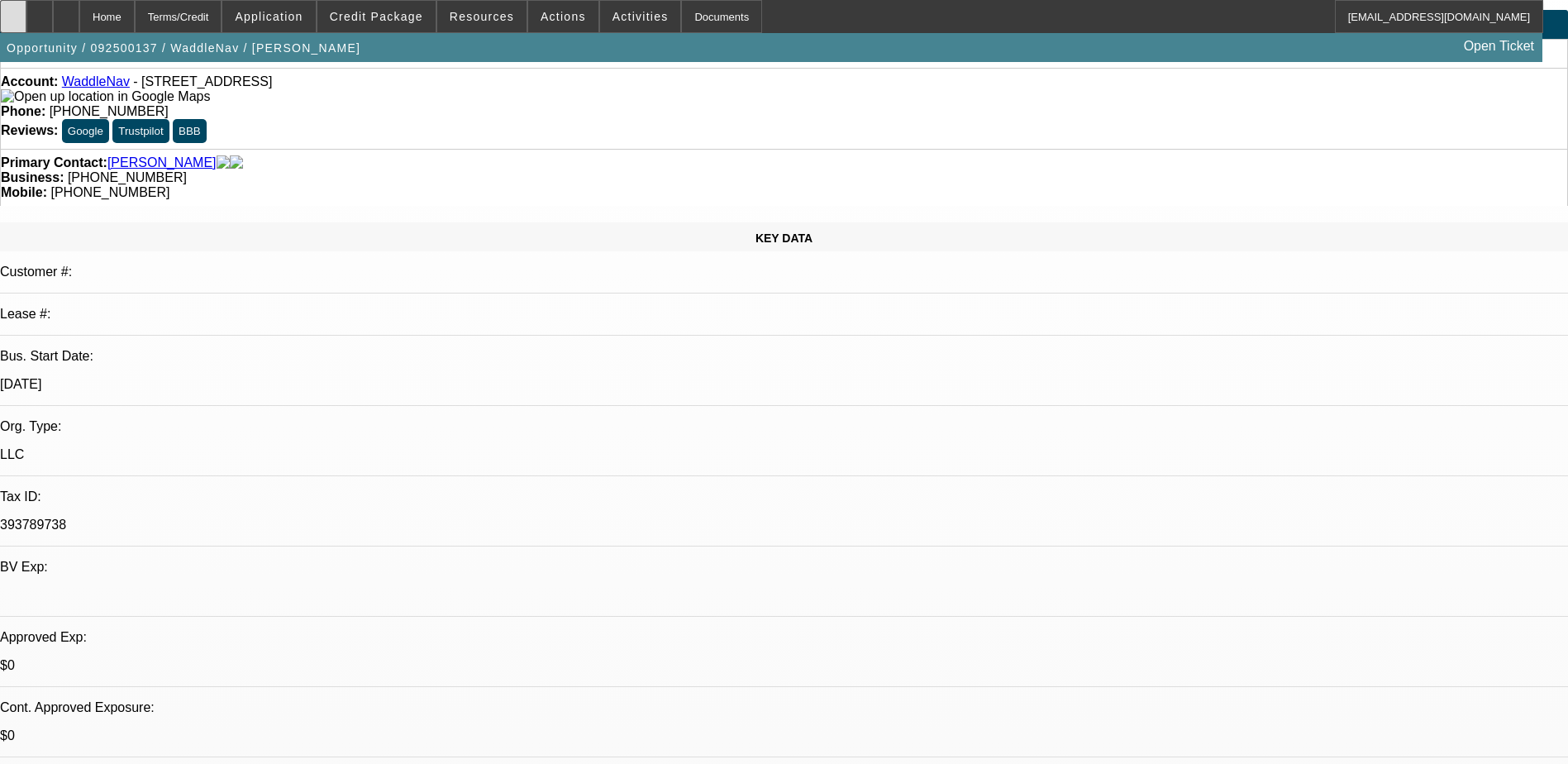
scroll to position [0, 0]
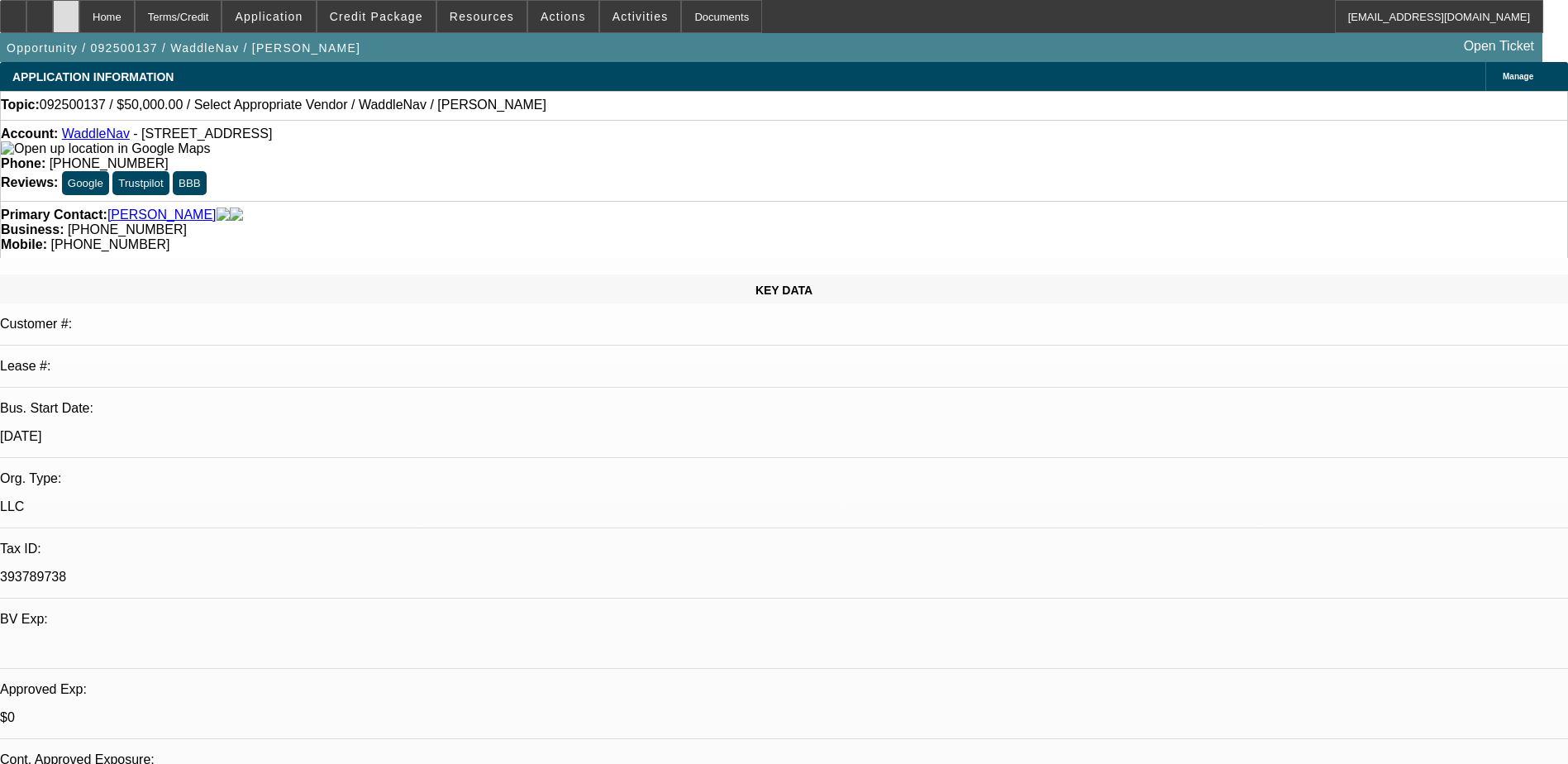
click at [79, 6] on div at bounding box center [66, 16] width 27 height 33
select select "0"
select select "2"
select select "0.1"
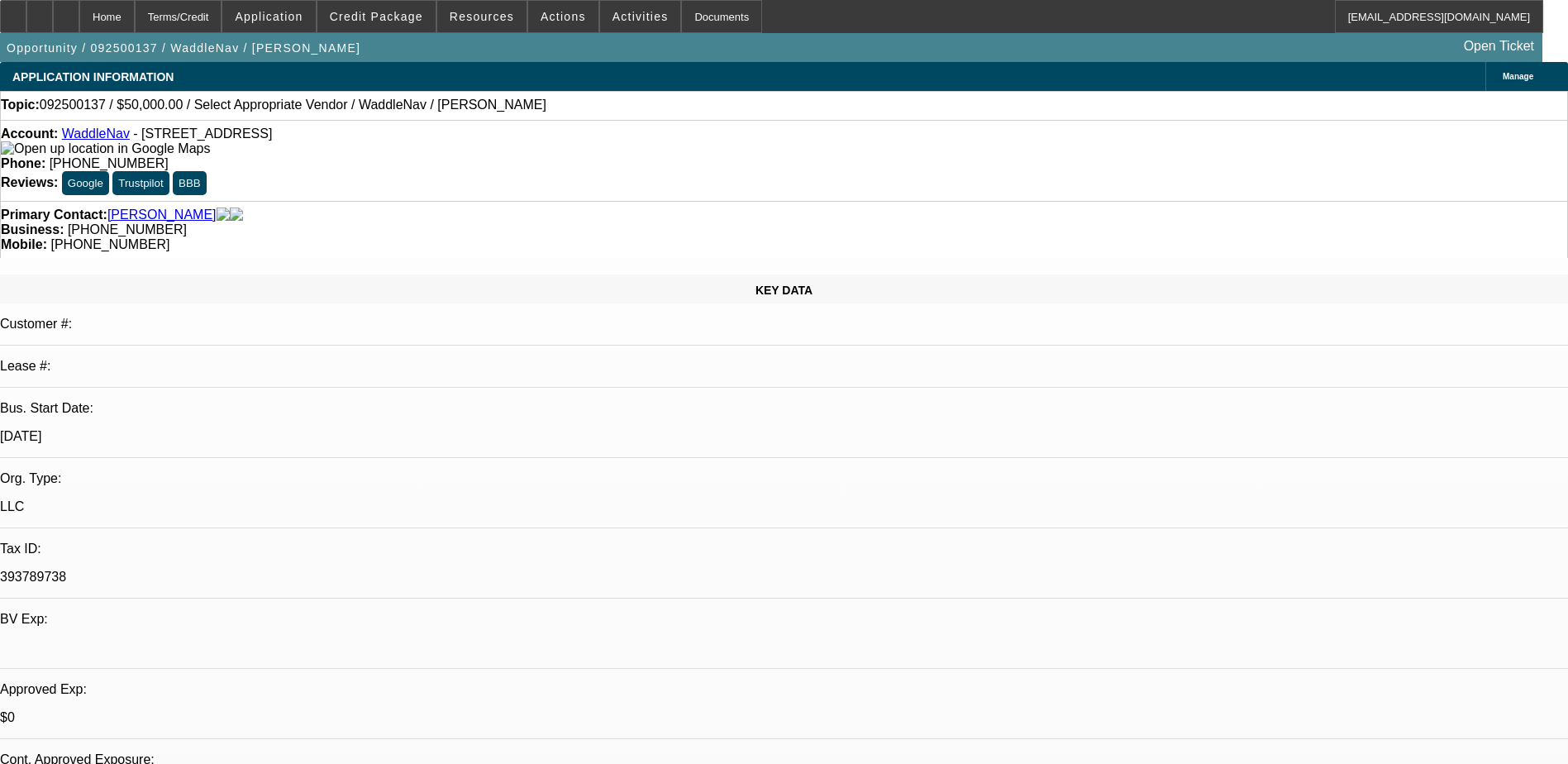
select select "4"
drag, startPoint x: 1287, startPoint y: 284, endPoint x: 1213, endPoint y: 324, distance: 84.1
click at [79, 15] on div at bounding box center [66, 16] width 27 height 33
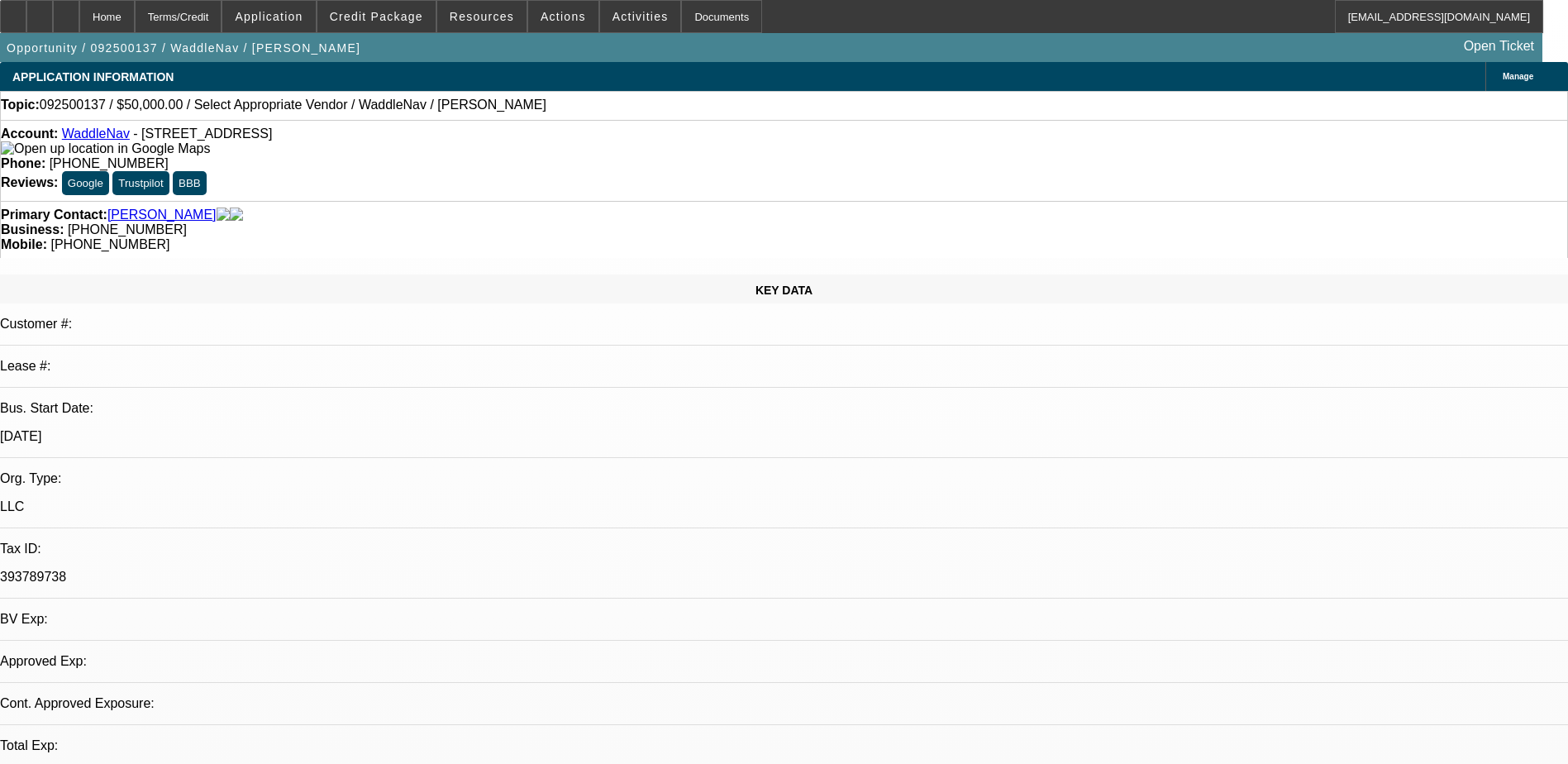
select select "0"
select select "2"
select select "0.1"
select select "1"
select select "2"
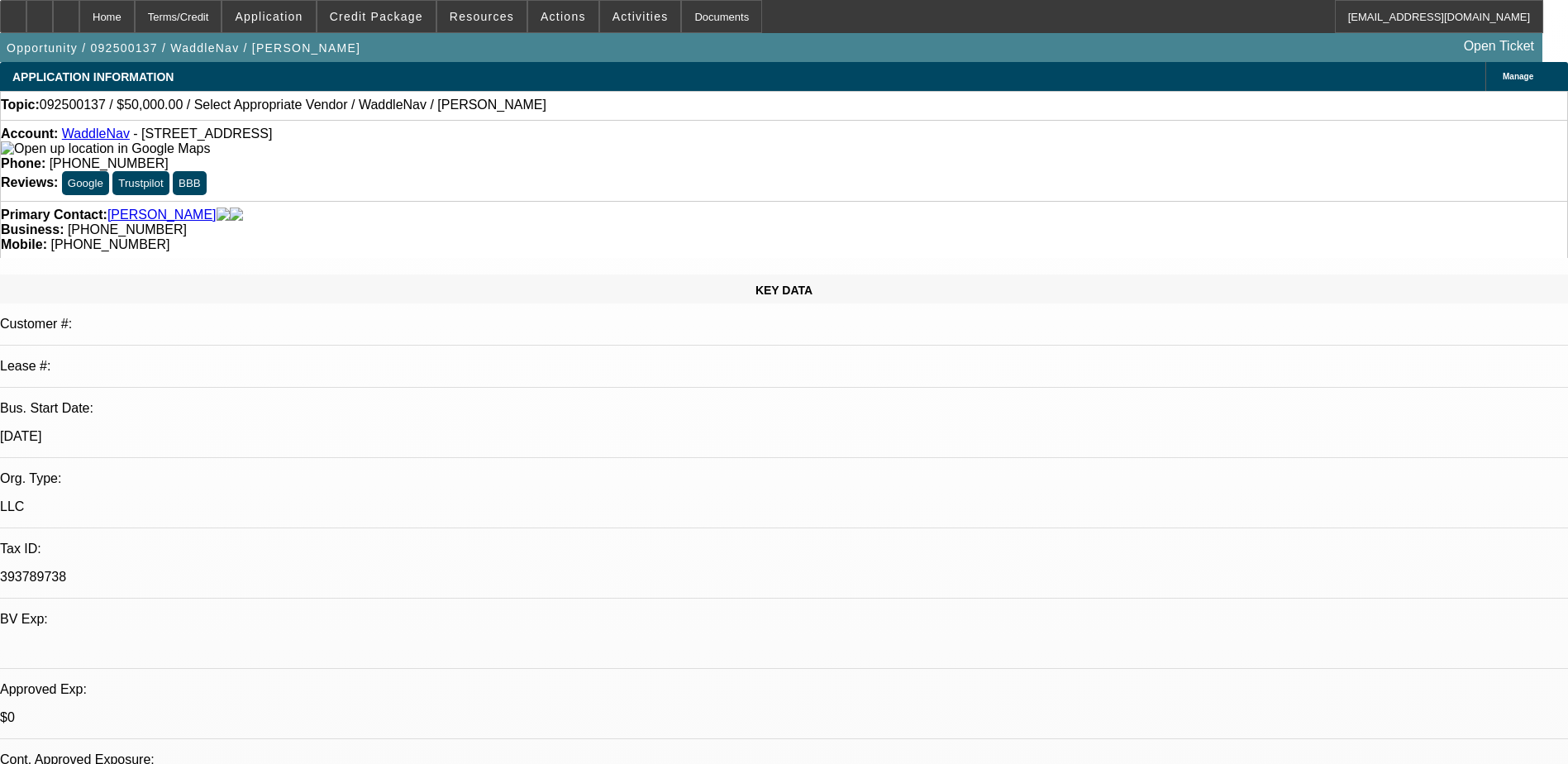
select select "4"
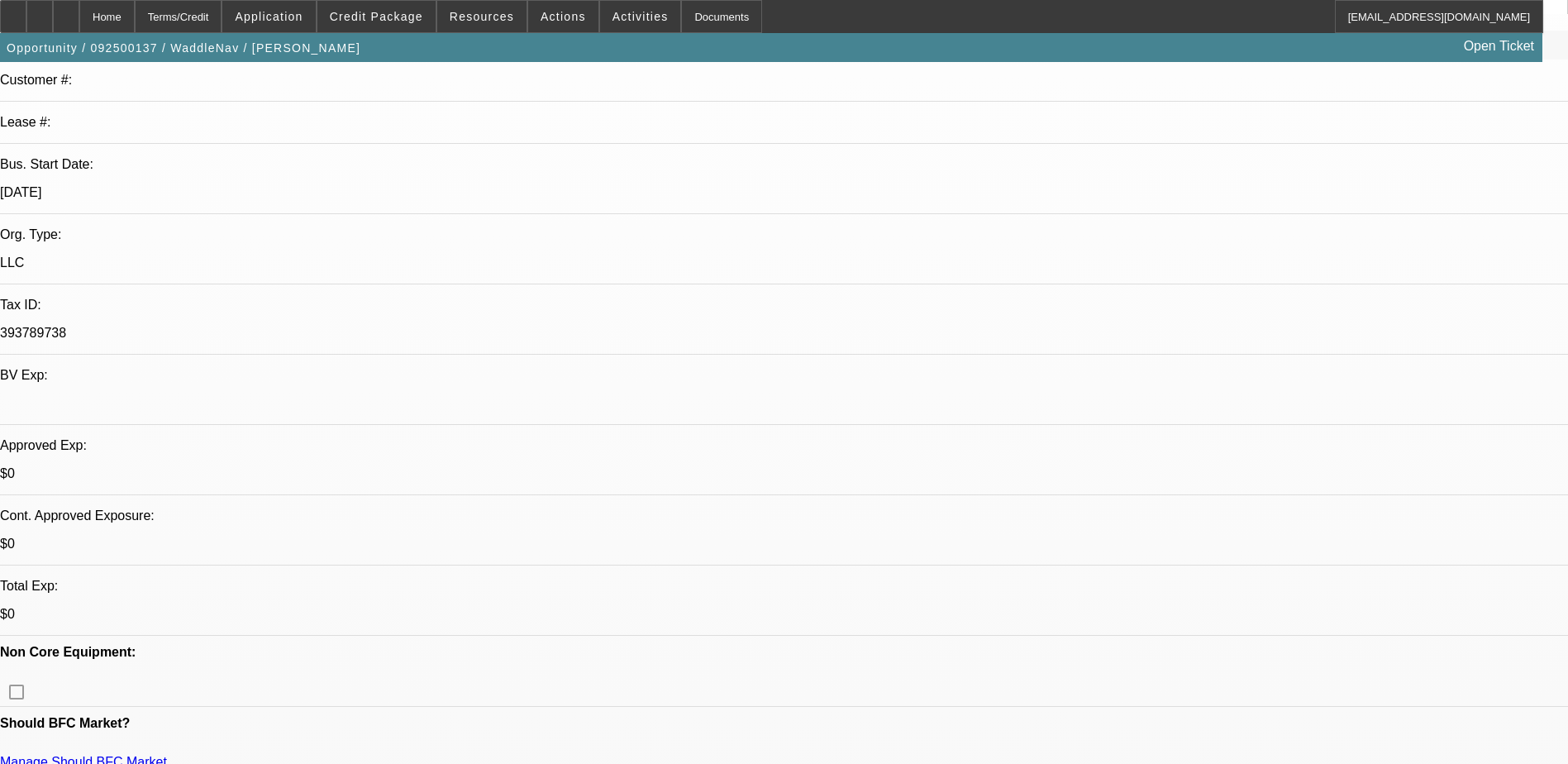
scroll to position [248, 0]
